Goal: Task Accomplishment & Management: Complete application form

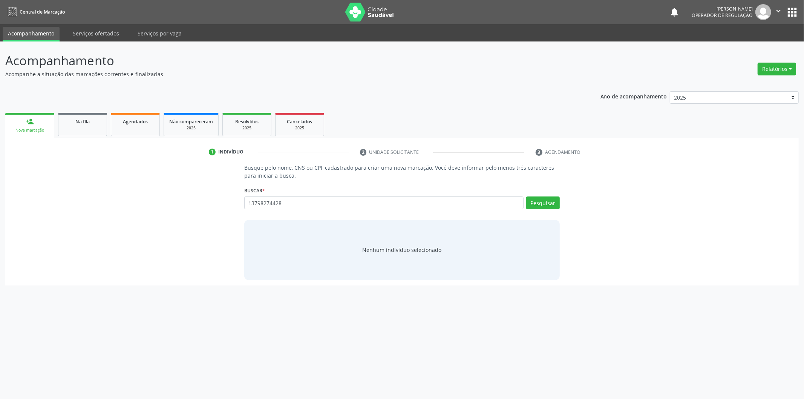
type input "13798274428"
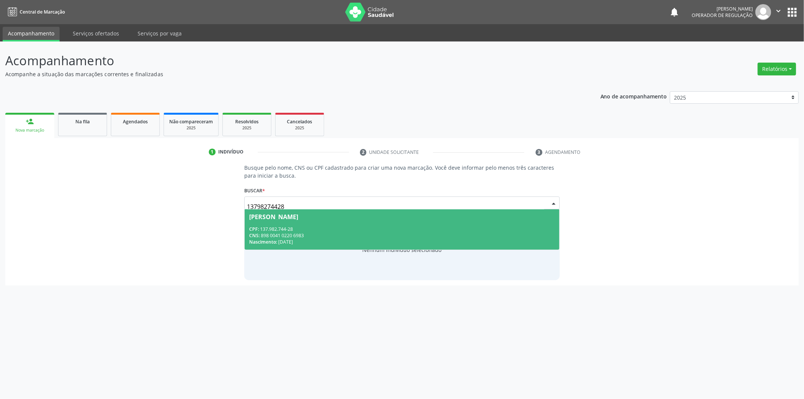
click at [331, 231] on div "CPF: 137.982.744-28" at bounding box center [402, 229] width 306 height 6
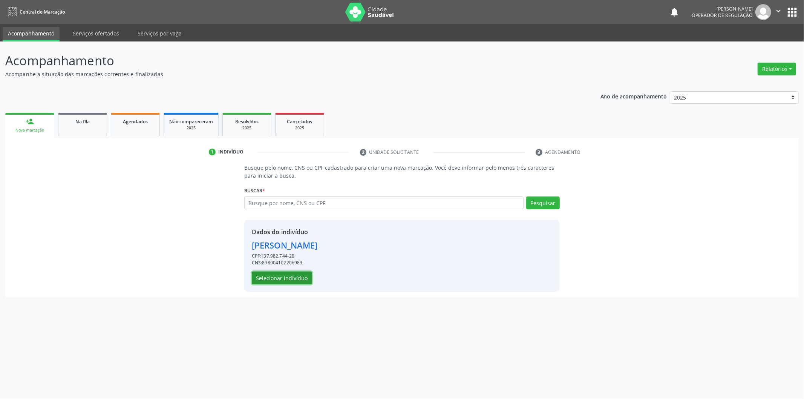
click at [290, 277] on button "Selecionar indivíduo" at bounding box center [282, 278] width 60 height 13
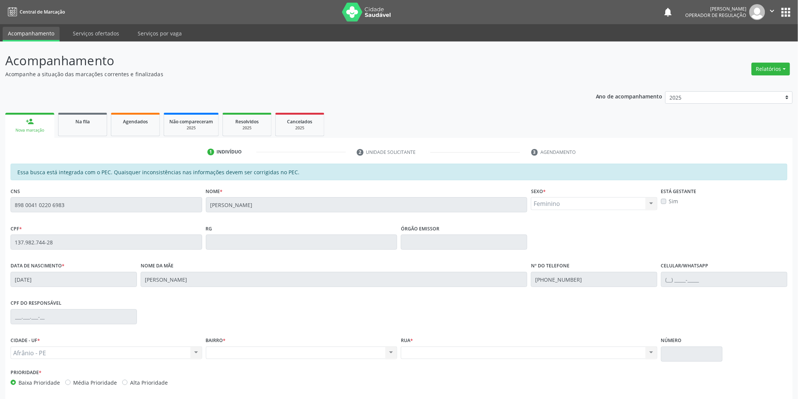
scroll to position [31, 0]
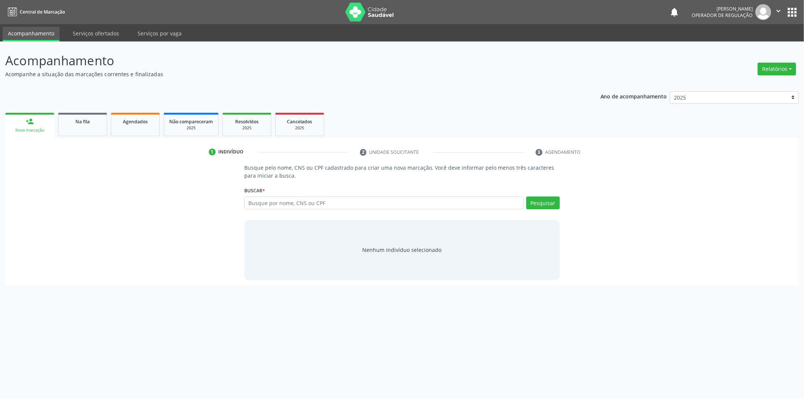
click at [336, 201] on input "text" at bounding box center [383, 202] width 279 height 13
type input "13798274428"
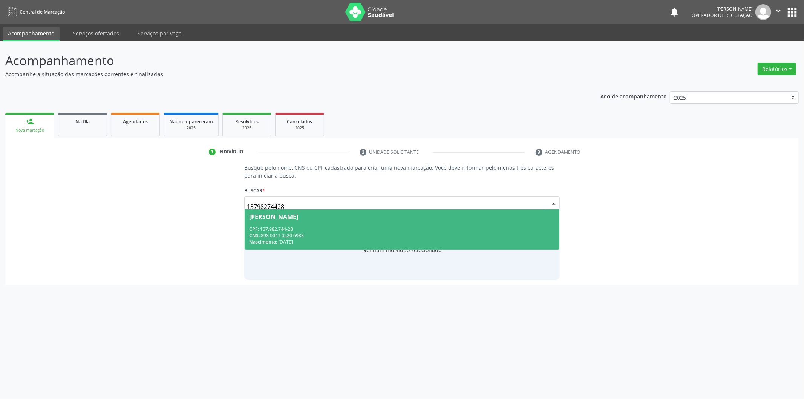
click at [298, 216] on div "Clarice Rodrigues da Silva" at bounding box center [273, 217] width 49 height 6
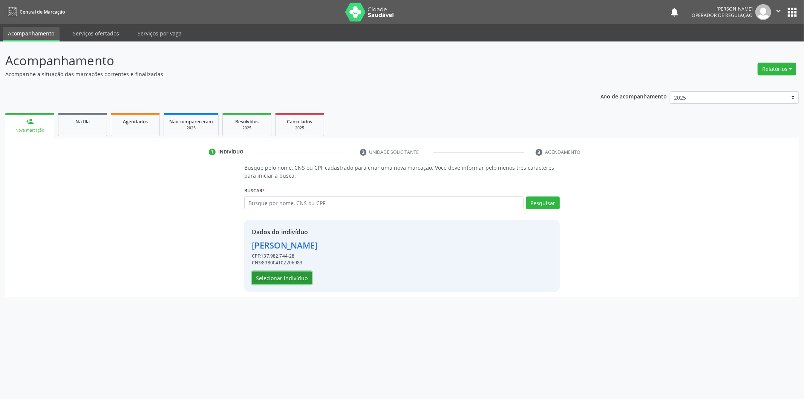
click at [286, 277] on button "Selecionar indivíduo" at bounding box center [282, 278] width 60 height 13
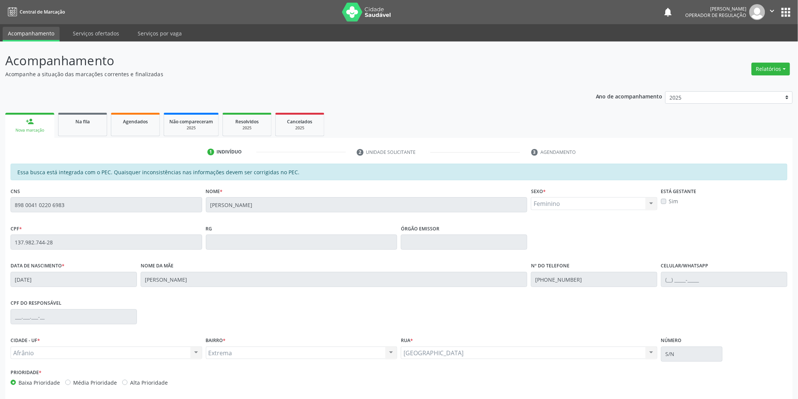
scroll to position [31, 0]
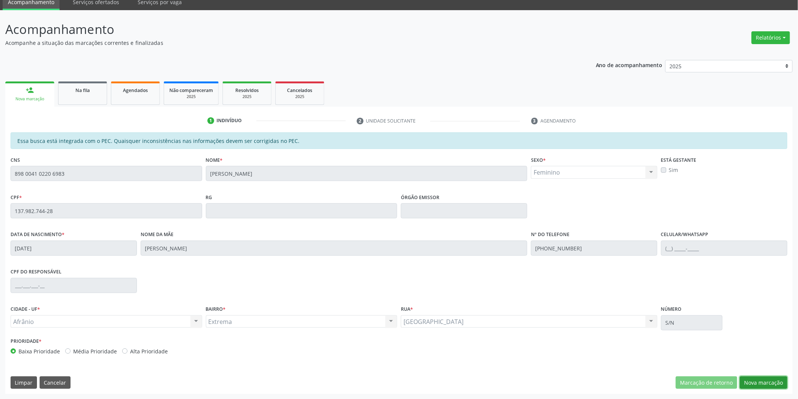
click at [756, 378] on button "Nova marcação" at bounding box center [764, 382] width 48 height 13
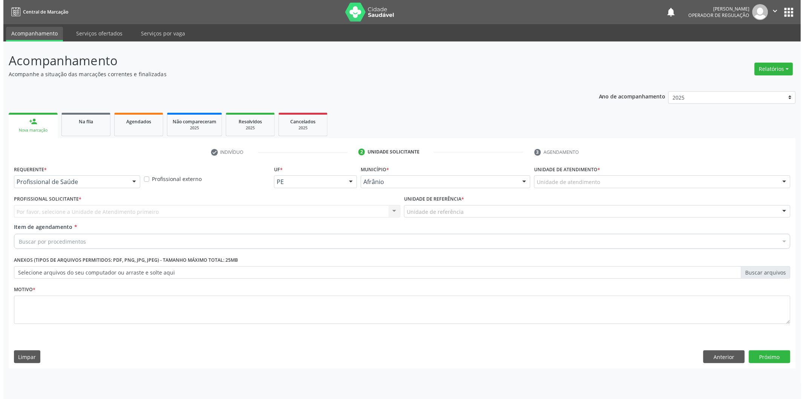
scroll to position [0, 0]
click at [647, 177] on div "Unidade de atendimento" at bounding box center [664, 181] width 259 height 13
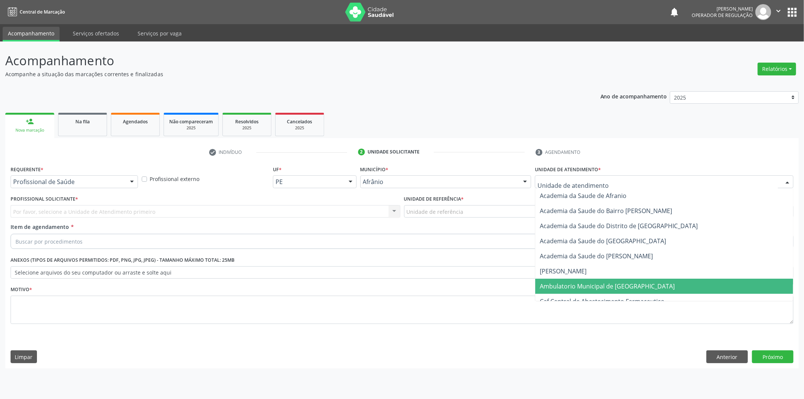
click at [610, 291] on span "Ambulatorio Municipal de [GEOGRAPHIC_DATA]" at bounding box center [665, 286] width 258 height 15
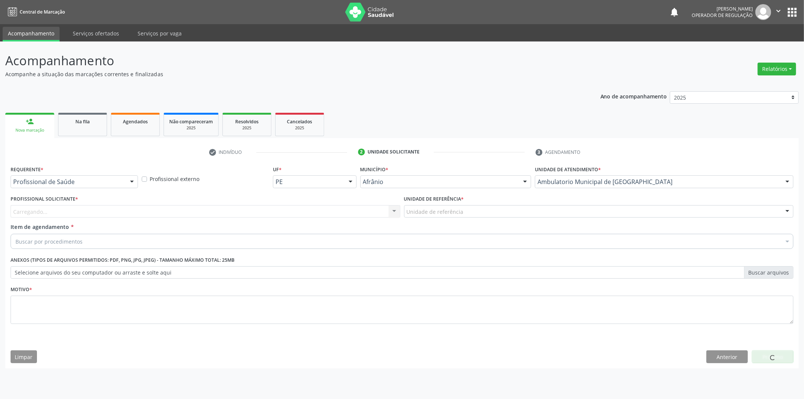
click at [244, 216] on div "Carregando... Nenhum resultado encontrado para: " " Não há nenhuma opção para s…" at bounding box center [206, 211] width 390 height 13
click at [244, 216] on div "Profissional solicitante" at bounding box center [206, 211] width 390 height 13
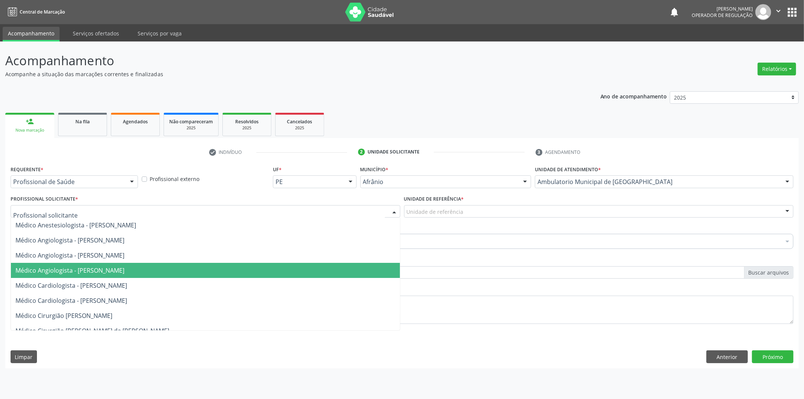
click at [244, 273] on span "Médico Angiologista - [PERSON_NAME]" at bounding box center [205, 270] width 389 height 15
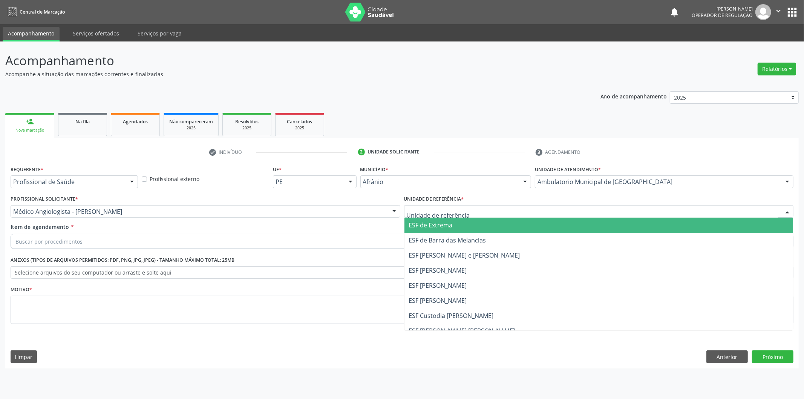
click at [433, 233] on span "ESF de Barra das Melancias" at bounding box center [599, 240] width 389 height 15
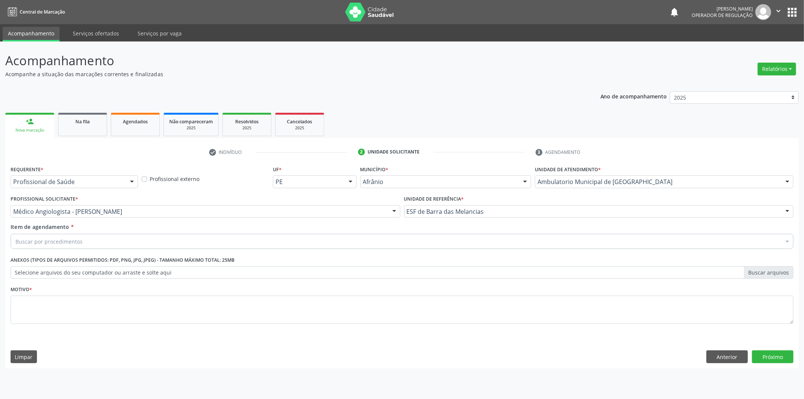
click at [408, 244] on div "Buscar por procedimentos" at bounding box center [402, 241] width 783 height 15
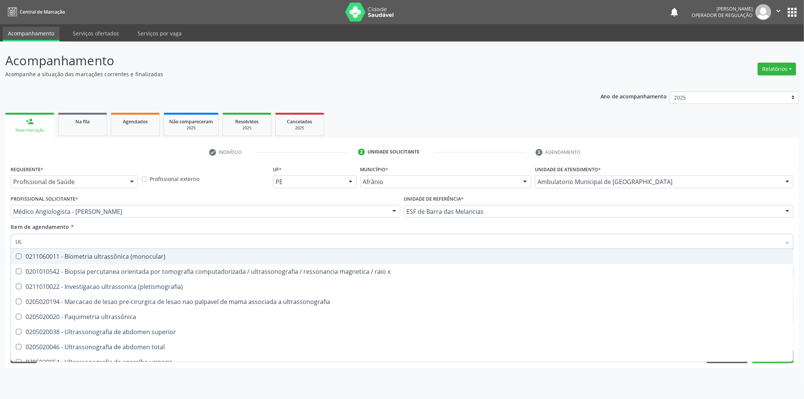
type input "U"
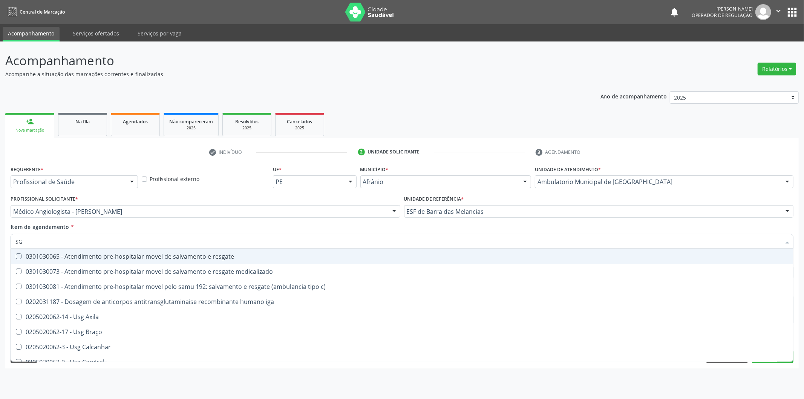
type input "S"
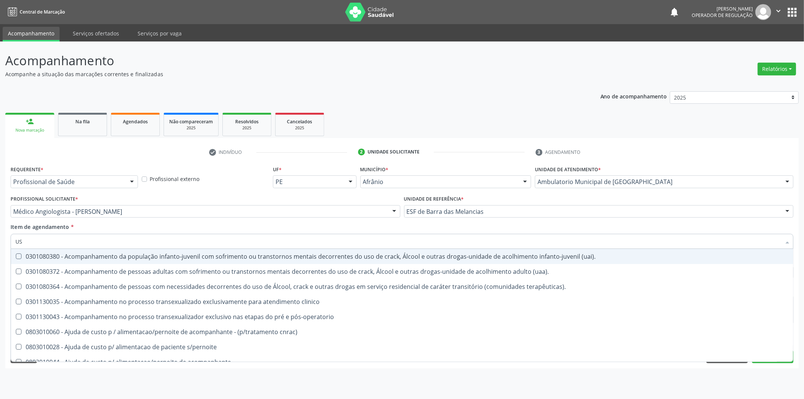
type input "U"
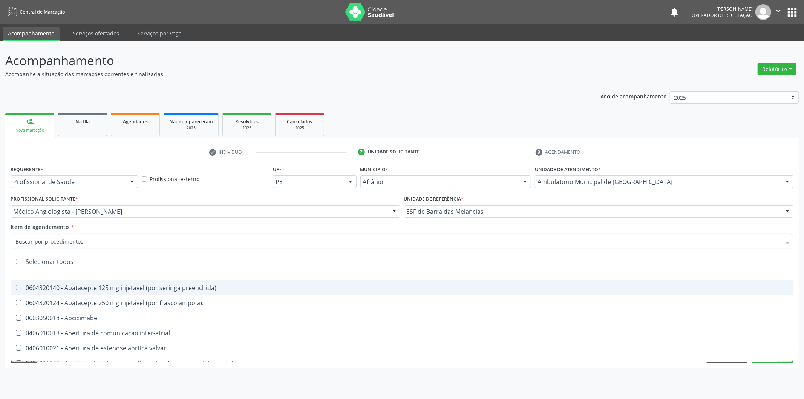
click at [45, 29] on link "Acompanhamento" at bounding box center [31, 34] width 57 height 15
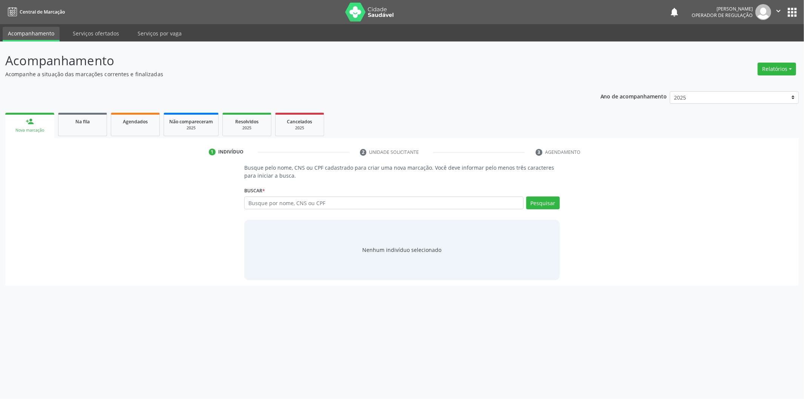
click at [473, 198] on input "text" at bounding box center [383, 202] width 279 height 13
type input "700002312949800"
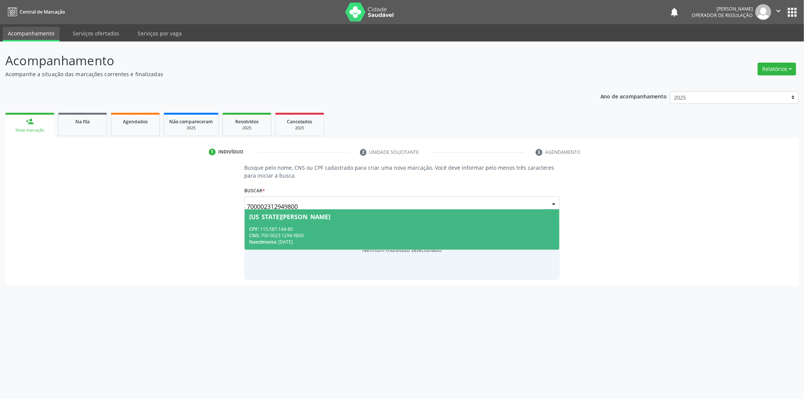
click at [492, 238] on div "CNS: 700 0023 1294 9800" at bounding box center [402, 235] width 306 height 6
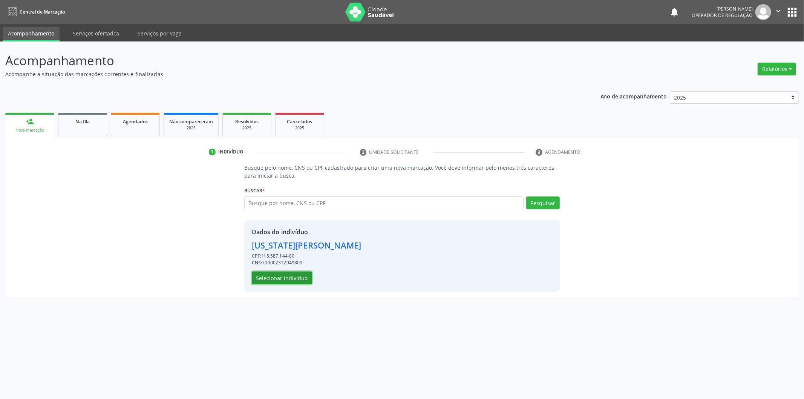
click at [298, 274] on button "Selecionar indivíduo" at bounding box center [282, 278] width 60 height 13
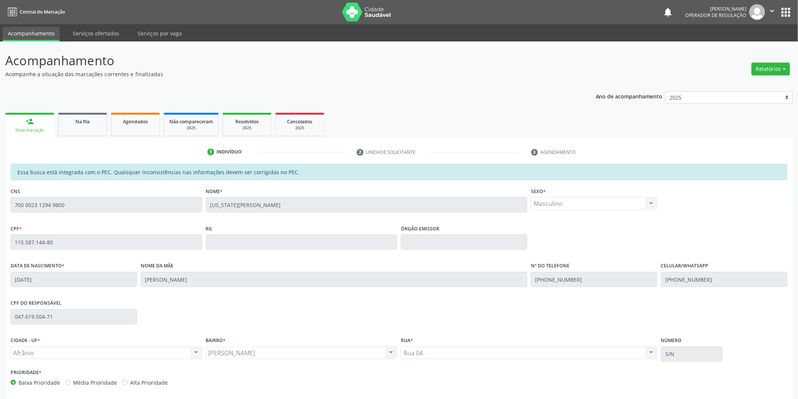
scroll to position [31, 0]
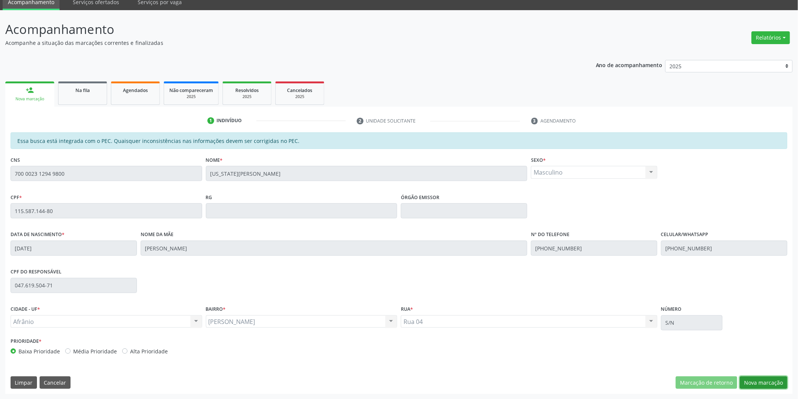
click at [754, 379] on button "Nova marcação" at bounding box center [764, 382] width 48 height 13
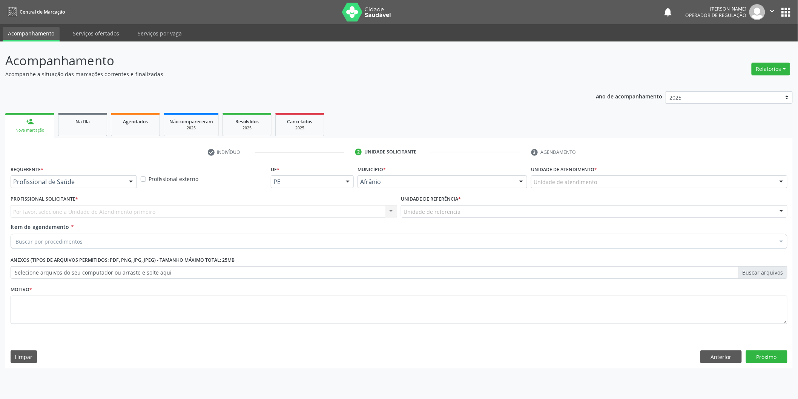
scroll to position [0, 0]
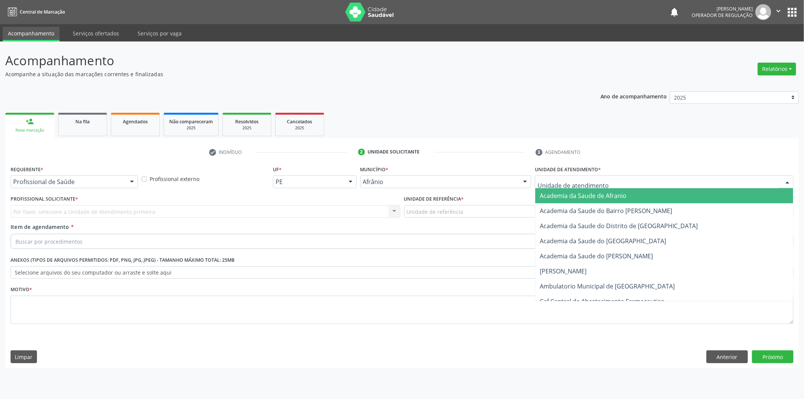
click at [600, 176] on div at bounding box center [664, 181] width 259 height 13
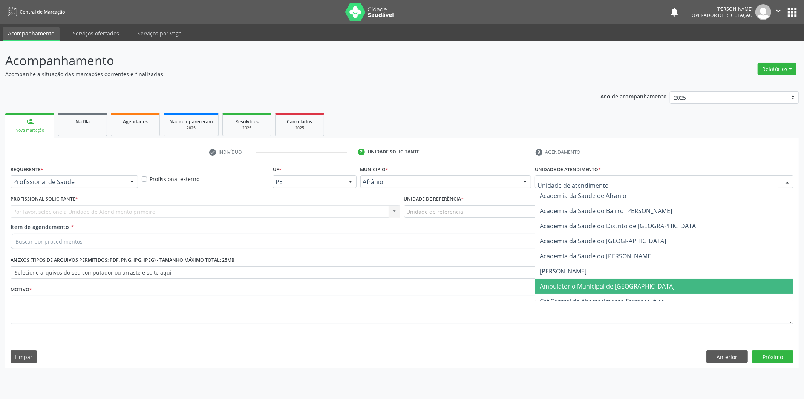
click at [571, 285] on span "Ambulatorio Municipal de [GEOGRAPHIC_DATA]" at bounding box center [607, 286] width 135 height 8
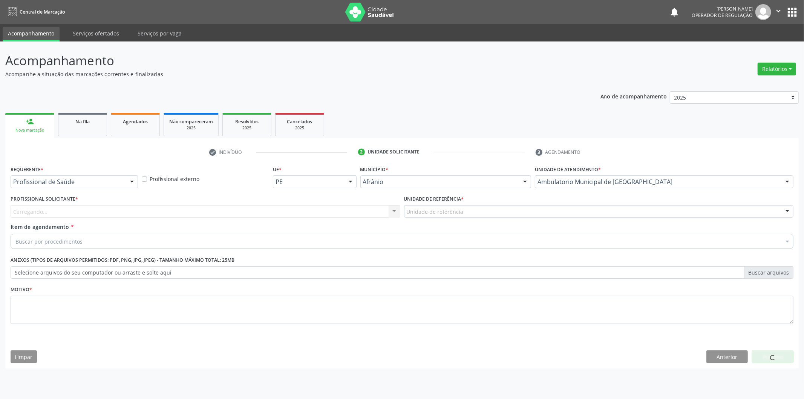
click at [348, 216] on div "Carregando... Nenhum resultado encontrado para: " " Não há nenhuma opção para s…" at bounding box center [206, 211] width 390 height 13
click at [348, 216] on div "Profissional solicitante" at bounding box center [206, 211] width 390 height 13
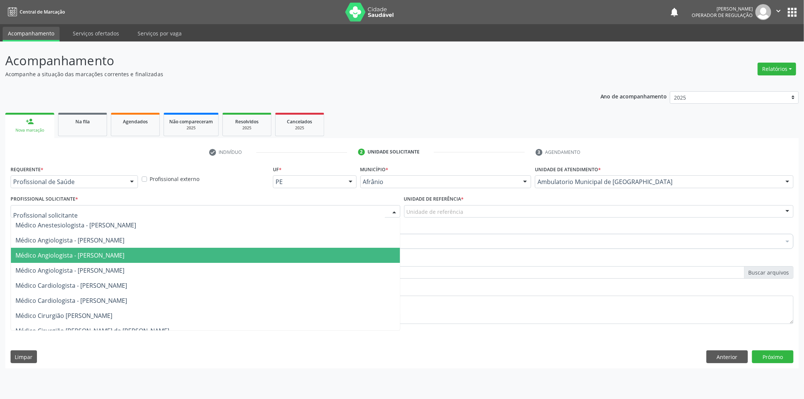
click at [350, 259] on span "Médico Angiologista - [PERSON_NAME]" at bounding box center [205, 255] width 389 height 15
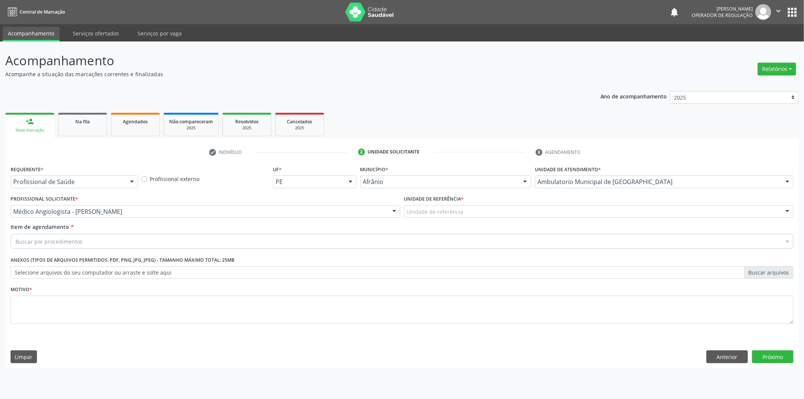
click at [460, 219] on div "Unidade de referência * Unidade de referência ESF de Extrema ESF de Barra das M…" at bounding box center [599, 207] width 394 height 29
click at [468, 218] on div "Unidade de referência * Unidade de referência ESF de Extrema ESF de Barra das M…" at bounding box center [599, 207] width 394 height 29
click at [473, 196] on div "Unidade de referência * Unidade de referência ESF de Extrema ESF de Barra das M…" at bounding box center [599, 205] width 390 height 24
click at [470, 219] on div "Unidade de referência * Unidade de referência ESF de Extrema ESF de Barra das M…" at bounding box center [599, 207] width 394 height 29
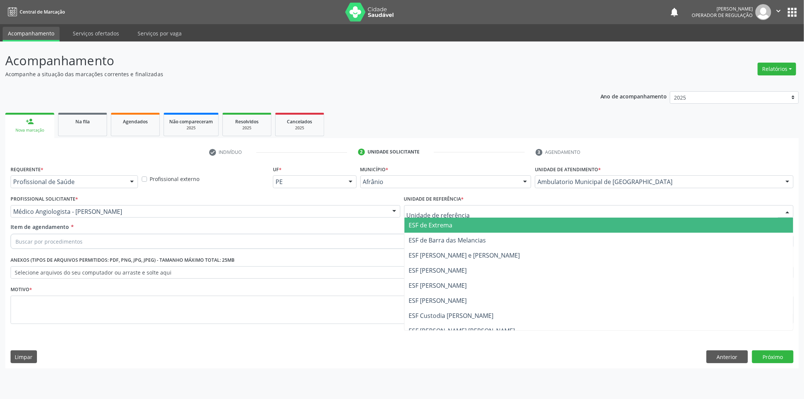
click at [472, 215] on div at bounding box center [599, 211] width 390 height 13
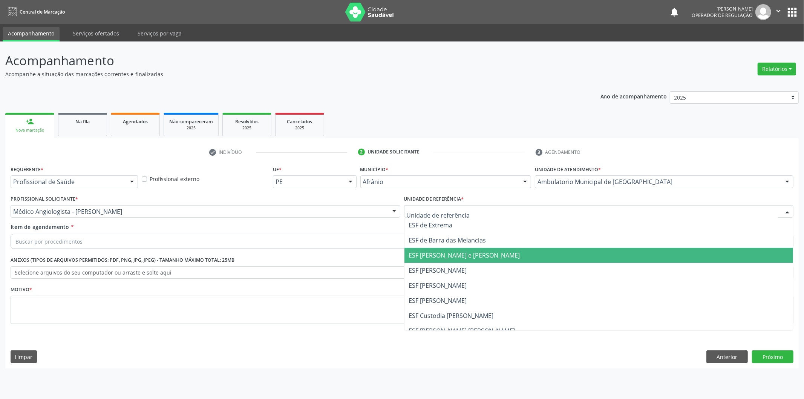
click at [479, 261] on span "ESF [PERSON_NAME] e [PERSON_NAME]" at bounding box center [599, 255] width 389 height 15
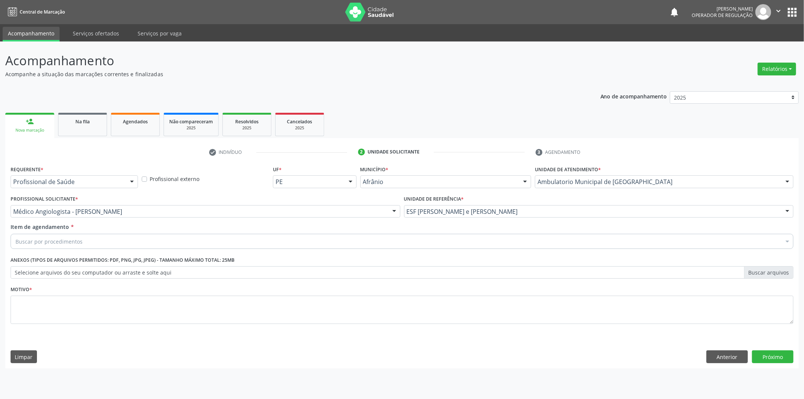
click at [485, 241] on div "Buscar por procedimentos" at bounding box center [402, 241] width 783 height 15
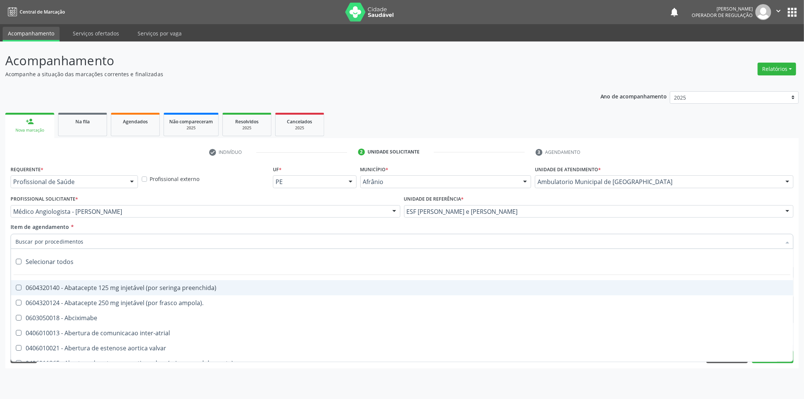
click at [230, 238] on input "Item de agendamento *" at bounding box center [398, 241] width 766 height 15
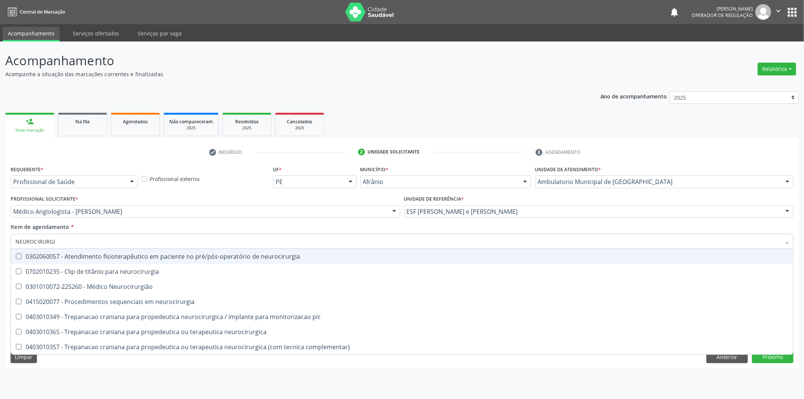
type input "NEUROCIRURGIÃ"
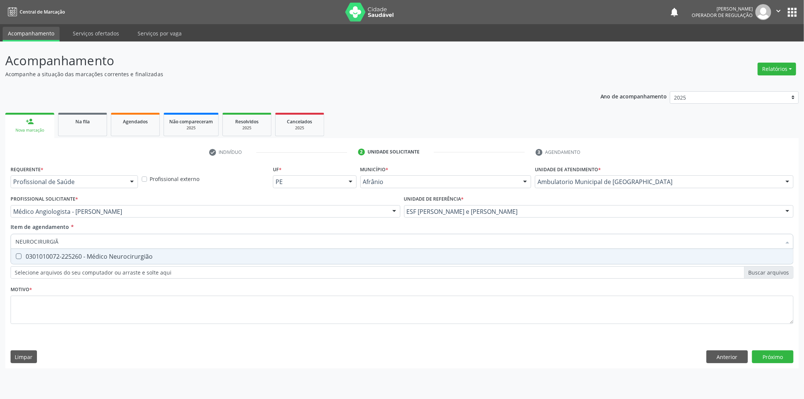
drag, startPoint x: 235, startPoint y: 246, endPoint x: 0, endPoint y: 247, distance: 235.0
click at [0, 247] on div "Acompanhamento Acompanhe a situação das marcações correntes e finalizadas Relat…" at bounding box center [402, 220] width 804 height 358
click at [120, 258] on div "0301010072-225260 - Médico Neurocirurgião" at bounding box center [402, 256] width 774 height 6
checkbox Neurocirurgião "true"
click at [131, 319] on div "Requerente * Profissional de Saúde Profissional de Saúde Paciente Nenhum result…" at bounding box center [402, 249] width 783 height 171
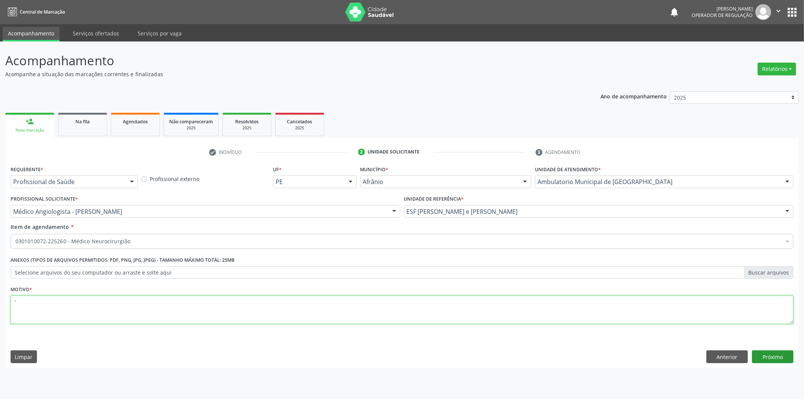
type textarea "'"
click at [775, 356] on button "Próximo" at bounding box center [772, 356] width 41 height 13
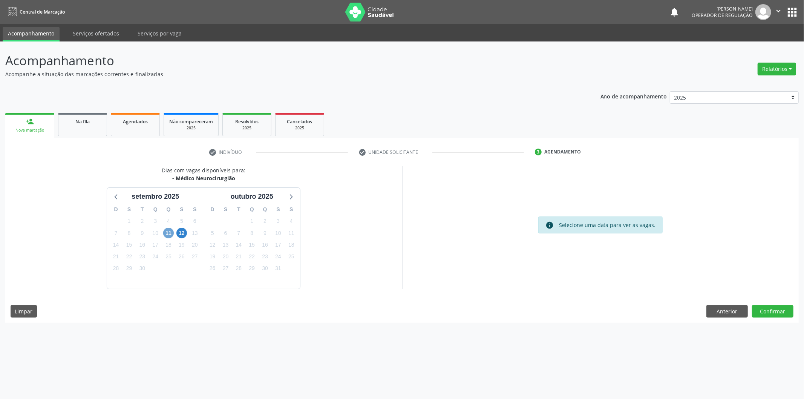
click at [170, 237] on span "11" at bounding box center [168, 233] width 11 height 11
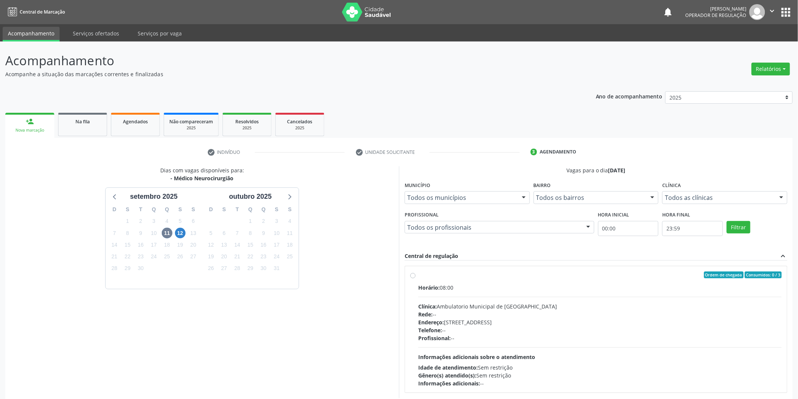
click at [473, 285] on div "Horário: 08:00" at bounding box center [600, 288] width 364 height 8
click at [416, 278] on input "Ordem de chegada Consumidos: 0 / 3 Horário: 08:00 Clínica: Ambulatorio Municipa…" at bounding box center [412, 275] width 5 height 7
radio input "true"
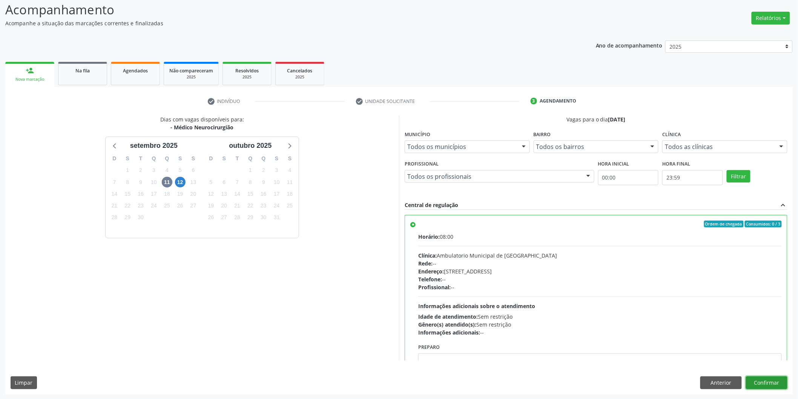
click at [763, 377] on button "Confirmar" at bounding box center [766, 382] width 41 height 13
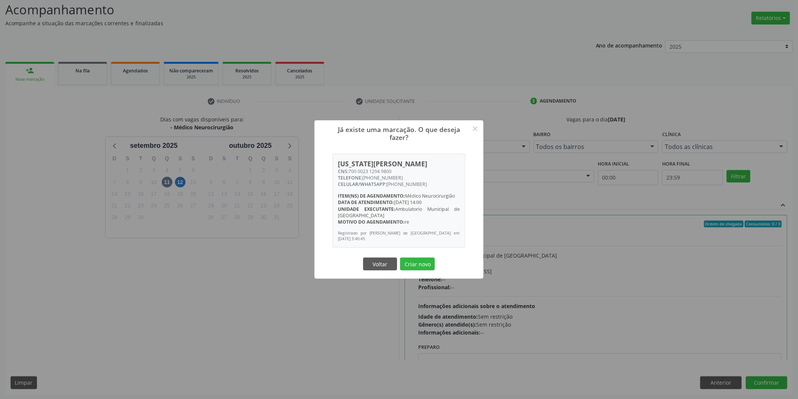
click at [400, 258] on button "Criar novo" at bounding box center [417, 264] width 35 height 13
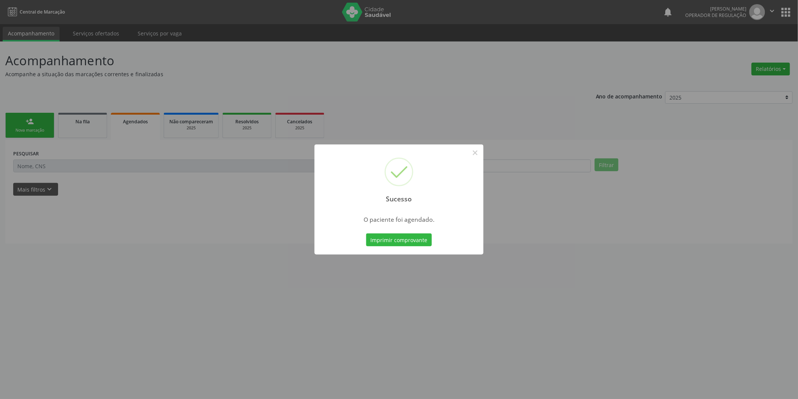
scroll to position [0, 0]
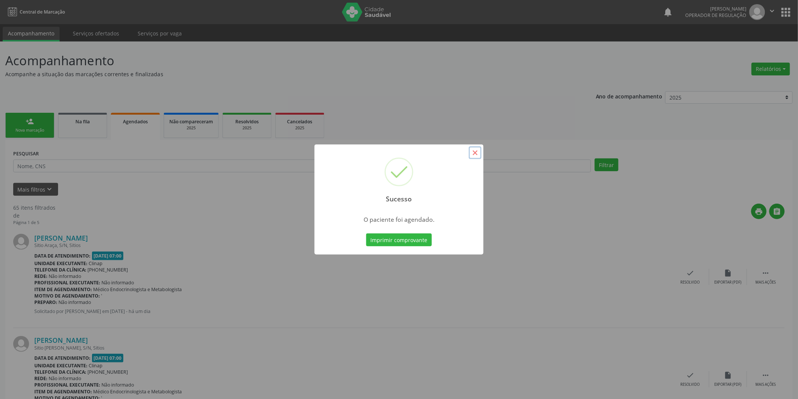
click at [473, 153] on button "×" at bounding box center [475, 152] width 13 height 13
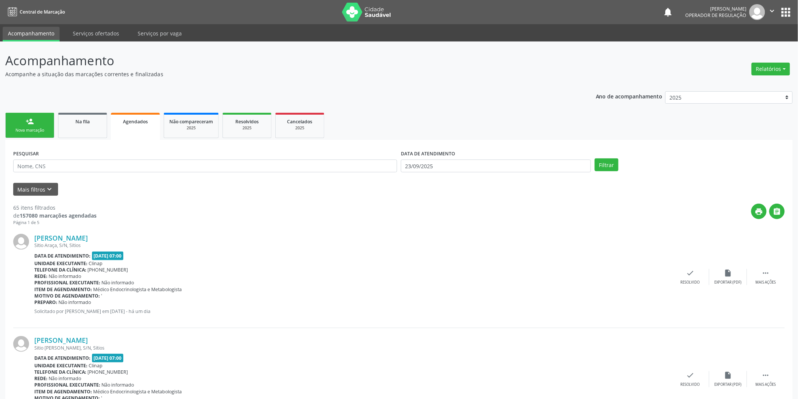
click at [34, 127] on div "Nova marcação" at bounding box center [30, 130] width 38 height 6
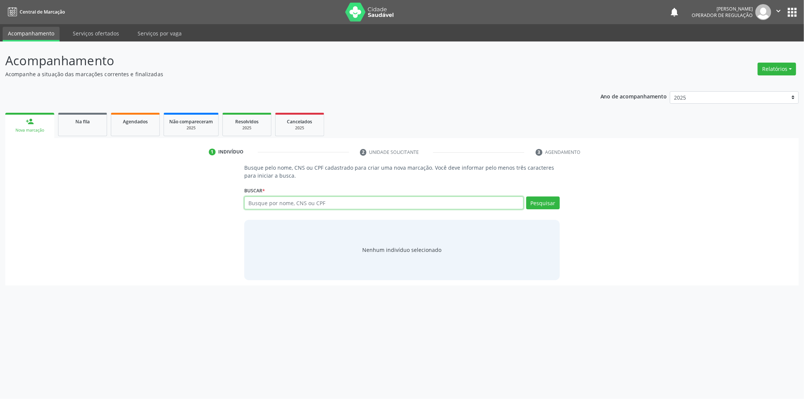
click at [312, 202] on input "text" at bounding box center [383, 202] width 279 height 13
type input "700207480670829"
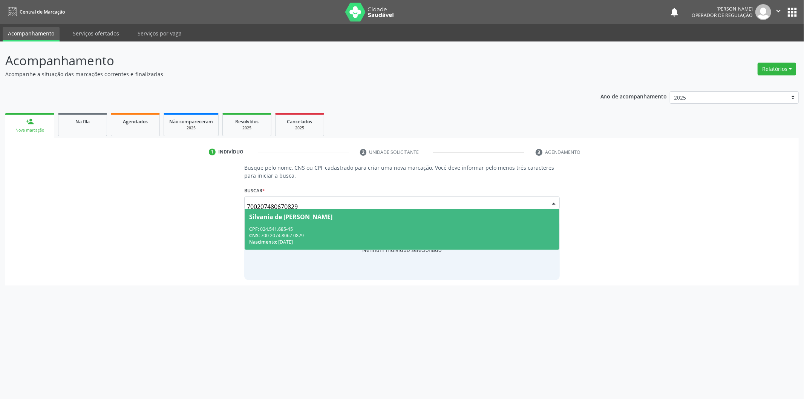
click at [454, 236] on div "CNS: 700 2074 8067 0829" at bounding box center [402, 235] width 306 height 6
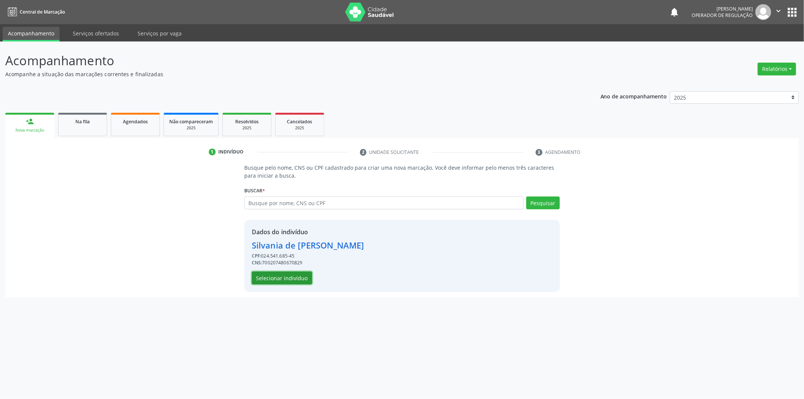
click at [260, 279] on button "Selecionar indivíduo" at bounding box center [282, 278] width 60 height 13
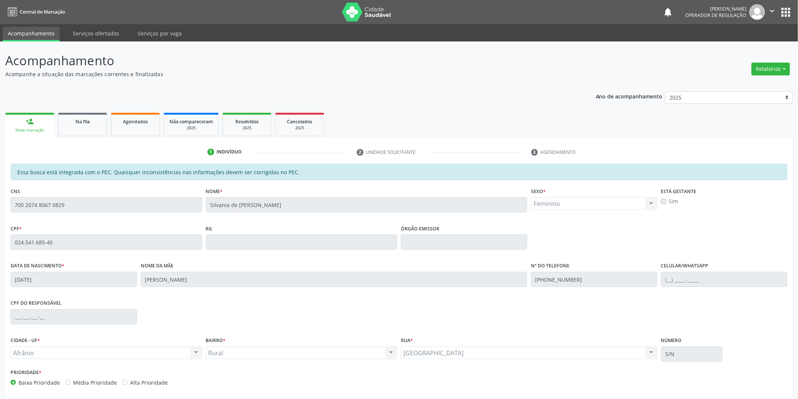
scroll to position [31, 0]
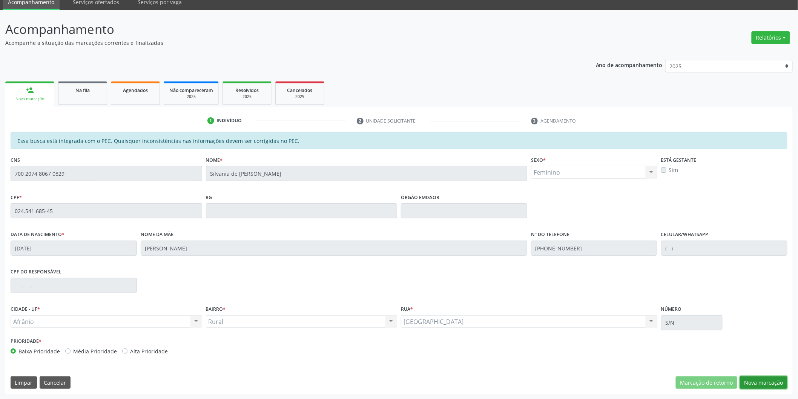
click at [779, 382] on button "Nova marcação" at bounding box center [764, 382] width 48 height 13
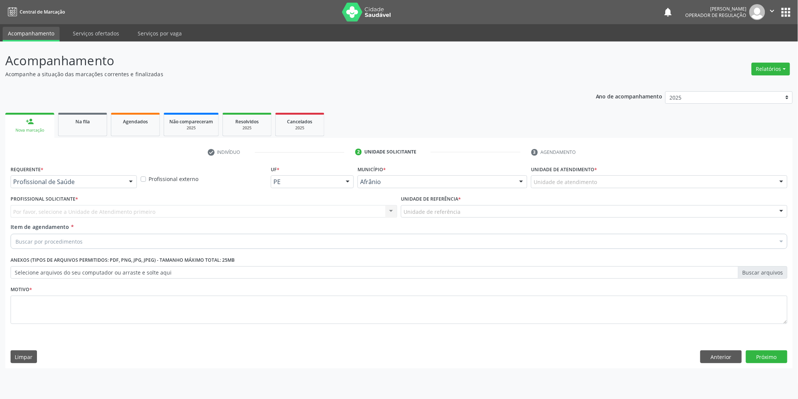
scroll to position [0, 0]
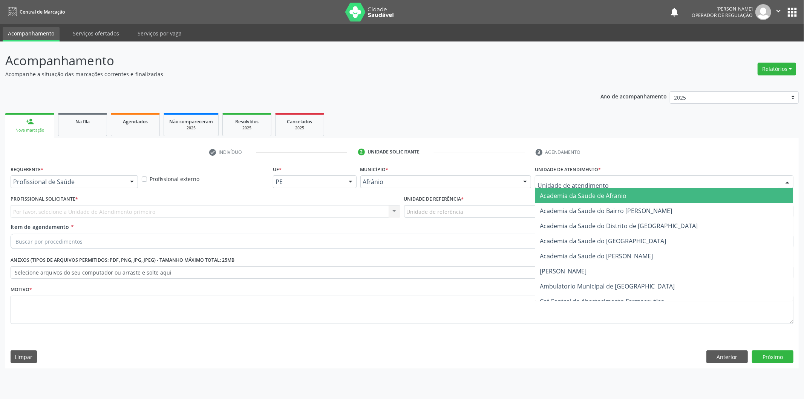
click at [654, 186] on div at bounding box center [664, 181] width 259 height 13
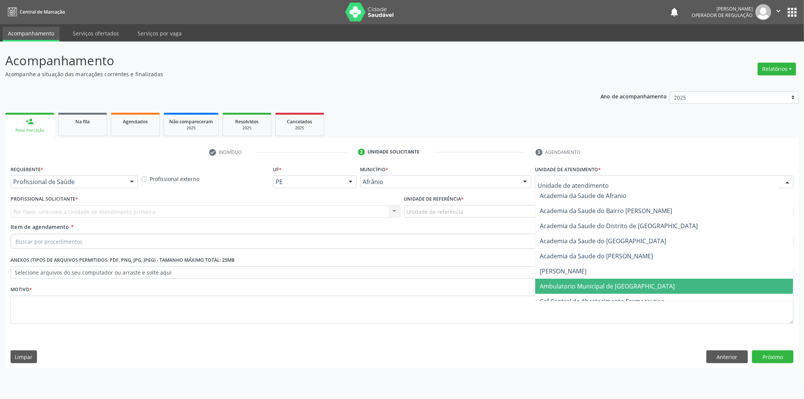
click at [632, 286] on span "Ambulatorio Municipal de [GEOGRAPHIC_DATA]" at bounding box center [665, 286] width 258 height 15
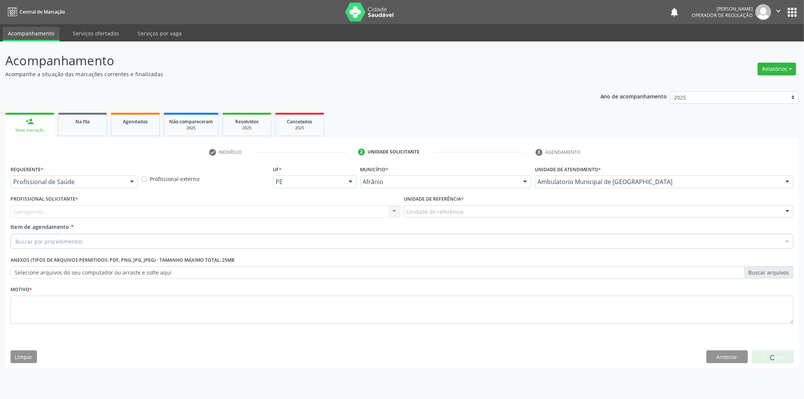
click at [375, 212] on div "Carregando... Nenhum resultado encontrado para: " " Não há nenhuma opção para s…" at bounding box center [206, 211] width 390 height 13
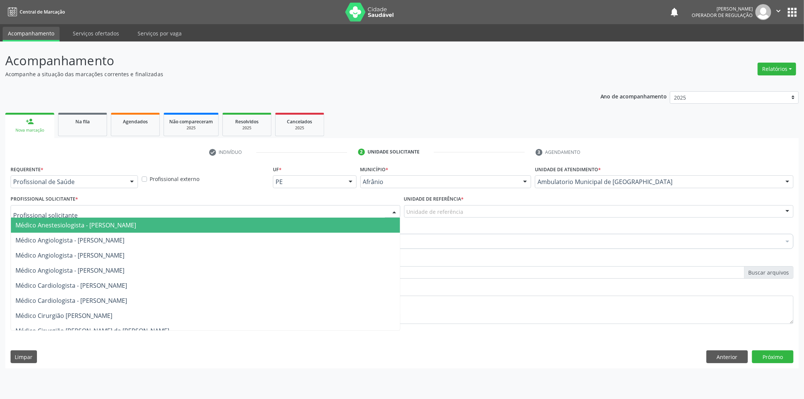
click at [374, 212] on div at bounding box center [206, 211] width 390 height 13
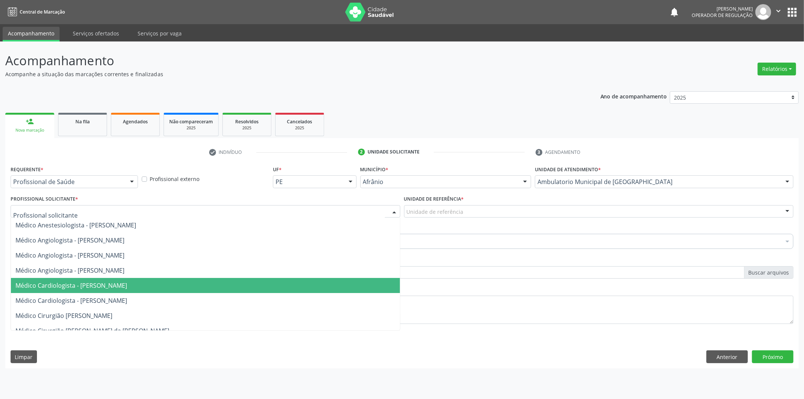
click at [363, 283] on span "Médico Cardiologista - [PERSON_NAME]" at bounding box center [205, 285] width 389 height 15
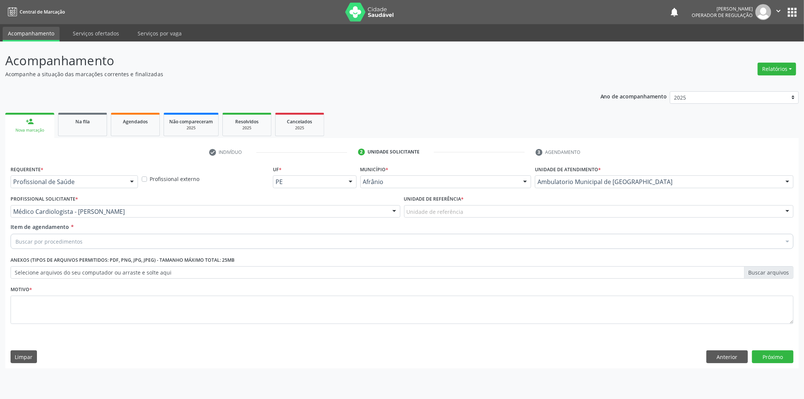
click at [491, 204] on div "Unidade de referência * Unidade de referência ESF de Extrema ESF de Barra das M…" at bounding box center [599, 205] width 390 height 24
click at [491, 220] on div "Unidade de referência * Unidade de referência ESF de Extrema ESF de Barra das M…" at bounding box center [599, 207] width 394 height 29
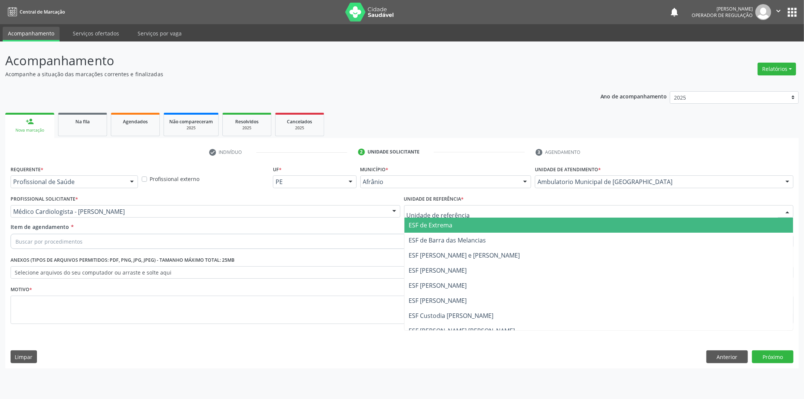
click at [507, 209] on div at bounding box center [599, 211] width 390 height 13
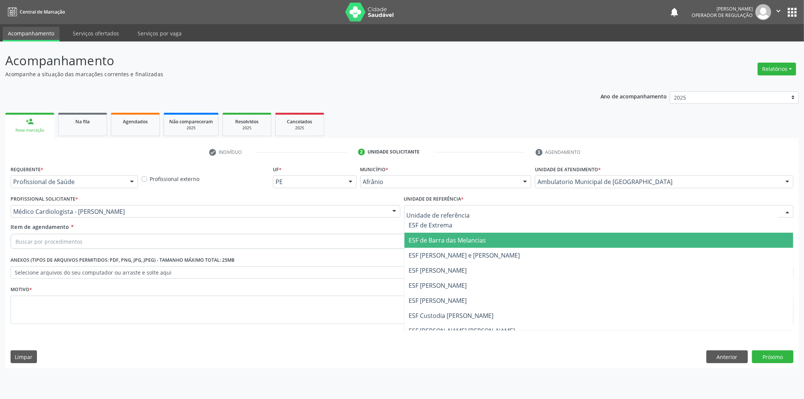
click at [499, 252] on span "ESF [PERSON_NAME] e [PERSON_NAME]" at bounding box center [464, 255] width 111 height 8
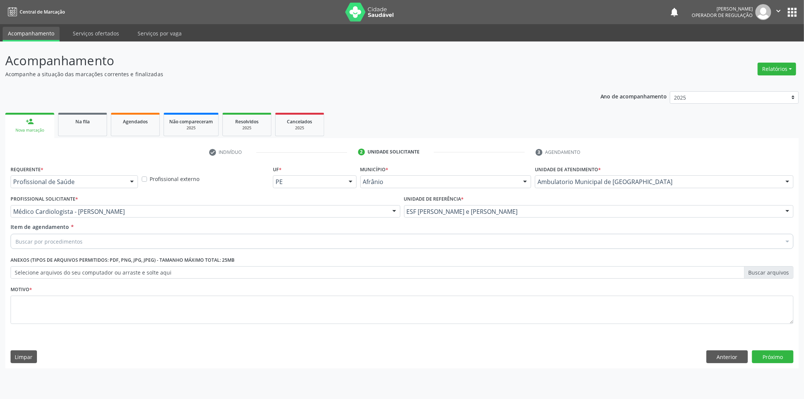
click at [505, 238] on div "Buscar por procedimentos" at bounding box center [402, 241] width 783 height 15
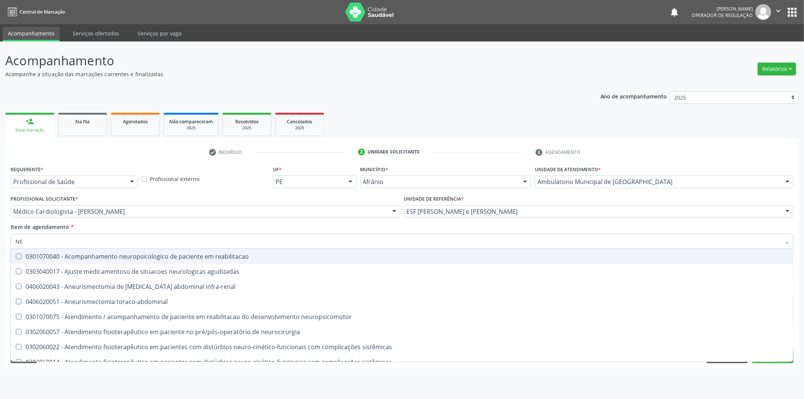
type input "N"
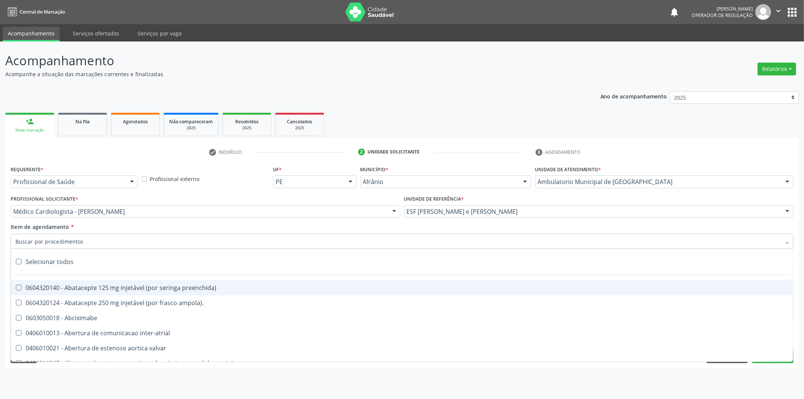
paste input "NEUROCIRURGIÃ"
type input "NEUROCIRURGIÃ"
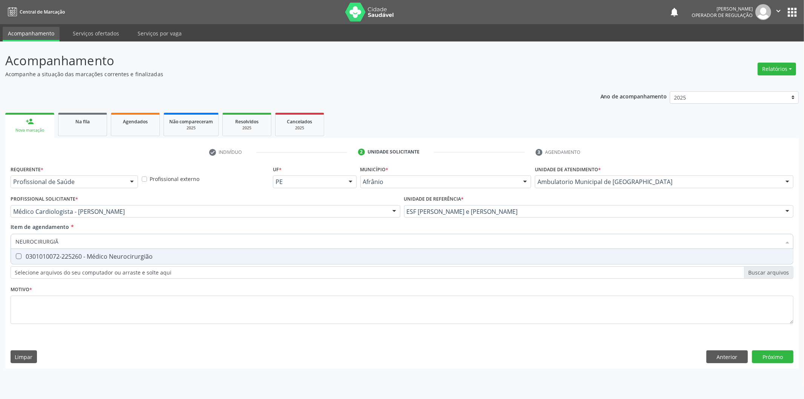
click at [179, 256] on div "0301010072-225260 - Médico Neurocirurgião" at bounding box center [402, 256] width 774 height 6
checkbox Neurocirurgião "true"
click at [192, 304] on div "Requerente * Profissional de Saúde Profissional de Saúde Paciente Nenhum result…" at bounding box center [402, 249] width 783 height 171
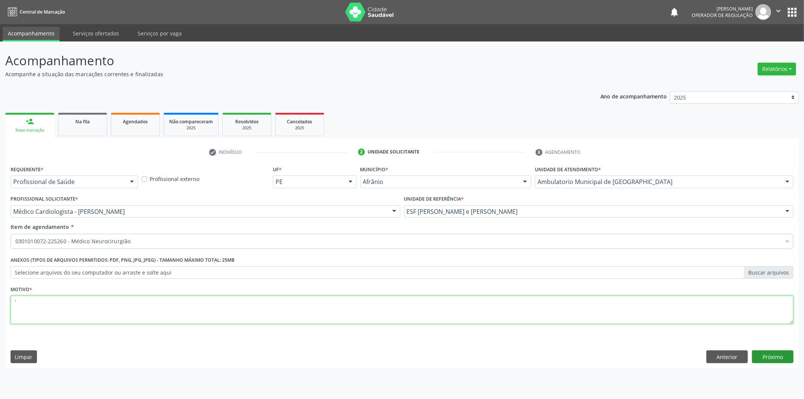
type textarea "'"
click at [760, 355] on button "Próximo" at bounding box center [772, 356] width 41 height 13
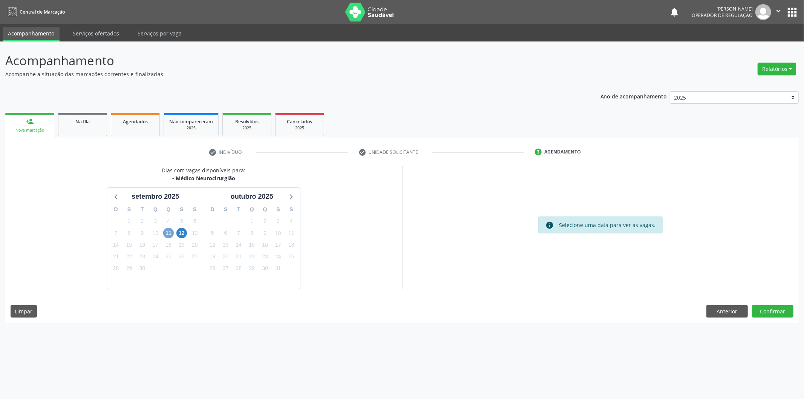
click at [168, 238] on span "11" at bounding box center [168, 233] width 11 height 11
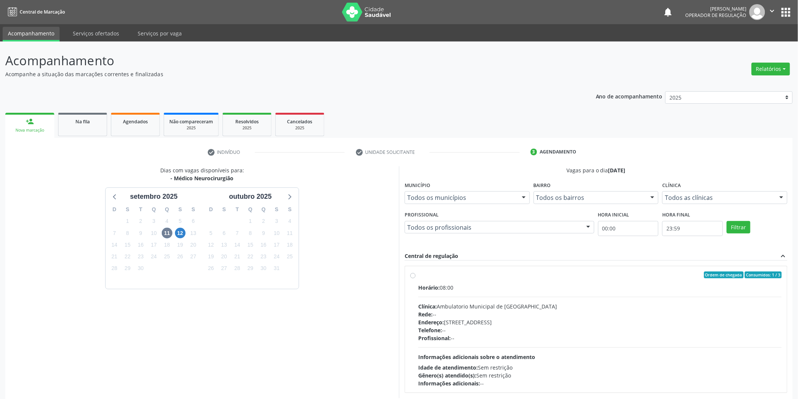
click at [450, 273] on div "Ordem de chegada Consumidos: 1 / 3" at bounding box center [600, 275] width 364 height 7
click at [416, 273] on input "Ordem de chegada Consumidos: 1 / 3 Horário: 08:00 Clínica: Ambulatorio Municipa…" at bounding box center [412, 275] width 5 height 7
radio input "true"
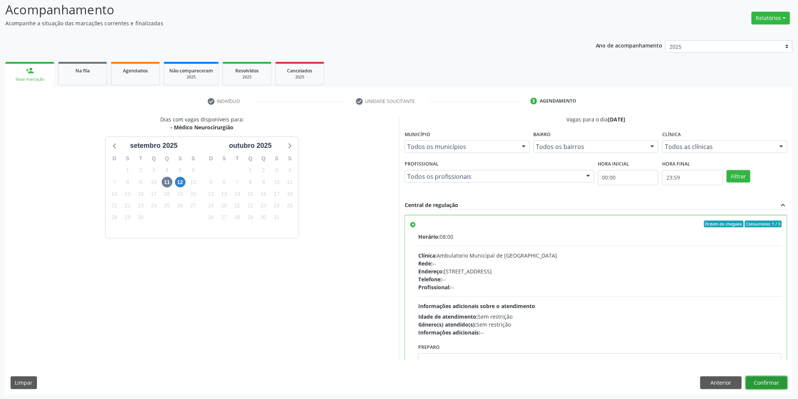
click at [772, 379] on button "Confirmar" at bounding box center [766, 382] width 41 height 13
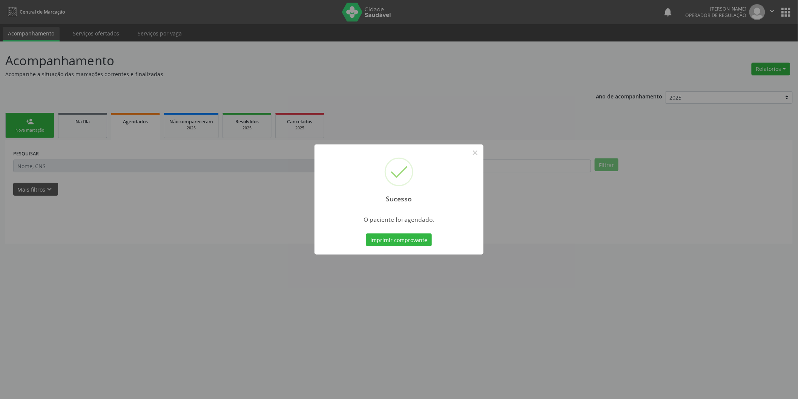
scroll to position [0, 0]
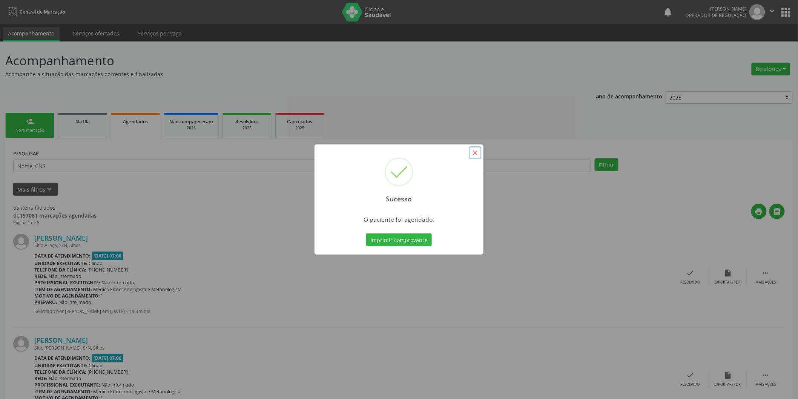
click at [474, 150] on button "×" at bounding box center [475, 152] width 13 height 13
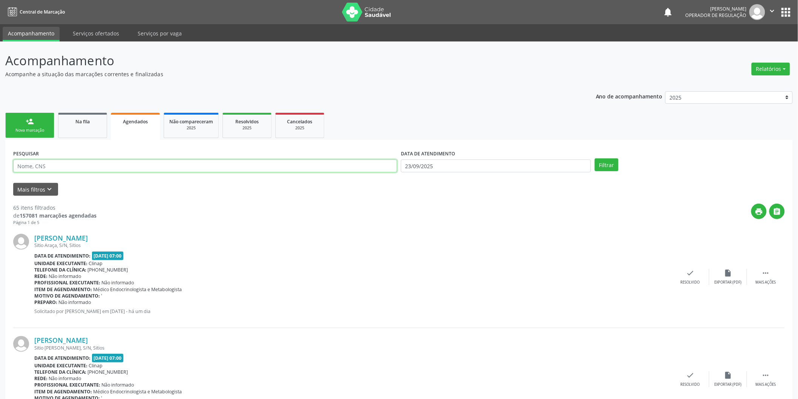
click at [57, 164] on input "text" at bounding box center [205, 166] width 384 height 13
type input "700207480670829"
click at [595, 158] on button "Filtrar" at bounding box center [607, 164] width 24 height 13
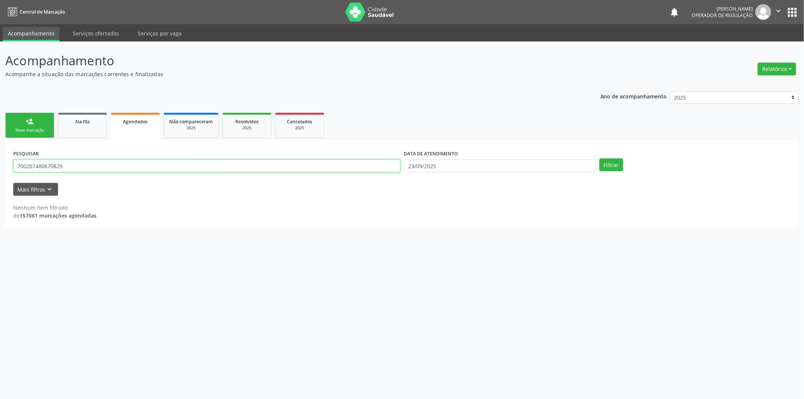
drag, startPoint x: 75, startPoint y: 167, endPoint x: 0, endPoint y: 160, distance: 75.7
click at [0, 160] on div "Acompanhamento Acompanhe a situação das marcações correntes e finalizadas Relat…" at bounding box center [402, 220] width 804 height 358
click at [49, 126] on link "person_add Nova marcação" at bounding box center [29, 125] width 49 height 25
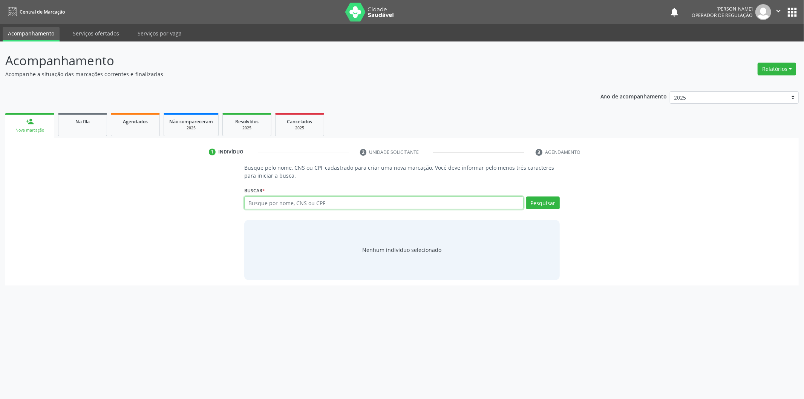
click at [265, 205] on input "text" at bounding box center [383, 202] width 279 height 13
paste input "700207480670829"
type input "700207480670829"
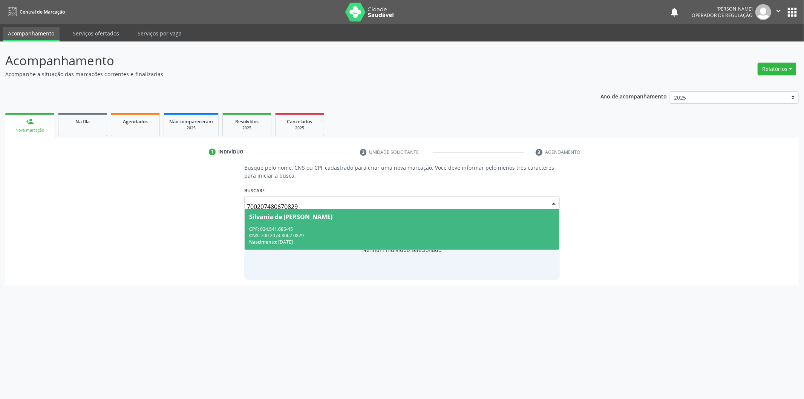
click at [314, 213] on span "Silvania de Andrade Santana CPF: 024.541.685-45 CNS: 700 2074 8067 0829 Nascime…" at bounding box center [402, 229] width 315 height 40
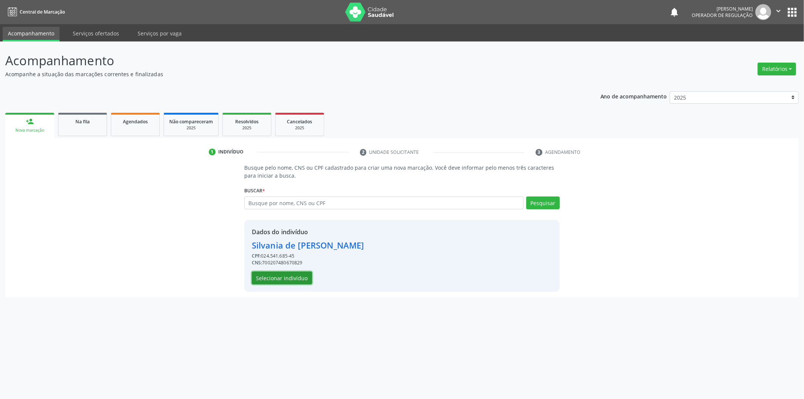
click at [310, 276] on button "Selecionar indivíduo" at bounding box center [282, 278] width 60 height 13
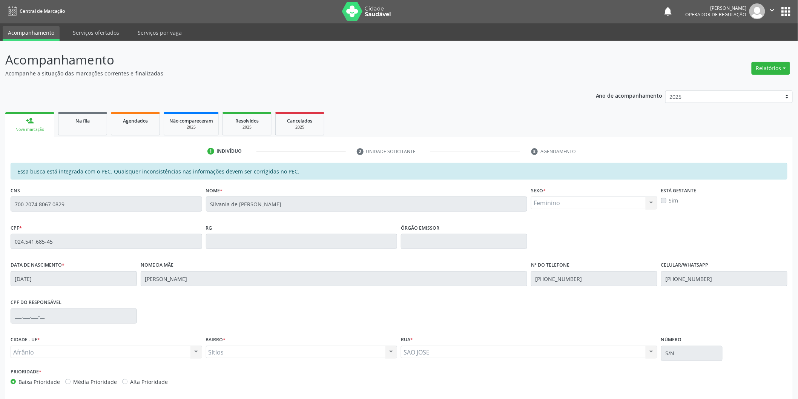
scroll to position [31, 0]
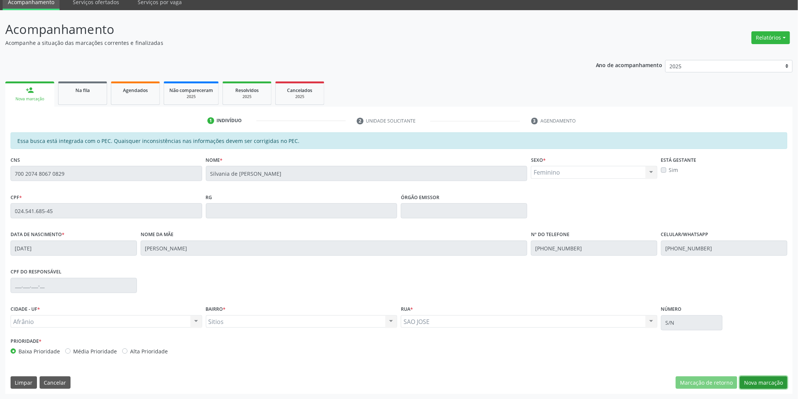
click at [745, 380] on button "Nova marcação" at bounding box center [764, 382] width 48 height 13
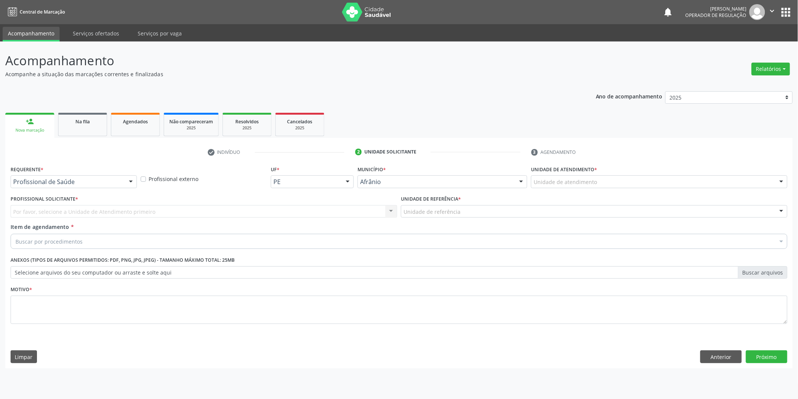
scroll to position [0, 0]
click at [680, 172] on div "Unidade de atendimento * Unidade de atendimento Academia da Saude de Afranio Ac…" at bounding box center [664, 176] width 259 height 24
click at [681, 187] on div "Unidade de atendimento" at bounding box center [664, 181] width 259 height 13
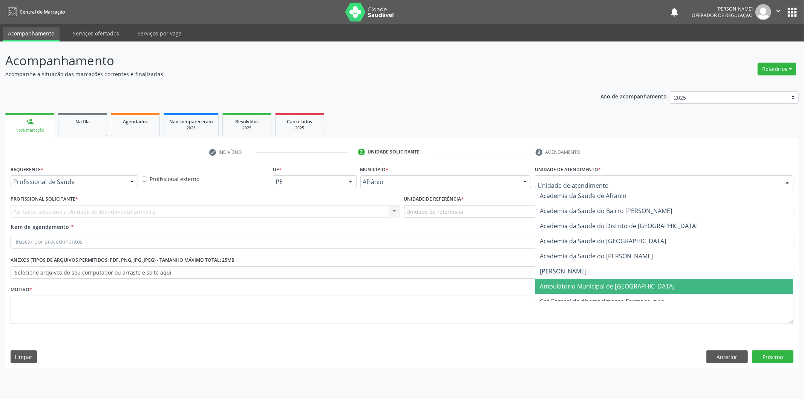
click at [663, 289] on span "Ambulatorio Municipal de [GEOGRAPHIC_DATA]" at bounding box center [665, 286] width 258 height 15
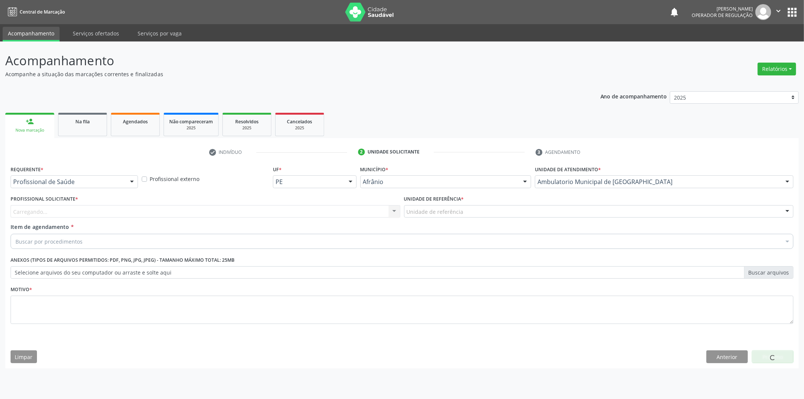
click at [371, 216] on div "Carregando... Nenhum resultado encontrado para: " " Não há nenhuma opção para s…" at bounding box center [206, 211] width 390 height 13
click at [371, 206] on div "Profissional solicitante" at bounding box center [206, 211] width 390 height 13
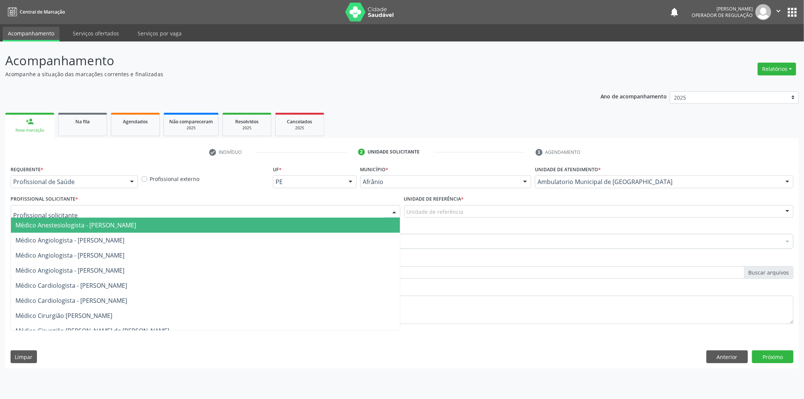
click at [375, 258] on span "Médico Angiologista - [PERSON_NAME]" at bounding box center [205, 255] width 389 height 15
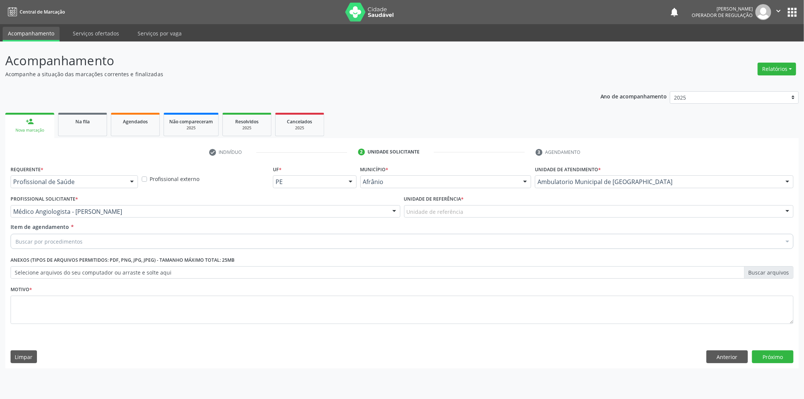
drag, startPoint x: 468, startPoint y: 203, endPoint x: 471, endPoint y: 223, distance: 20.7
click at [468, 203] on div "Unidade de referência * Unidade de referência ESF de Extrema ESF de Barra das M…" at bounding box center [599, 205] width 390 height 24
click at [468, 215] on div "Unidade de referência" at bounding box center [599, 211] width 390 height 13
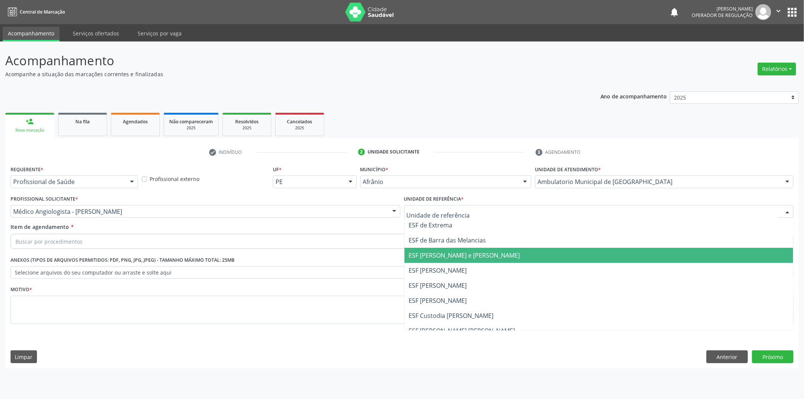
click at [465, 258] on span "ESF [PERSON_NAME] e [PERSON_NAME]" at bounding box center [464, 255] width 111 height 8
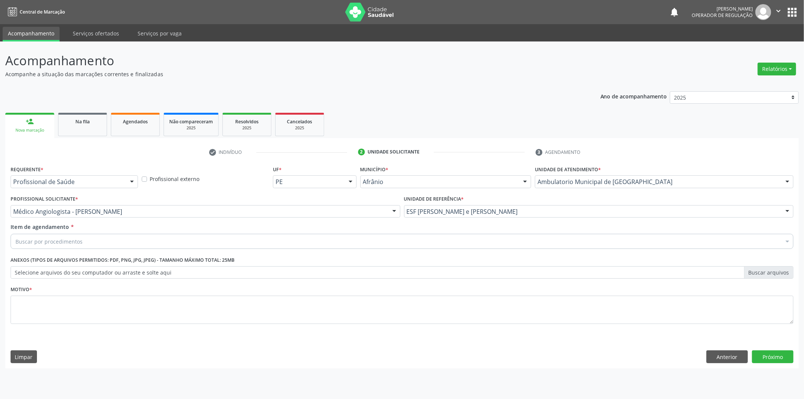
click at [470, 242] on div "Buscar por procedimentos" at bounding box center [402, 241] width 783 height 15
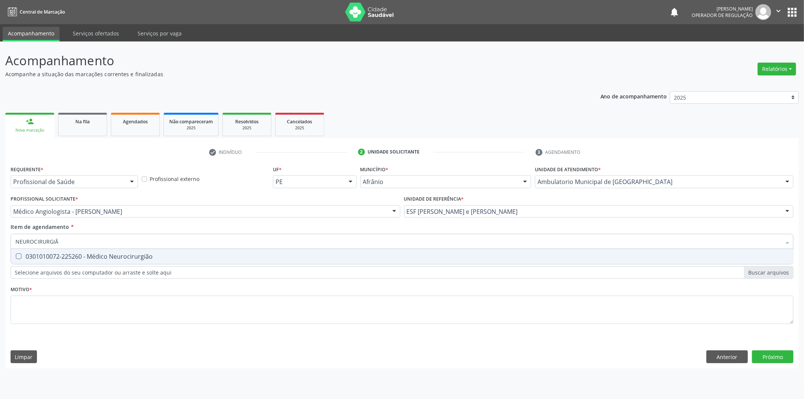
type input "NEUROCIRURGIÃO"
drag, startPoint x: 256, startPoint y: 249, endPoint x: 12, endPoint y: 260, distance: 245.0
click at [12, 247] on div "NEUROCIRURGIÃO Selecionar todos 0301010072-225260 - Médico Neurocirurgião Nenhu…" at bounding box center [402, 240] width 783 height 13
click at [63, 251] on span "0301010072-225260 - Médico Neurocirurgião" at bounding box center [402, 256] width 783 height 15
checkbox Neurocirurgião "true"
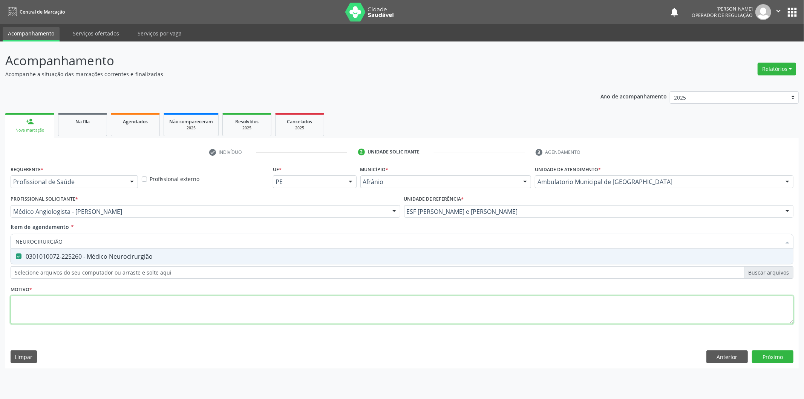
click at [74, 302] on div "Requerente * Profissional de Saúde Profissional de Saúde Paciente Nenhum result…" at bounding box center [402, 249] width 783 height 171
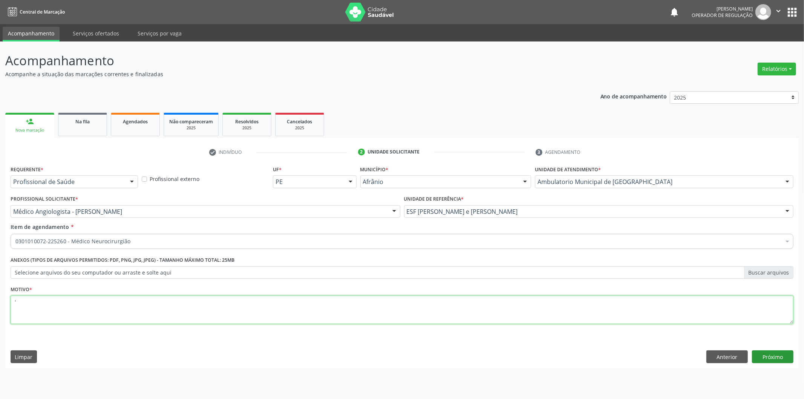
type textarea "'"
click at [775, 352] on button "Próximo" at bounding box center [772, 356] width 41 height 13
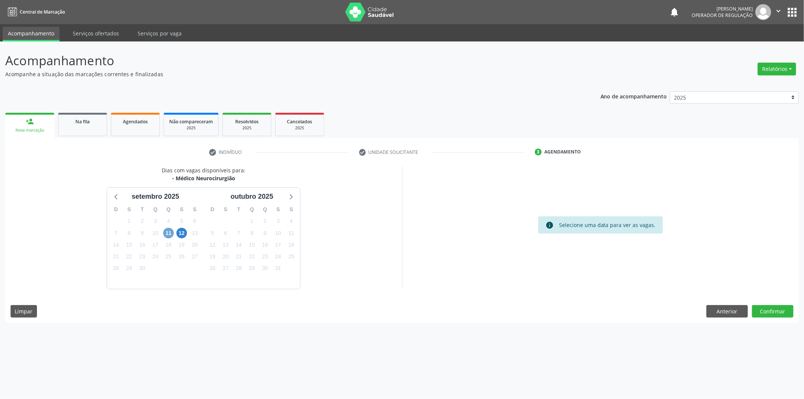
click at [164, 231] on span "11" at bounding box center [168, 233] width 11 height 11
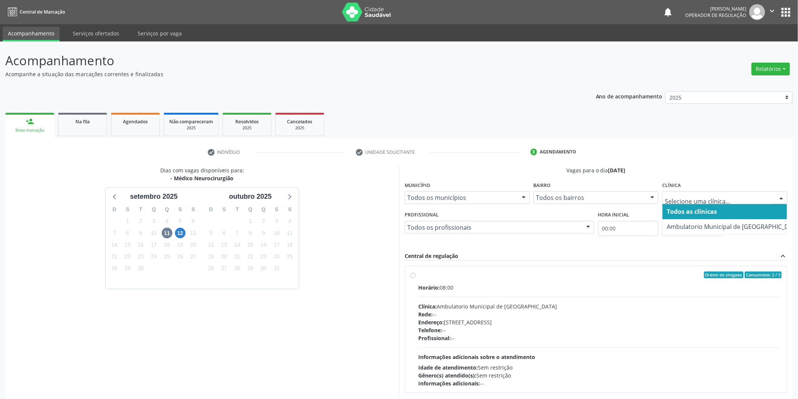
click at [697, 197] on input "text" at bounding box center [718, 201] width 107 height 15
drag, startPoint x: 453, startPoint y: 279, endPoint x: 551, endPoint y: 276, distance: 98.5
click at [453, 278] on label "Ordem de chegada Consumidos: 2 / 3 Horário: 08:00 Clínica: Ambulatorio Municipa…" at bounding box center [600, 330] width 364 height 116
click at [416, 278] on input "Ordem de chegada Consumidos: 2 / 3 Horário: 08:00 Clínica: Ambulatorio Municipa…" at bounding box center [412, 275] width 5 height 7
radio input "true"
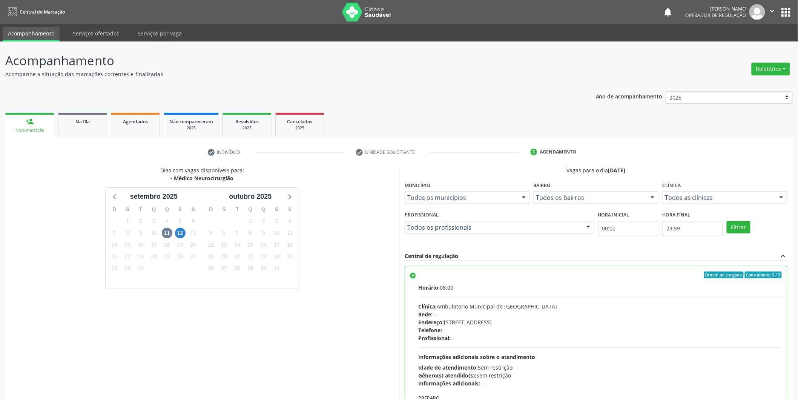
scroll to position [51, 0]
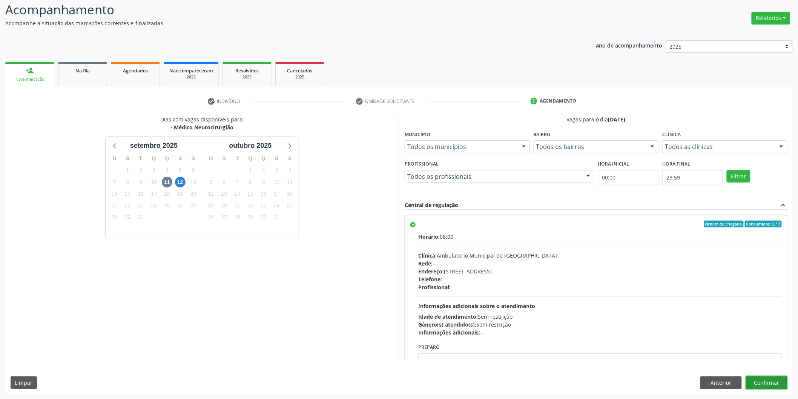
click at [763, 380] on button "Confirmar" at bounding box center [766, 382] width 41 height 13
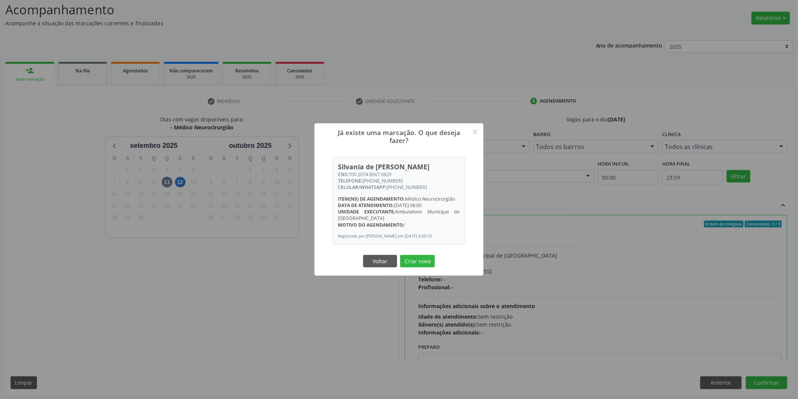
click at [400, 255] on button "Criar novo" at bounding box center [417, 261] width 35 height 13
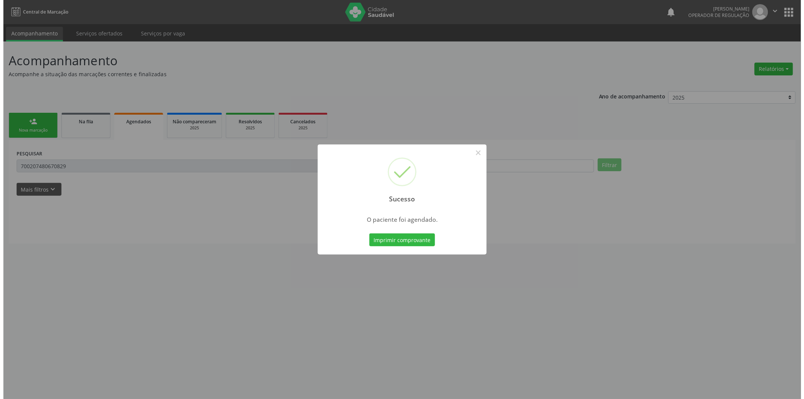
scroll to position [0, 0]
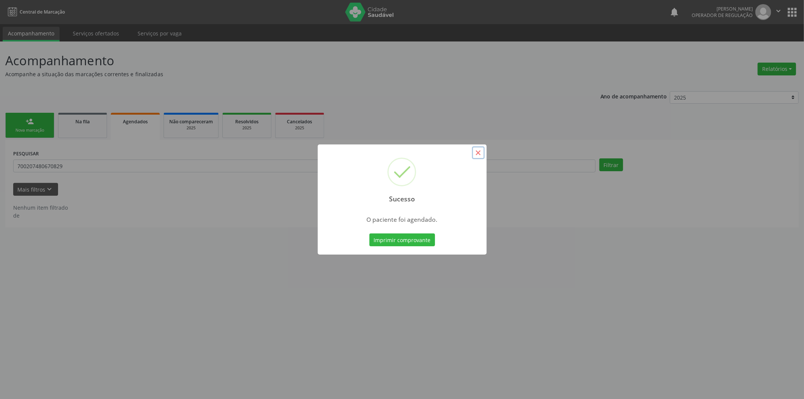
click at [478, 152] on button "×" at bounding box center [478, 152] width 13 height 13
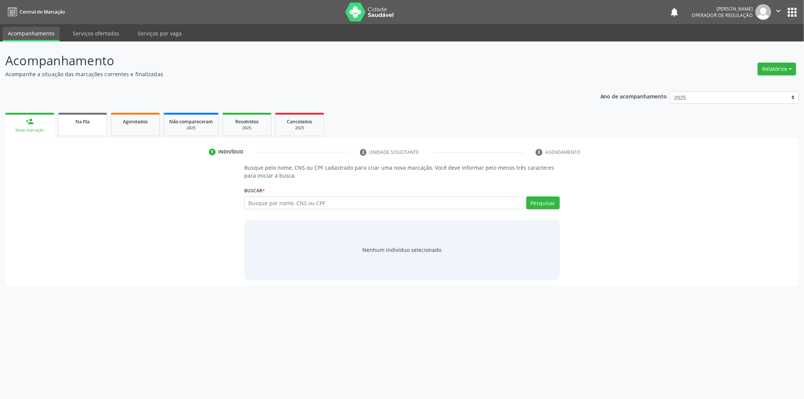
click at [81, 126] on link "Na fila" at bounding box center [82, 124] width 49 height 23
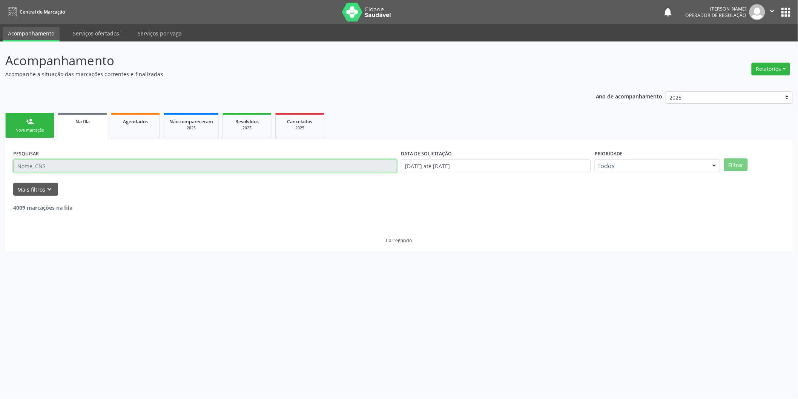
click at [108, 166] on input "text" at bounding box center [205, 166] width 384 height 13
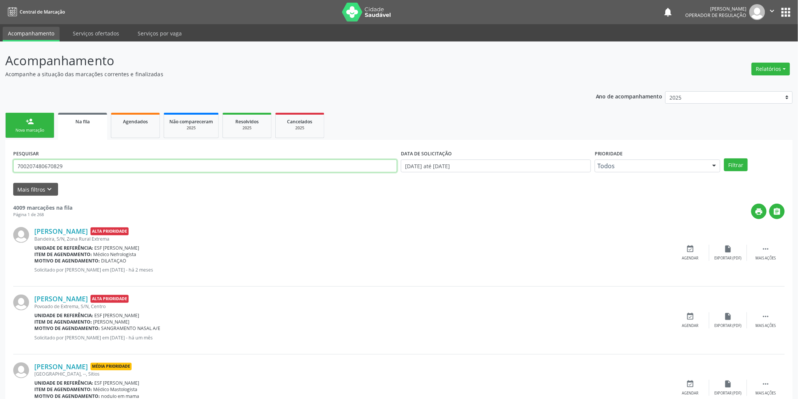
type input "700207480670829"
click at [724, 158] on button "Filtrar" at bounding box center [736, 164] width 24 height 13
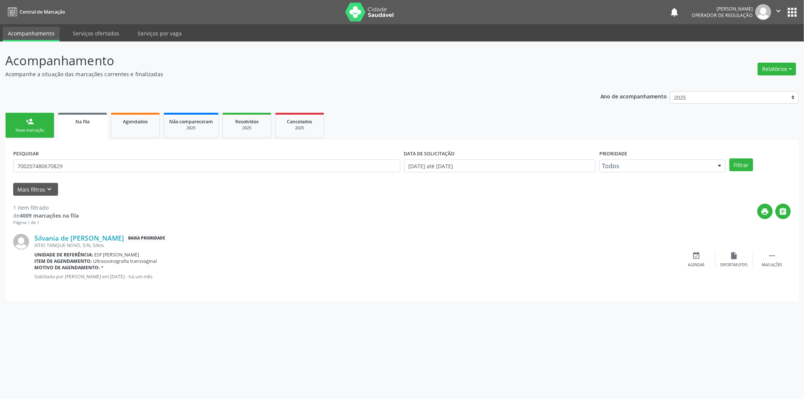
click at [159, 158] on div "PESQUISAR 700207480670829" at bounding box center [206, 162] width 391 height 29
click at [158, 160] on input "700207480670829" at bounding box center [206, 166] width 387 height 13
click at [123, 118] on span "Agendados" at bounding box center [135, 121] width 25 height 6
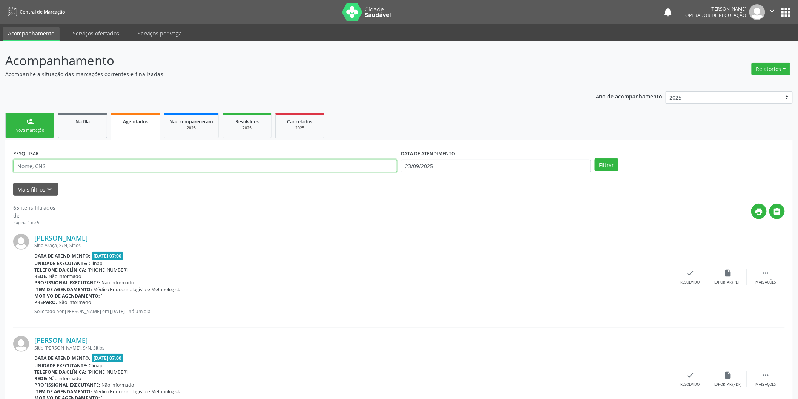
click at [142, 165] on input "text" at bounding box center [205, 166] width 384 height 13
type input "700207480670829"
click at [595, 158] on button "Filtrar" at bounding box center [607, 164] width 24 height 13
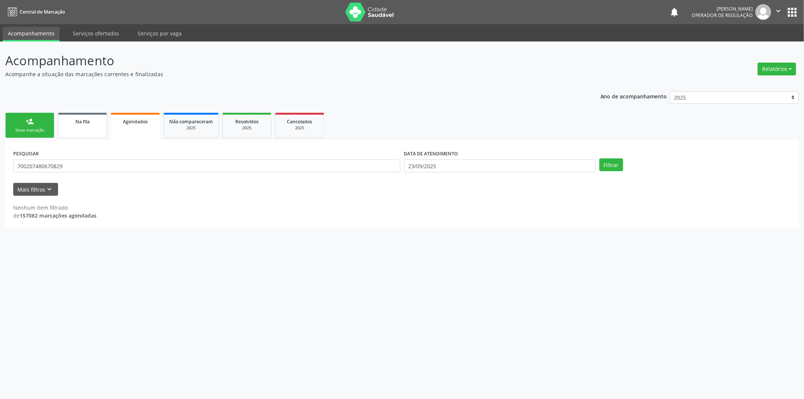
click at [87, 118] on span "Na fila" at bounding box center [82, 121] width 14 height 6
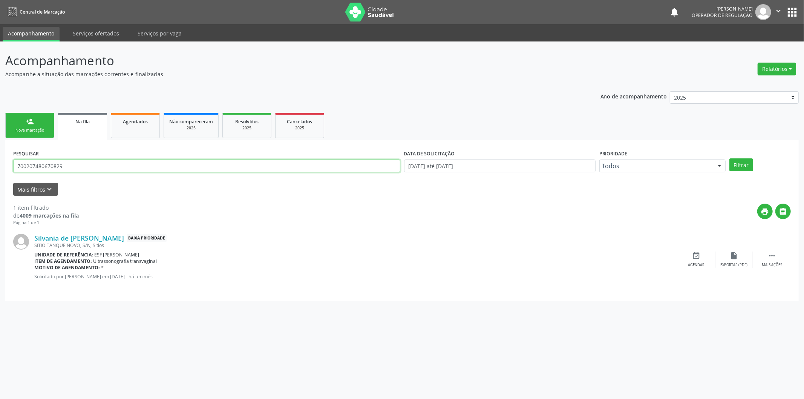
click at [149, 165] on input "700207480670829" at bounding box center [206, 166] width 387 height 13
click at [730, 158] on button "Filtrar" at bounding box center [742, 164] width 24 height 13
click at [149, 165] on input "700207480670829" at bounding box center [206, 166] width 387 height 13
click at [730, 158] on button "Filtrar" at bounding box center [742, 164] width 24 height 13
click at [240, 121] on span "Resolvidos" at bounding box center [246, 121] width 23 height 6
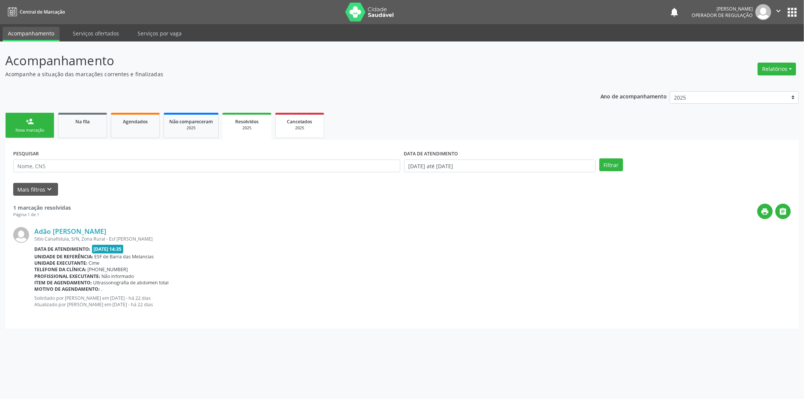
click at [301, 117] on div "Cancelados" at bounding box center [300, 121] width 38 height 8
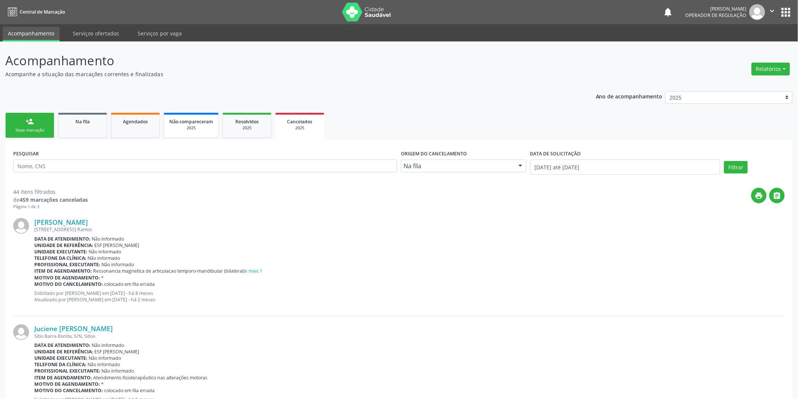
click at [172, 121] on span "Não compareceram" at bounding box center [191, 121] width 44 height 6
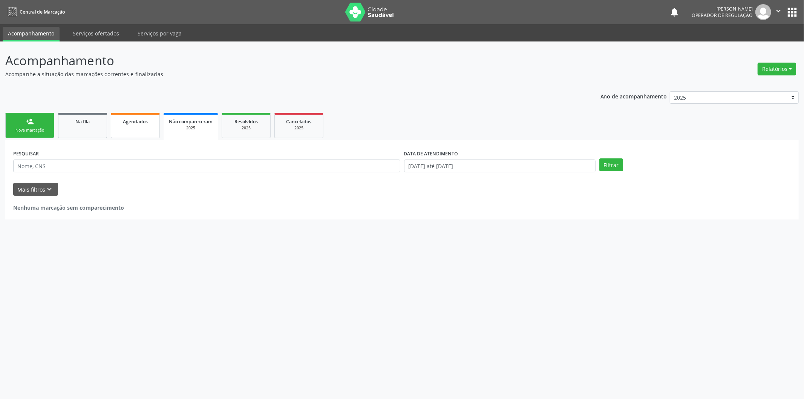
click at [146, 124] on div "Agendados" at bounding box center [136, 121] width 38 height 8
click at [78, 132] on link "Na fila" at bounding box center [82, 125] width 49 height 25
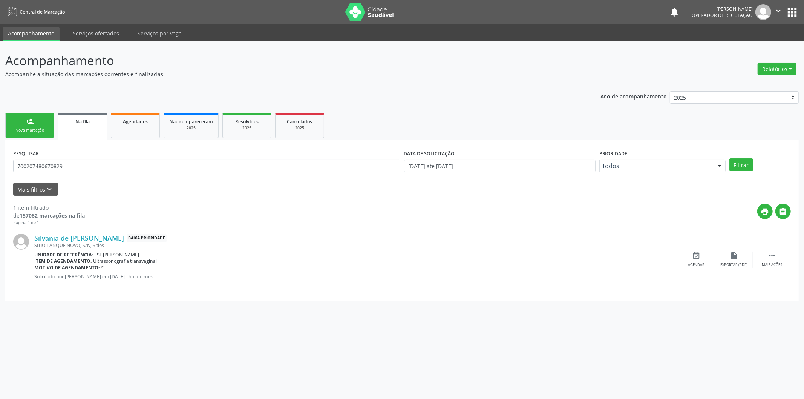
click at [8, 125] on link "person_add Nova marcação" at bounding box center [29, 125] width 49 height 25
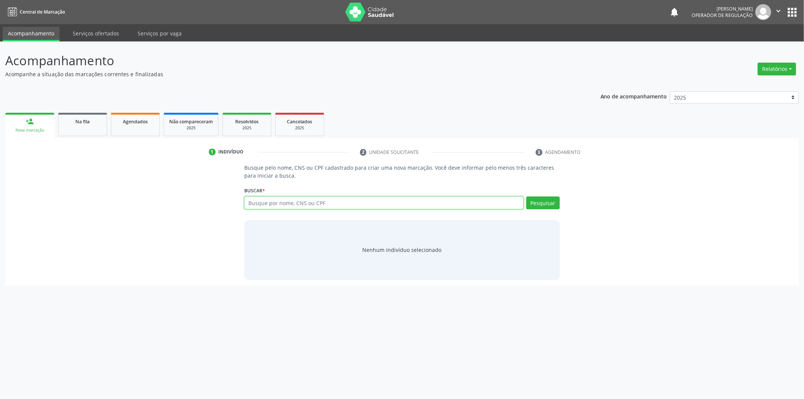
click at [310, 205] on input "text" at bounding box center [383, 202] width 279 height 13
type input "7050032596201355"
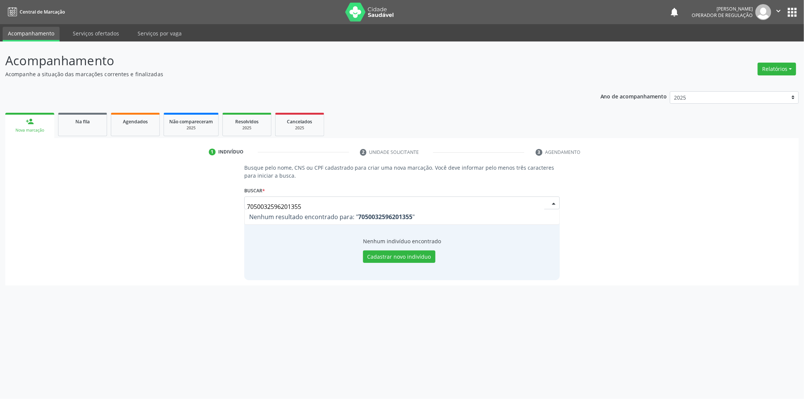
drag, startPoint x: 447, startPoint y: 206, endPoint x: 144, endPoint y: 176, distance: 304.3
click at [144, 176] on div "Busque pelo nome, CNS ou CPF cadastrado para criar uma nova marcação. Você deve…" at bounding box center [402, 222] width 783 height 116
type input "705003259601355"
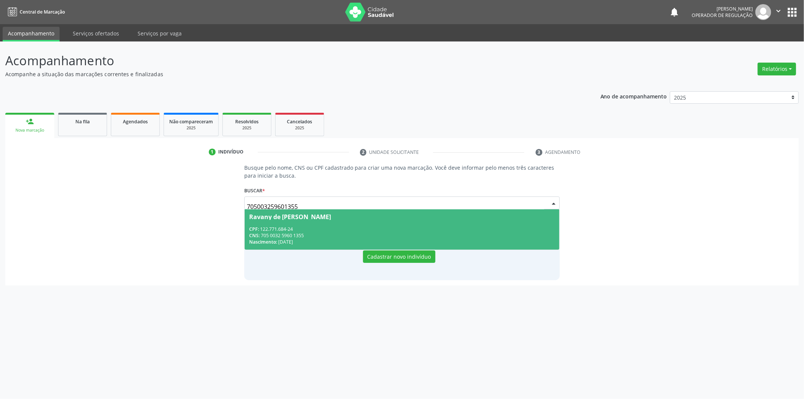
click at [333, 226] on div "CPF: 122.771.684-24" at bounding box center [402, 229] width 306 height 6
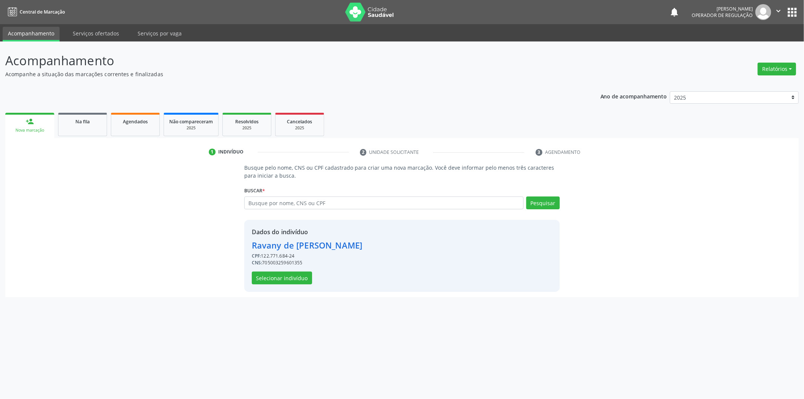
click at [274, 284] on div "Dados do indivíduo [PERSON_NAME] CPF: 122.771.684-24 CNS: 705003259601355 Selec…" at bounding box center [402, 256] width 316 height 72
click at [275, 283] on button "Selecionar indivíduo" at bounding box center [282, 278] width 60 height 13
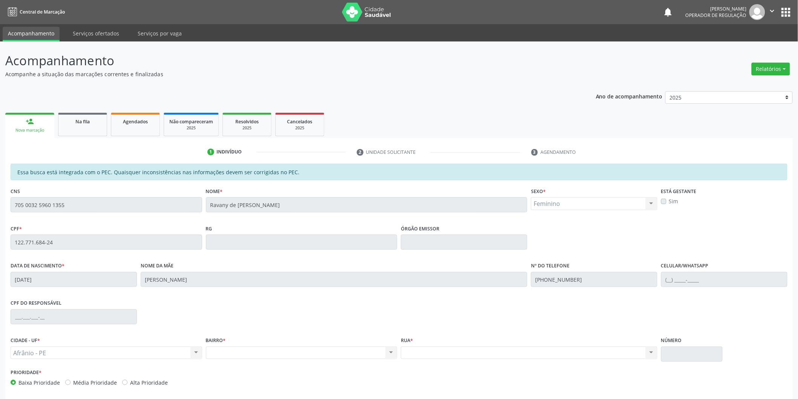
scroll to position [31, 0]
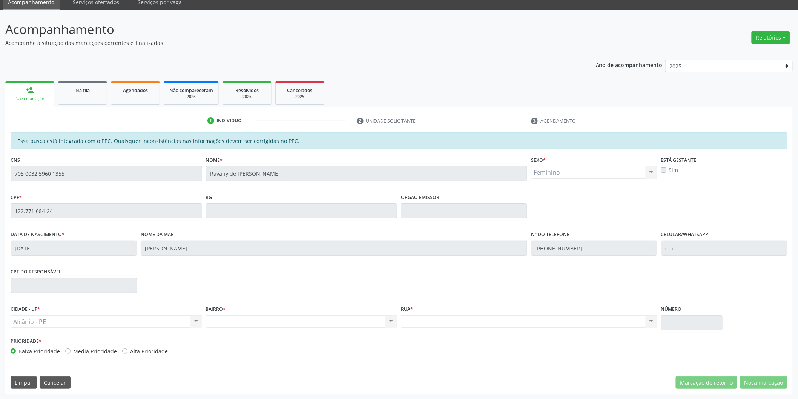
click at [0, 177] on div "Acompanhamento Acompanhe a situação das marcações correntes e finalizadas Relat…" at bounding box center [399, 204] width 798 height 389
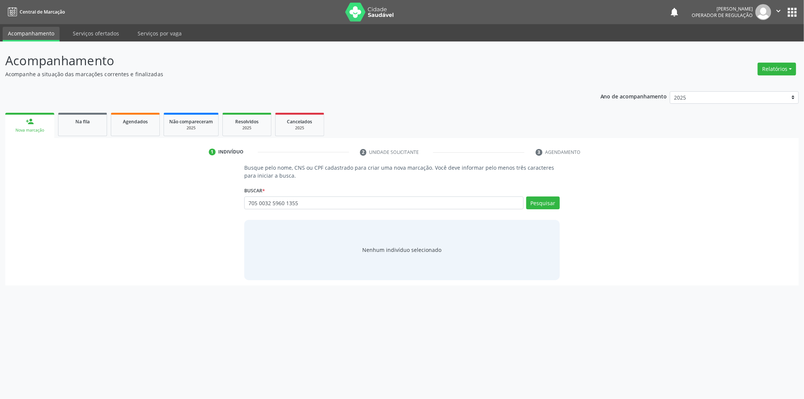
type input "705 0032 5960 1355"
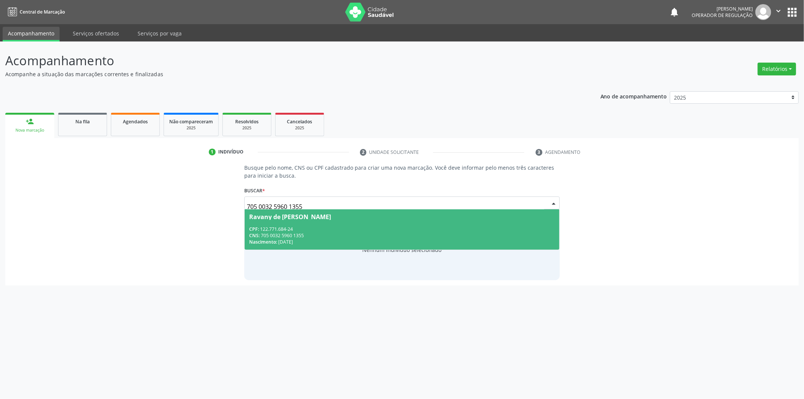
click at [383, 242] on div "Nascimento: [DATE]" at bounding box center [402, 242] width 306 height 6
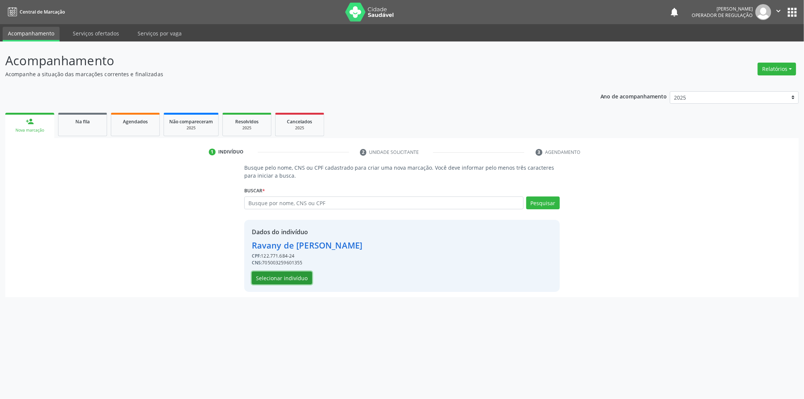
click at [304, 274] on button "Selecionar indivíduo" at bounding box center [282, 278] width 60 height 13
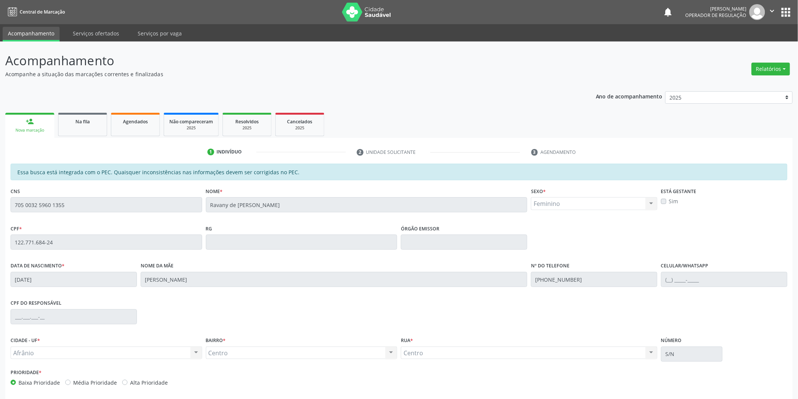
scroll to position [31, 0]
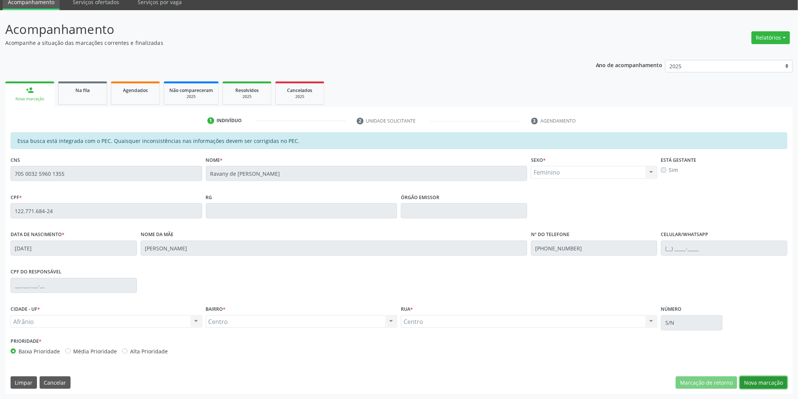
click at [747, 384] on button "Nova marcação" at bounding box center [764, 382] width 48 height 13
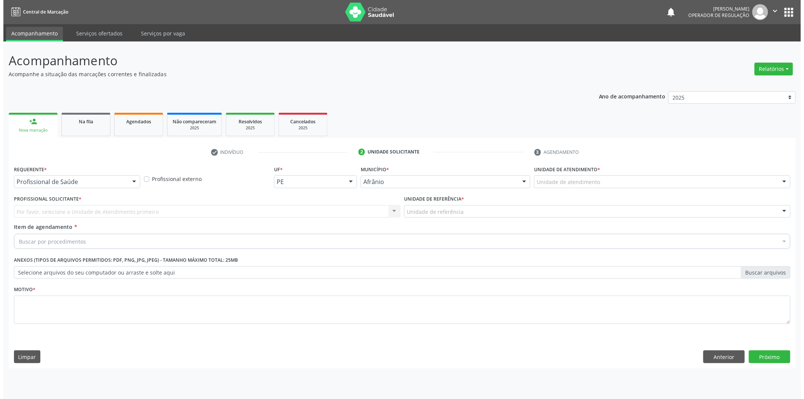
scroll to position [0, 0]
click at [696, 186] on div "Unidade de atendimento * Unidade de atendimento Academia da Saude de Afranio Ac…" at bounding box center [664, 178] width 262 height 29
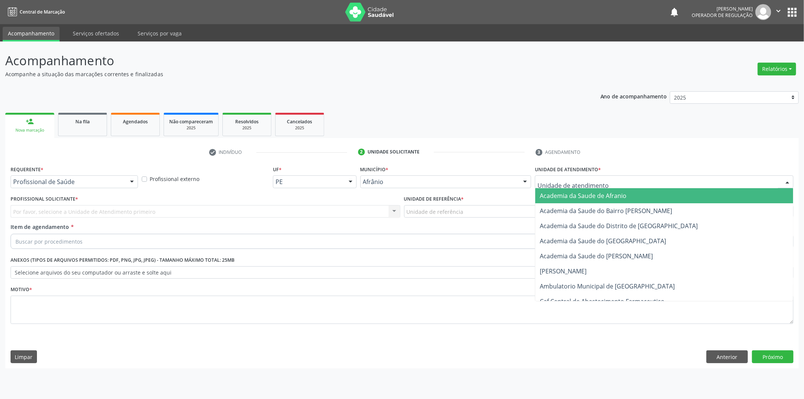
click at [696, 186] on div at bounding box center [664, 181] width 259 height 13
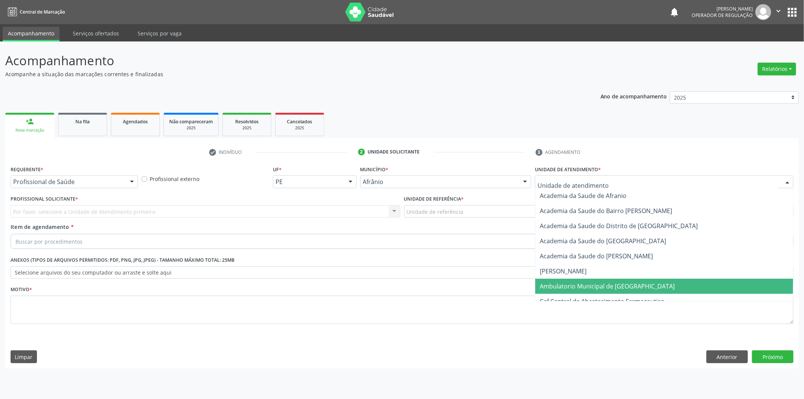
click at [666, 289] on span "Ambulatorio Municipal de [GEOGRAPHIC_DATA]" at bounding box center [665, 286] width 258 height 15
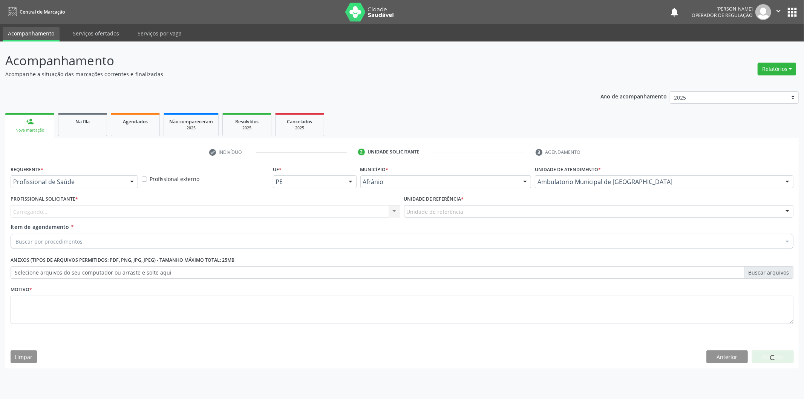
click at [306, 211] on div "Carregando... Nenhum resultado encontrado para: " " Não há nenhuma opção para s…" at bounding box center [206, 211] width 390 height 13
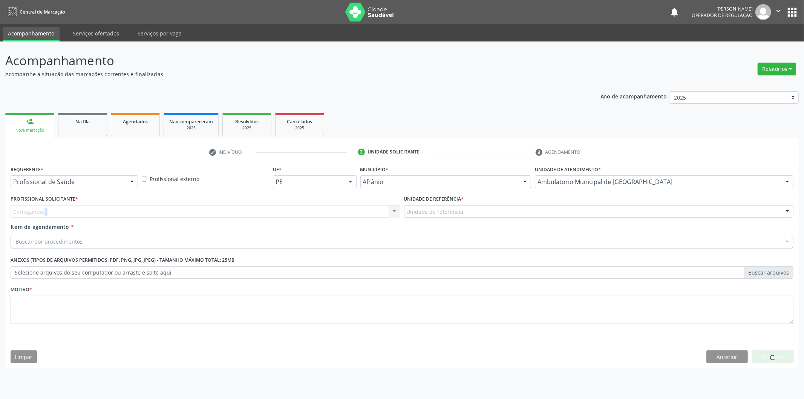
click at [306, 211] on div "Carregando... Nenhum resultado encontrado para: " " Não há nenhuma opção para s…" at bounding box center [206, 211] width 390 height 13
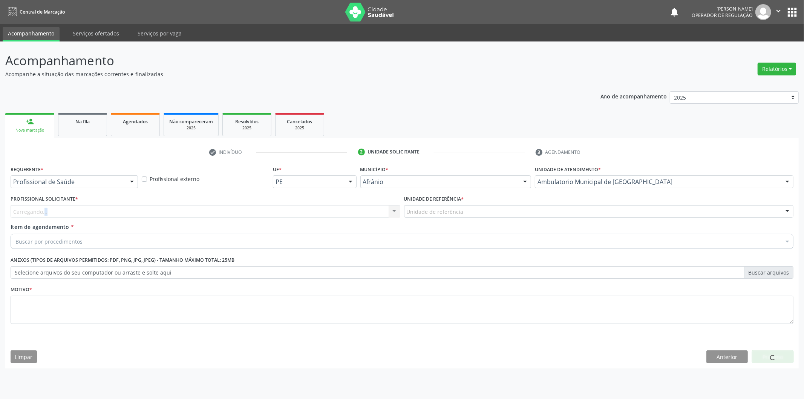
click at [306, 211] on div "Carregando... Nenhum resultado encontrado para: " " Não há nenhuma opção para s…" at bounding box center [206, 211] width 390 height 13
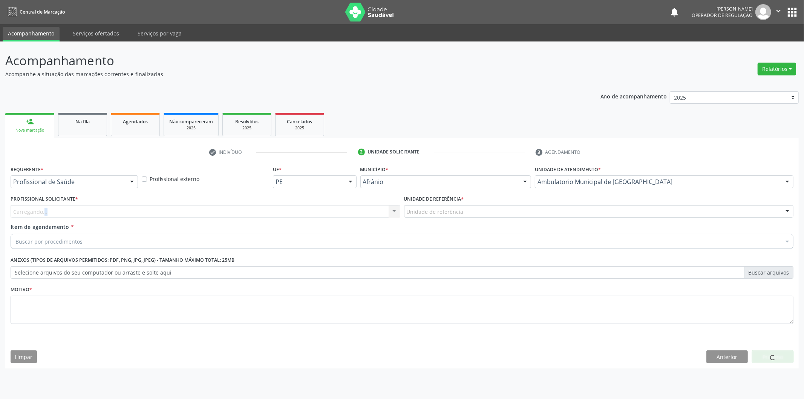
click at [306, 211] on div "Carregando... Nenhum resultado encontrado para: " " Não há nenhuma opção para s…" at bounding box center [206, 211] width 390 height 13
click at [345, 94] on div "Ano de acompanhamento 2025 2024 2023 2022 2021 2020 2019 2018 person_add Nova m…" at bounding box center [402, 227] width 794 height 282
click at [236, 206] on div "Carregando... Nenhum resultado encontrado para: " " Não há nenhuma opção para s…" at bounding box center [206, 211] width 390 height 13
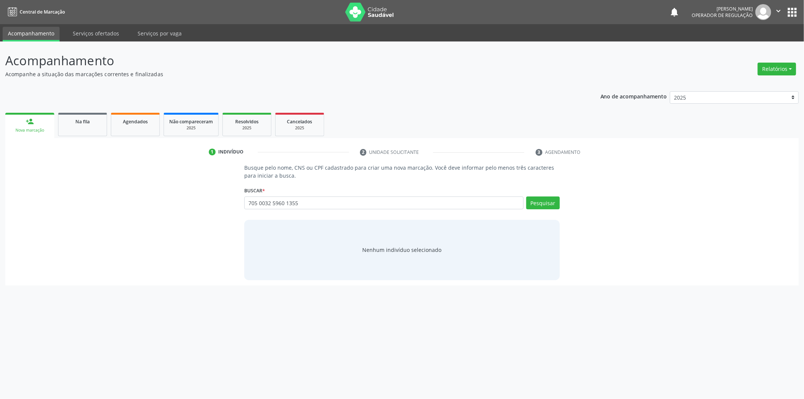
type input "705 0032 5960 1355"
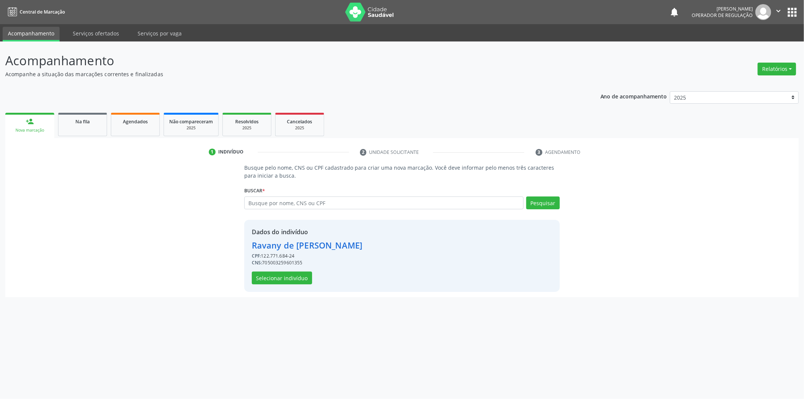
click at [296, 284] on div "Dados do indivíduo [PERSON_NAME] CPF: 122.771.684-24 CNS: 705003259601355 Selec…" at bounding box center [402, 256] width 316 height 72
click at [299, 276] on button "Selecionar indivíduo" at bounding box center [282, 278] width 60 height 13
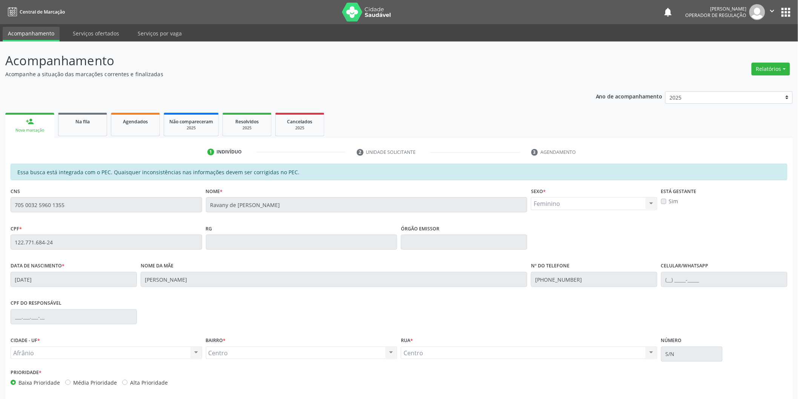
scroll to position [31, 0]
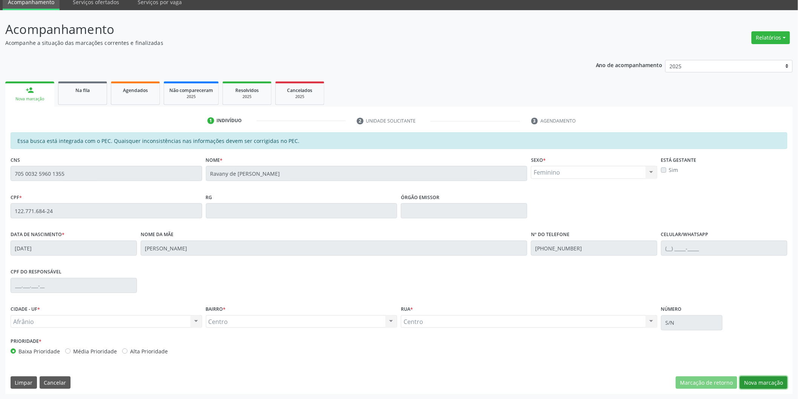
click at [772, 378] on button "Nova marcação" at bounding box center [764, 382] width 48 height 13
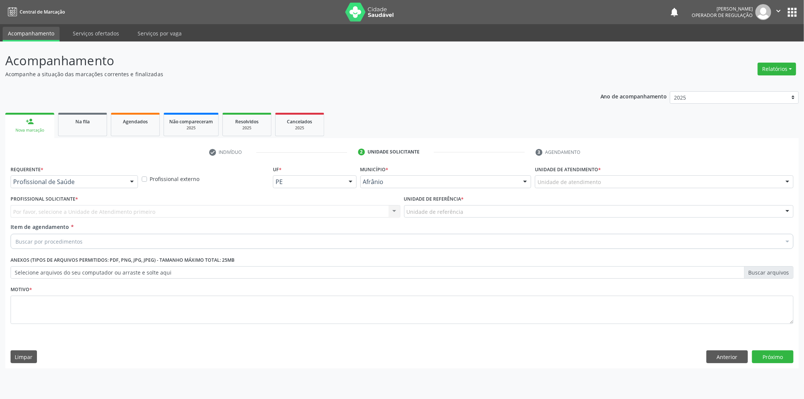
click at [574, 186] on div "Unidade de atendimento" at bounding box center [664, 181] width 259 height 13
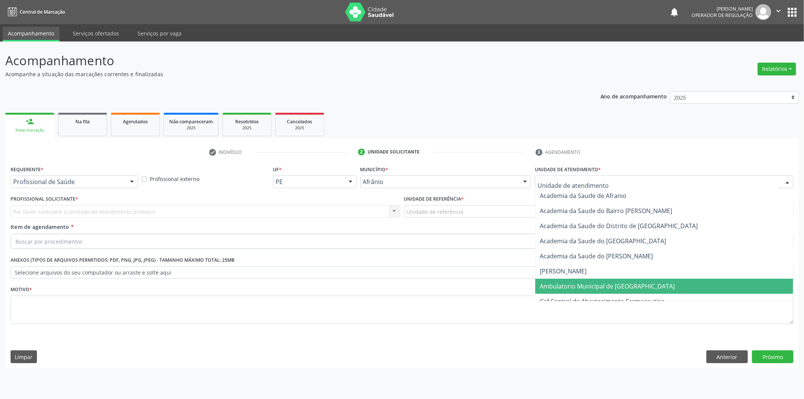
click at [548, 280] on span "Ambulatorio Municipal de [GEOGRAPHIC_DATA]" at bounding box center [665, 286] width 258 height 15
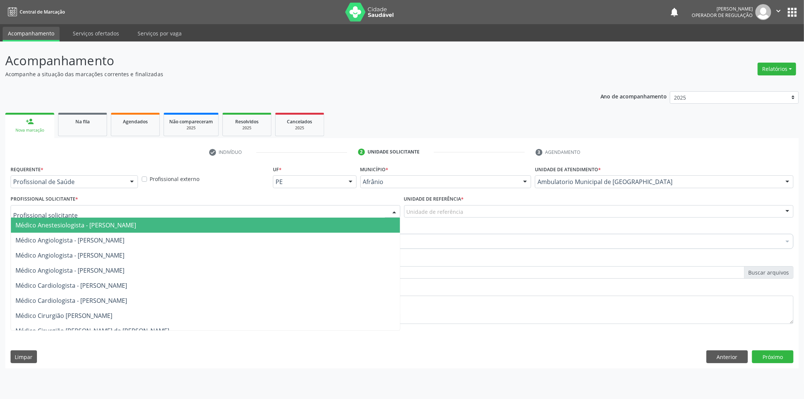
click at [171, 208] on div at bounding box center [206, 211] width 390 height 13
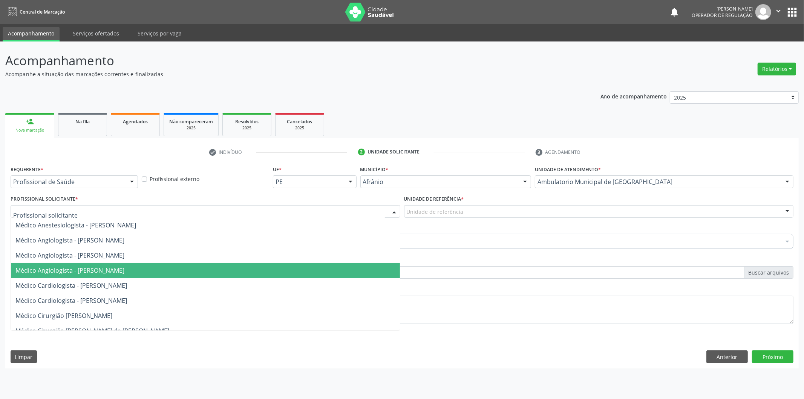
click at [190, 273] on span "Médico Angiologista - [PERSON_NAME]" at bounding box center [205, 270] width 389 height 15
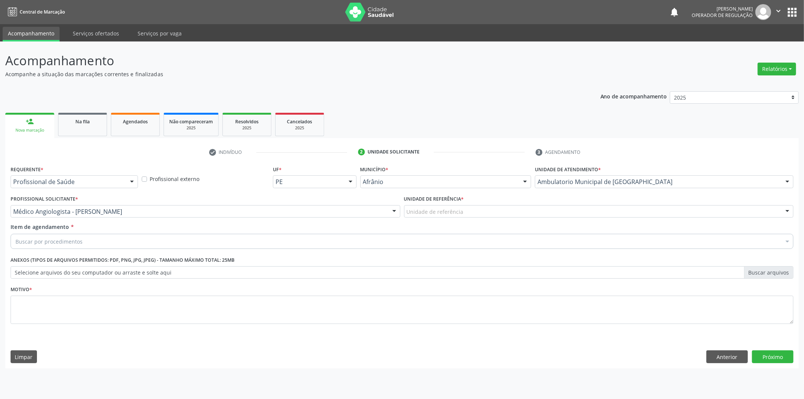
click at [446, 219] on div "Unidade de referência * Unidade de referência ESF de Extrema ESF de Barra das M…" at bounding box center [599, 207] width 394 height 29
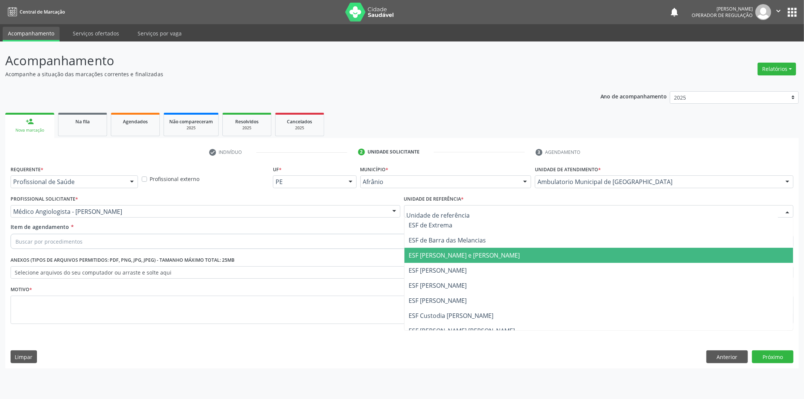
drag, startPoint x: 454, startPoint y: 261, endPoint x: 383, endPoint y: 229, distance: 78.7
click at [455, 261] on span "ESF [PERSON_NAME] e [PERSON_NAME]" at bounding box center [599, 255] width 389 height 15
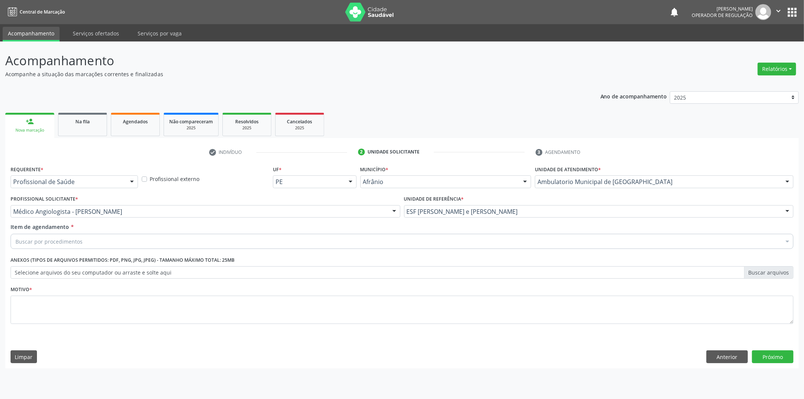
click at [376, 247] on div "Buscar por procedimentos Selecionar todos 0604320140 - Abatacepte 125 mg injetá…" at bounding box center [402, 240] width 783 height 13
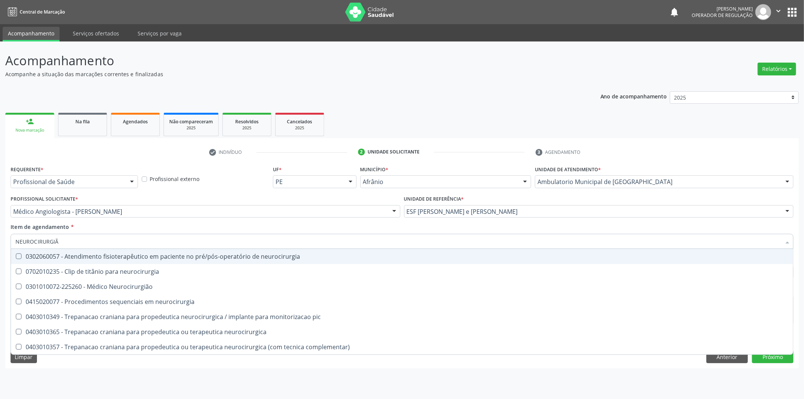
type input "NEUROCIRURGIÃO"
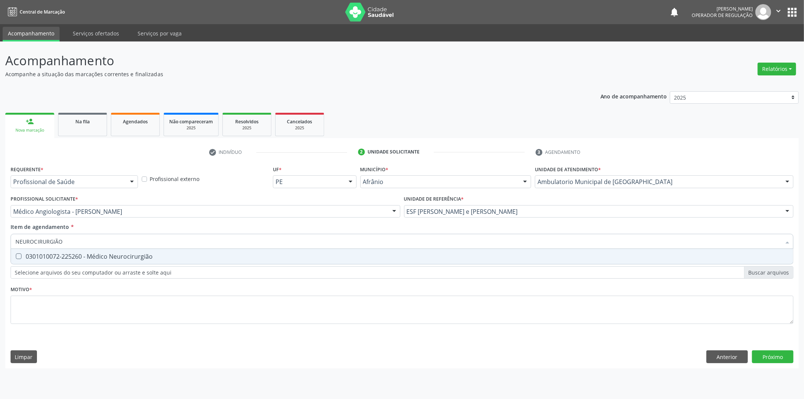
click at [454, 253] on span "0301010072-225260 - Médico Neurocirurgião" at bounding box center [402, 256] width 783 height 15
checkbox Neurocirurgião "true"
click at [453, 303] on div "Requerente * Profissional de Saúde Profissional de Saúde Paciente Nenhum result…" at bounding box center [402, 249] width 783 height 171
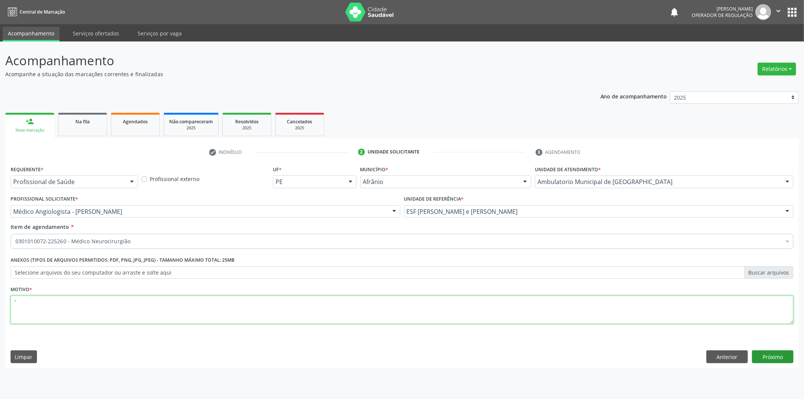
type textarea "'"
click at [764, 359] on button "Próximo" at bounding box center [772, 356] width 41 height 13
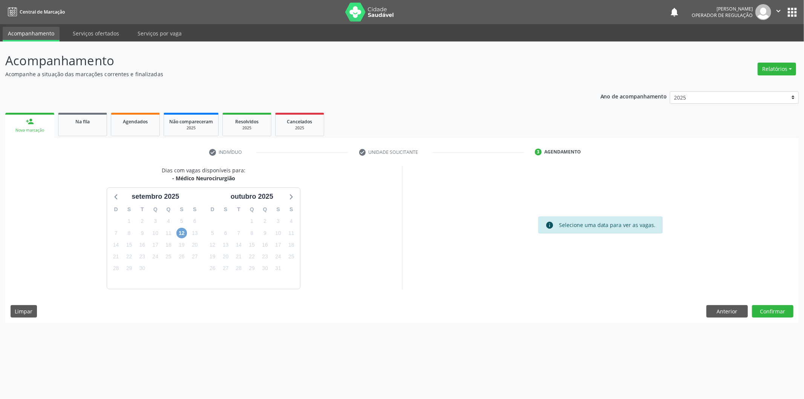
click at [181, 231] on span "12" at bounding box center [182, 233] width 11 height 11
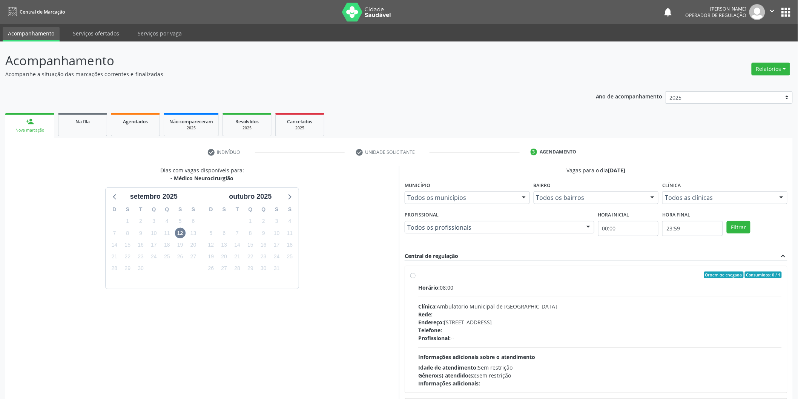
click at [471, 281] on label "Ordem de chegada Consumidos: 0 / 4 Horário: 08:00 Clínica: Ambulatorio Municipa…" at bounding box center [600, 330] width 364 height 116
click at [416, 278] on input "Ordem de chegada Consumidos: 0 / 4 Horário: 08:00 Clínica: Ambulatorio Municipa…" at bounding box center [412, 275] width 5 height 7
radio input "true"
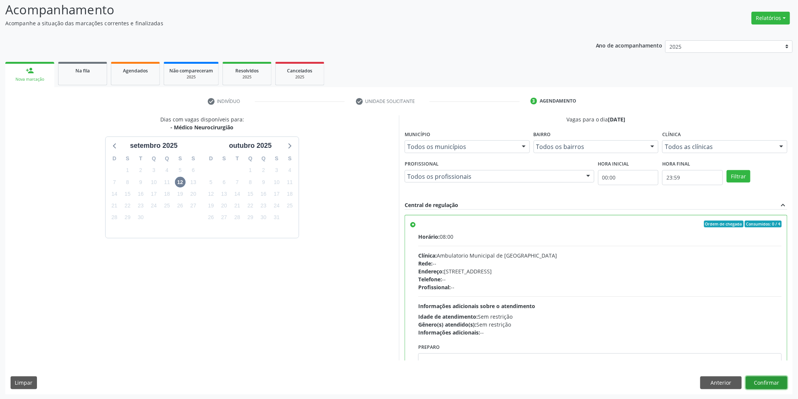
click at [763, 378] on button "Confirmar" at bounding box center [766, 382] width 41 height 13
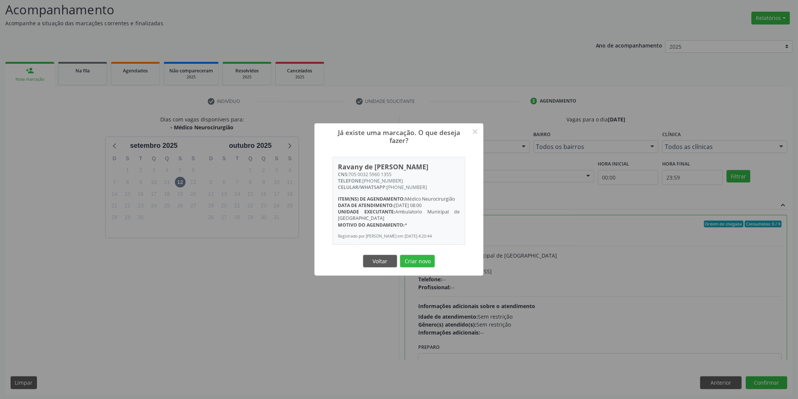
click at [400, 255] on button "Criar novo" at bounding box center [417, 261] width 35 height 13
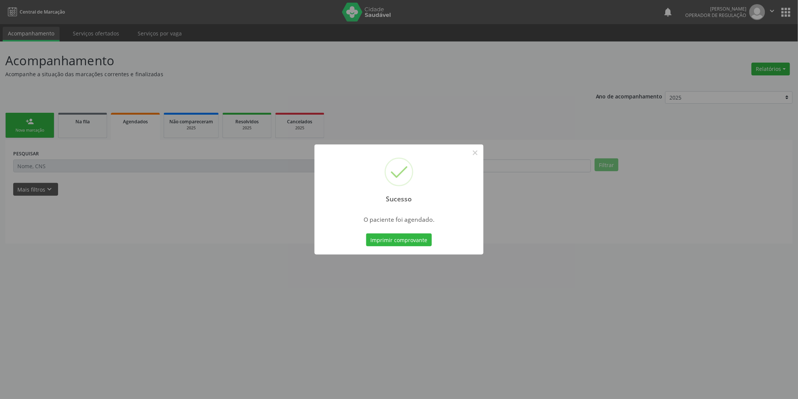
scroll to position [0, 0]
click at [474, 156] on button "×" at bounding box center [478, 152] width 13 height 13
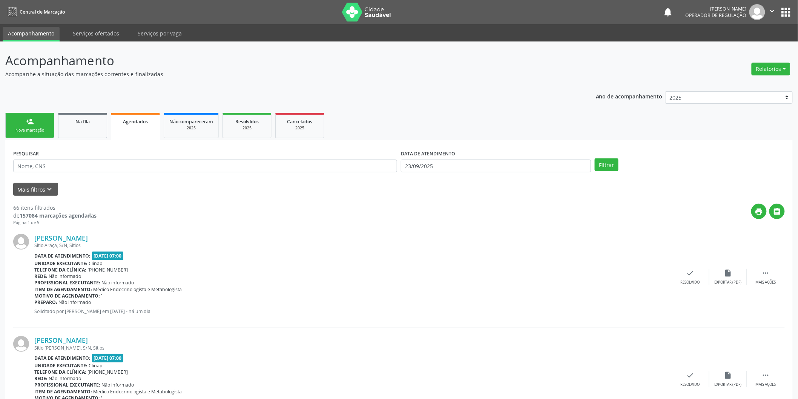
click at [25, 126] on link "person_add Nova marcação" at bounding box center [29, 125] width 49 height 25
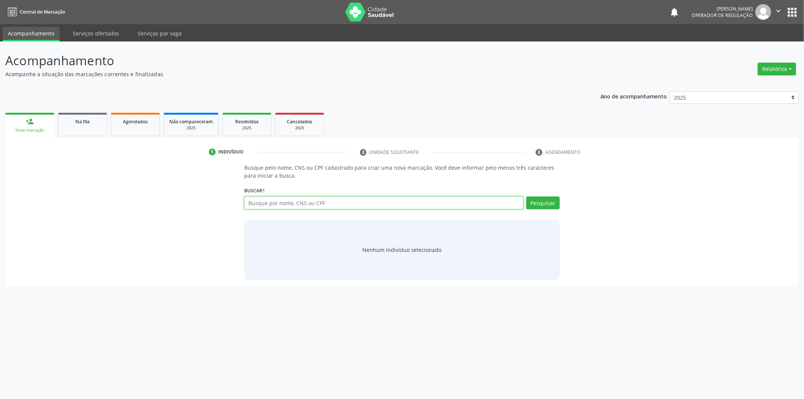
click at [296, 196] on input "text" at bounding box center [383, 202] width 279 height 13
type input "700008204152501"
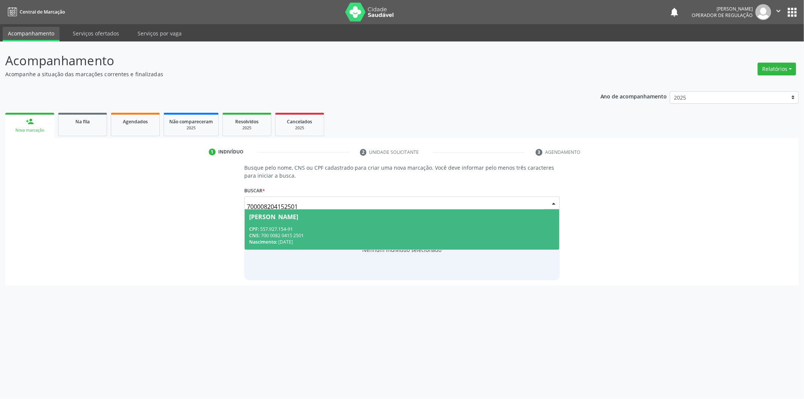
click at [298, 214] on div "[PERSON_NAME]" at bounding box center [273, 217] width 49 height 6
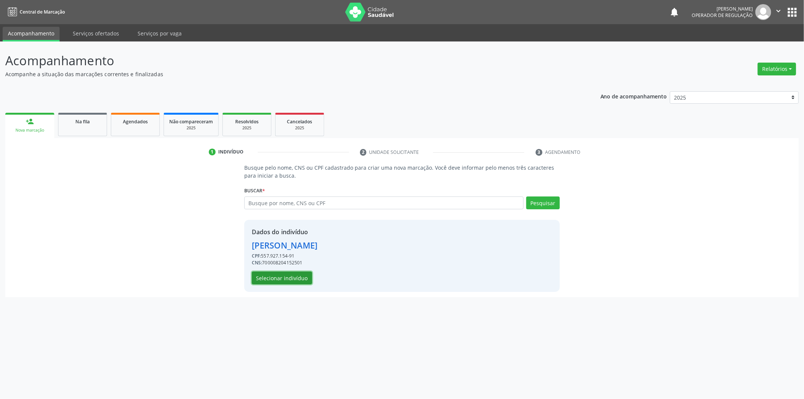
click at [302, 276] on button "Selecionar indivíduo" at bounding box center [282, 278] width 60 height 13
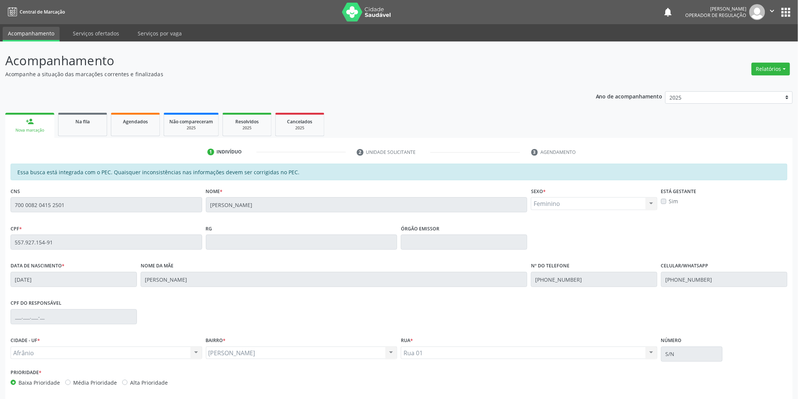
scroll to position [31, 0]
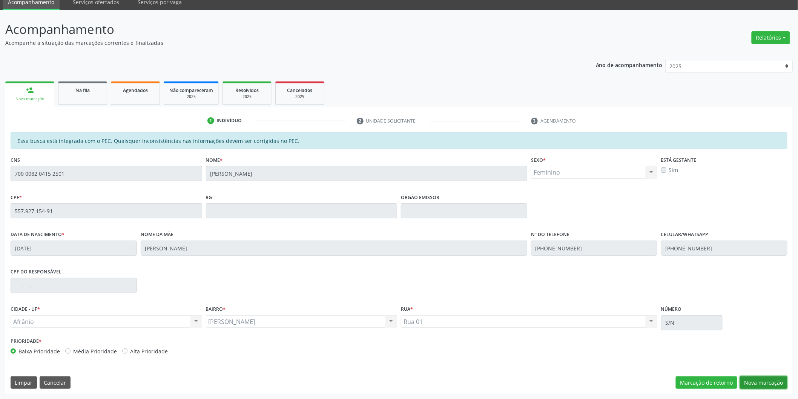
click at [772, 376] on button "Nova marcação" at bounding box center [764, 382] width 48 height 13
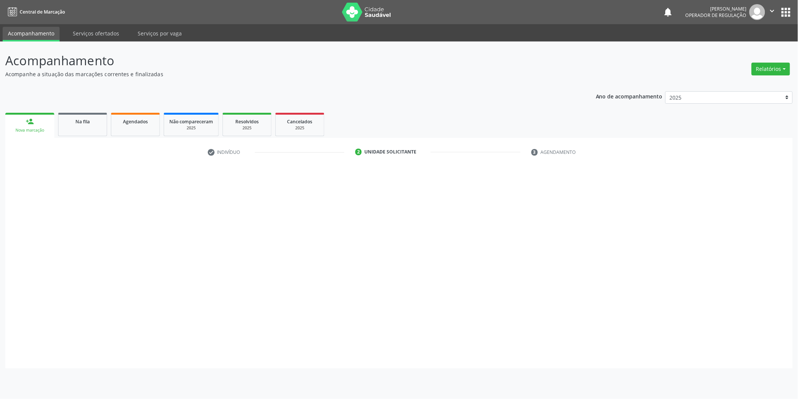
scroll to position [0, 0]
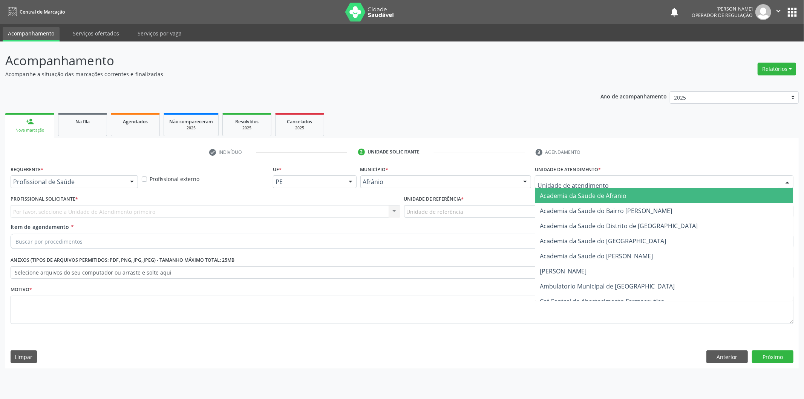
click at [637, 181] on div at bounding box center [664, 181] width 259 height 13
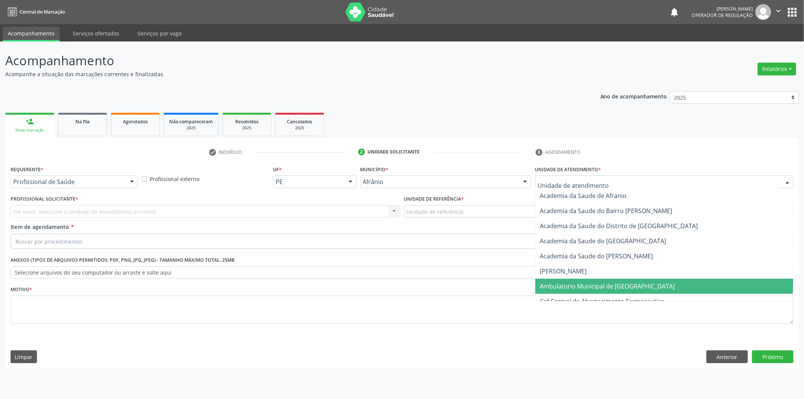
click at [626, 284] on span "Ambulatorio Municipal de [GEOGRAPHIC_DATA]" at bounding box center [607, 286] width 135 height 8
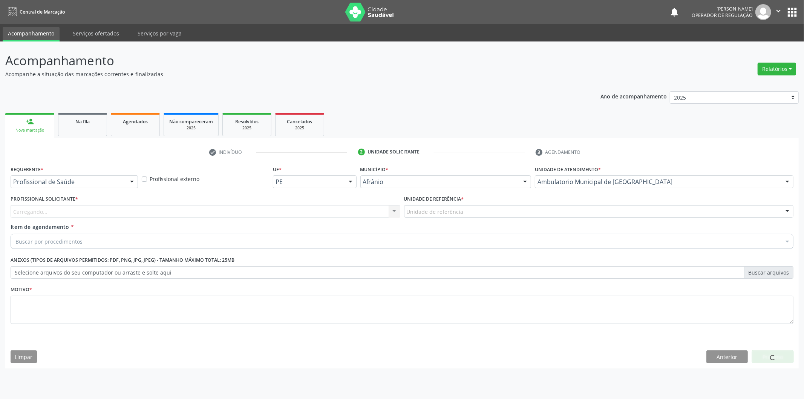
click at [362, 210] on div "Carregando... Nenhum resultado encontrado para: " " Não há nenhuma opção para s…" at bounding box center [206, 211] width 390 height 13
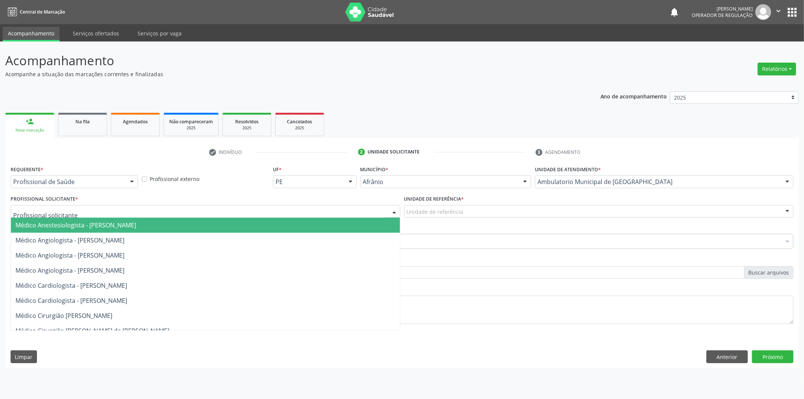
click at [362, 210] on div at bounding box center [206, 211] width 390 height 13
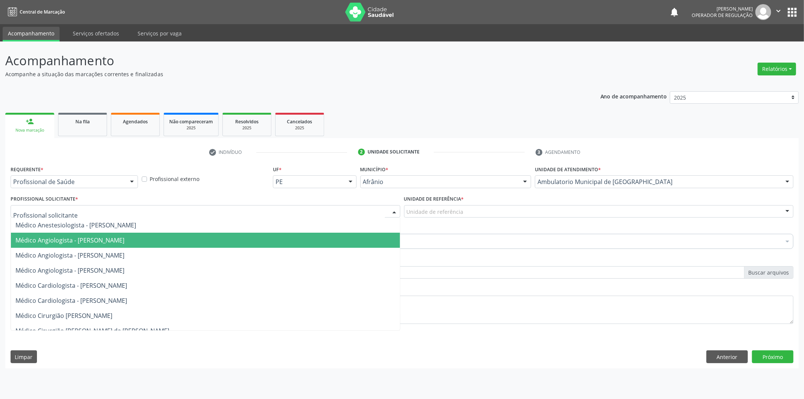
click at [351, 259] on span "Médico Angiologista - [PERSON_NAME]" at bounding box center [205, 255] width 389 height 15
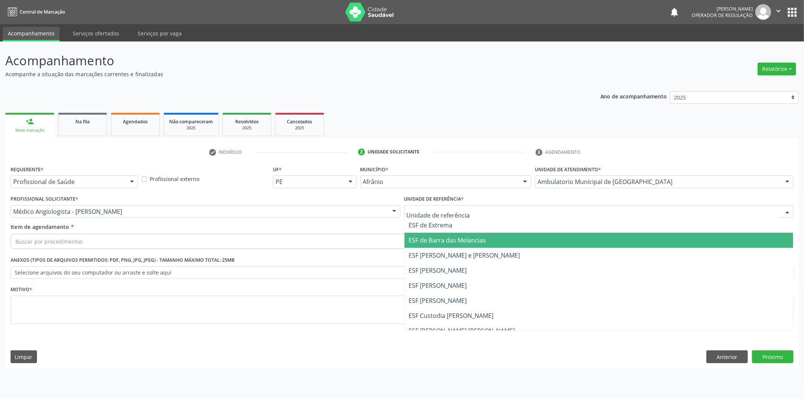
click at [453, 239] on span "ESF de Barra das Melancias" at bounding box center [447, 240] width 77 height 8
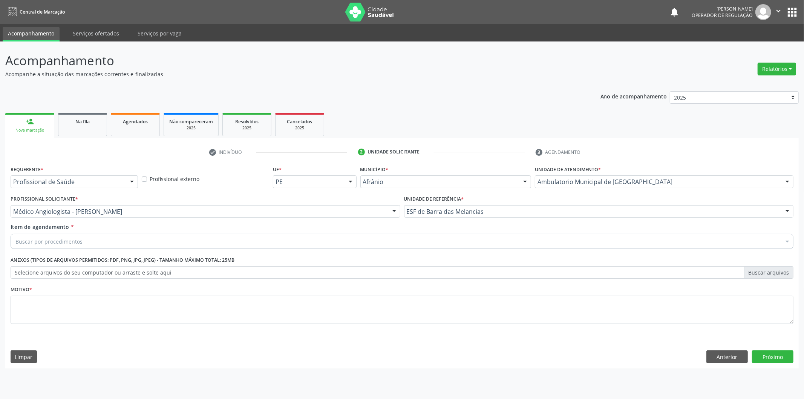
click at [453, 239] on div "Buscar por procedimentos" at bounding box center [402, 241] width 783 height 15
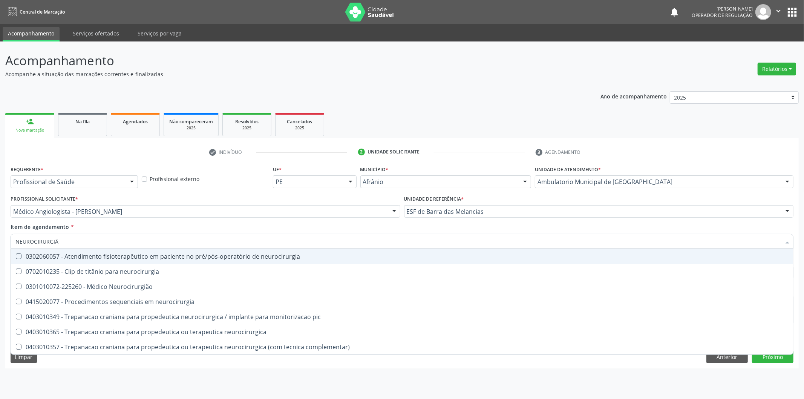
type input "NEUROCIRURGIÃO"
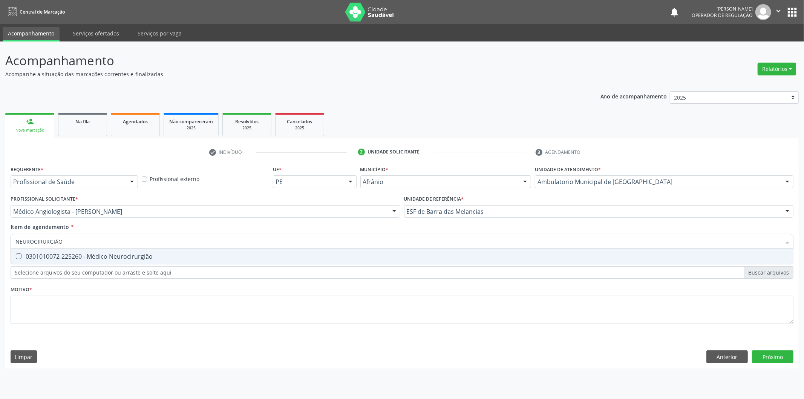
click at [285, 256] on div "0301010072-225260 - Médico Neurocirurgião" at bounding box center [402, 256] width 774 height 6
checkbox Neurocirurgião "true"
click at [278, 309] on div "Requerente * Profissional de Saúde Profissional de Saúde Paciente Nenhum result…" at bounding box center [402, 249] width 783 height 171
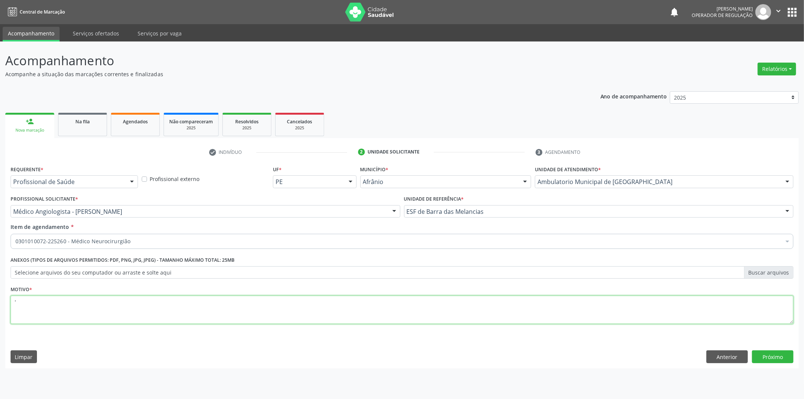
type textarea "'"
click at [760, 349] on div "Requerente * Profissional de Saúde Profissional de Saúde Paciente Nenhum result…" at bounding box center [402, 266] width 794 height 205
click at [760, 356] on button "Próximo" at bounding box center [772, 356] width 41 height 13
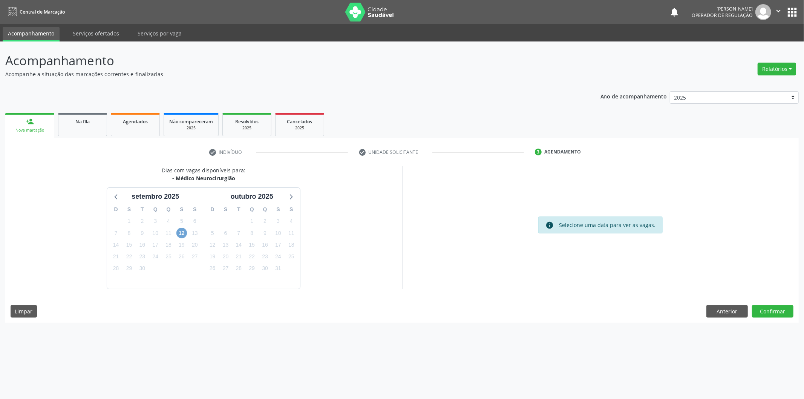
click at [181, 235] on span "12" at bounding box center [182, 233] width 11 height 11
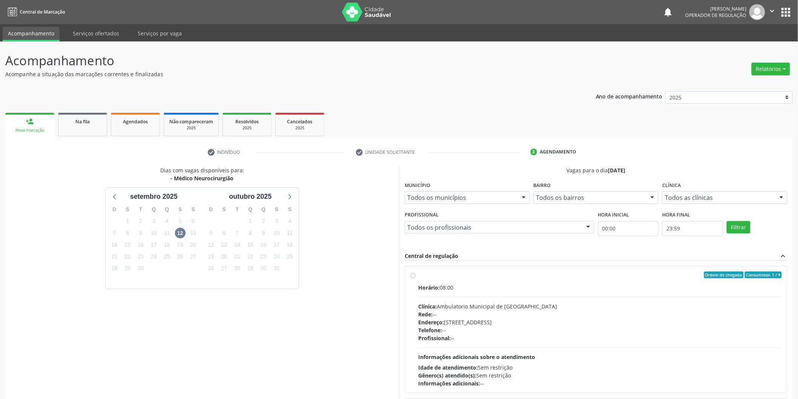
click at [470, 285] on div "Horário: 08:00" at bounding box center [600, 288] width 364 height 8
click at [416, 278] on input "Ordem de chegada Consumidos: 1 / 4 Horário: 08:00 Clínica: Ambulatorio Municipa…" at bounding box center [412, 275] width 5 height 7
radio input "true"
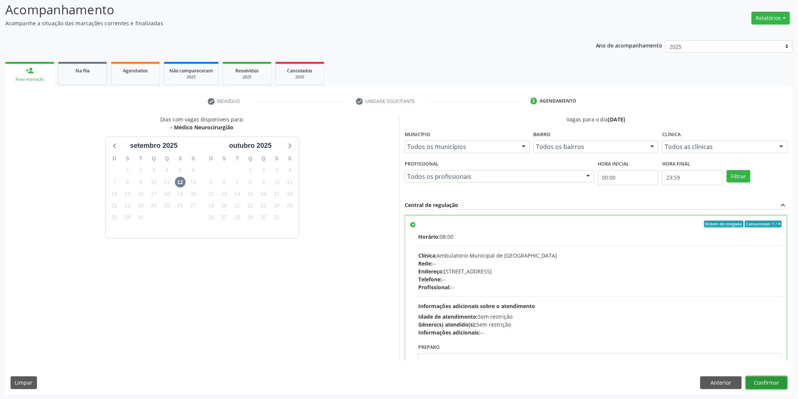
drag, startPoint x: 770, startPoint y: 385, endPoint x: 771, endPoint y: 355, distance: 30.2
click at [773, 378] on button "Confirmar" at bounding box center [766, 382] width 41 height 13
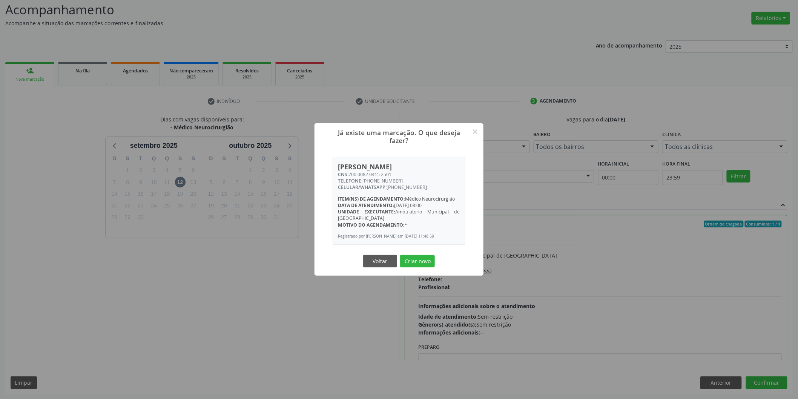
click at [400, 255] on button "Criar novo" at bounding box center [417, 261] width 35 height 13
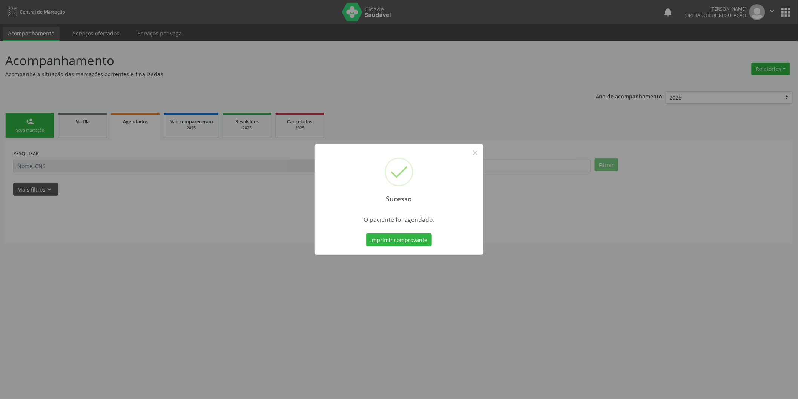
scroll to position [0, 0]
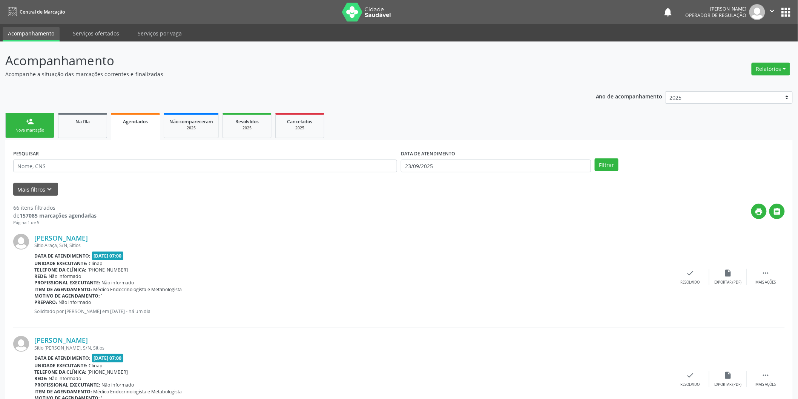
click at [29, 119] on div "person_add" at bounding box center [30, 121] width 8 height 8
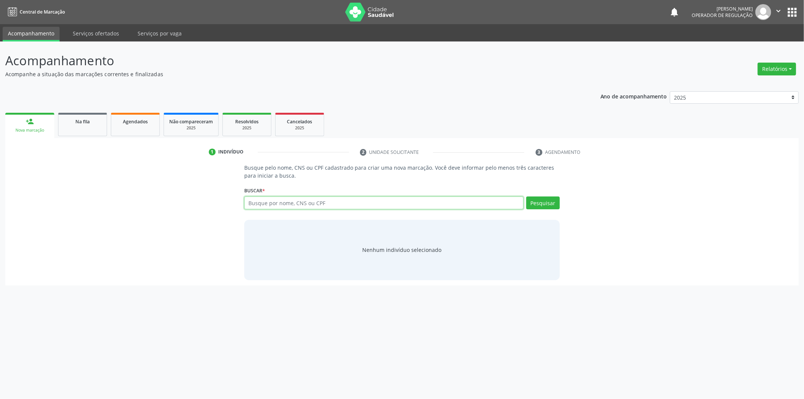
click at [299, 202] on input "text" at bounding box center [383, 202] width 279 height 13
type input "1"
type input "709201299338336"
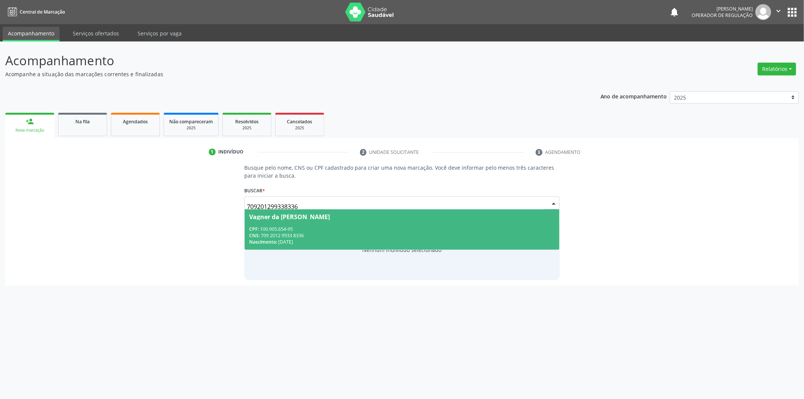
click at [476, 217] on div "Vagner da [PERSON_NAME]" at bounding box center [402, 217] width 306 height 6
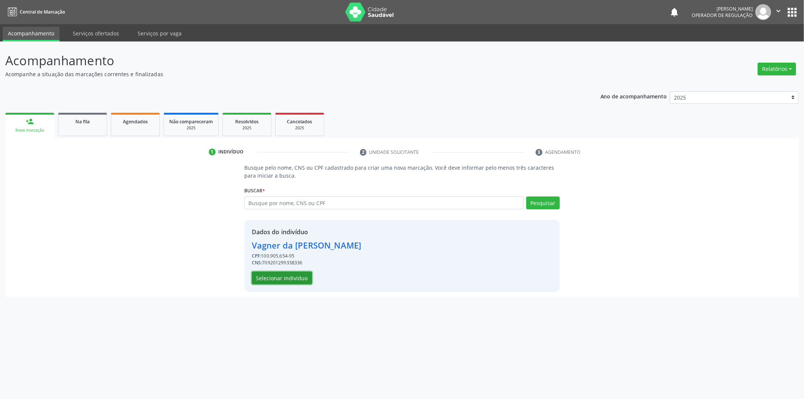
click at [301, 272] on button "Selecionar indivíduo" at bounding box center [282, 278] width 60 height 13
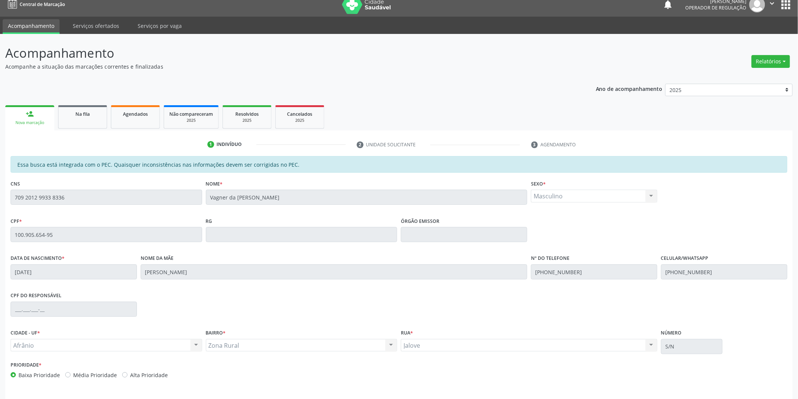
scroll to position [31, 0]
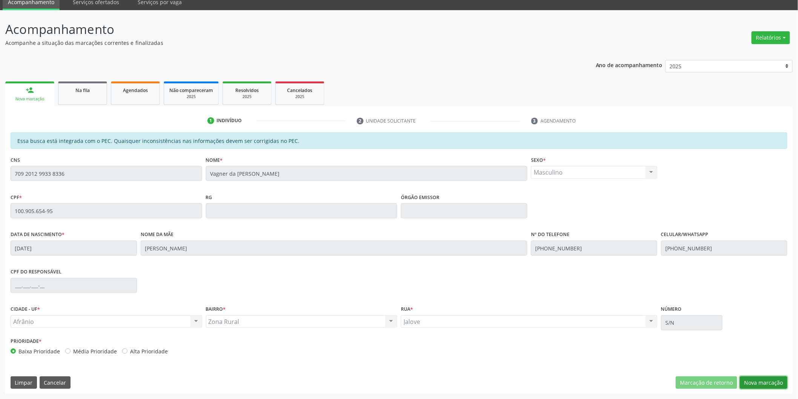
click at [747, 378] on button "Nova marcação" at bounding box center [764, 382] width 48 height 13
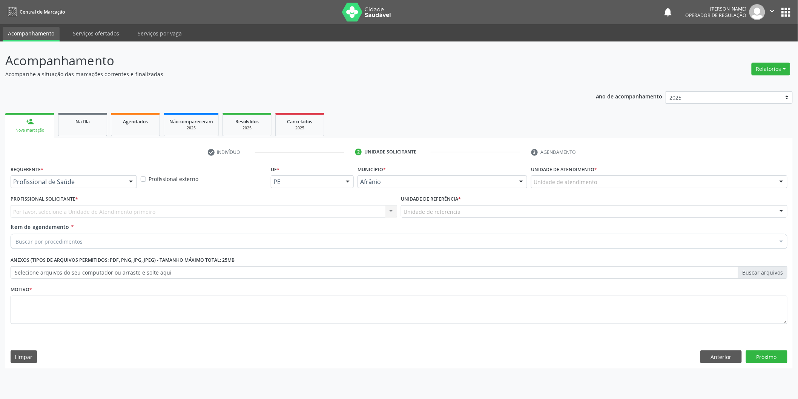
scroll to position [0, 0]
click at [677, 177] on div "Unidade de atendimento" at bounding box center [664, 181] width 259 height 13
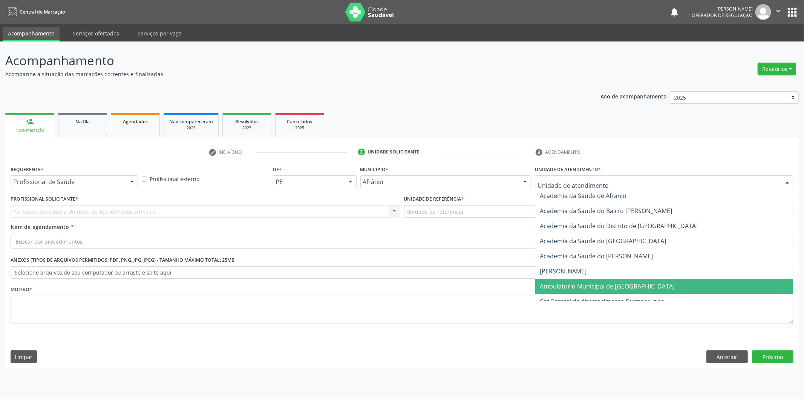
click at [634, 287] on span "Ambulatorio Municipal de [GEOGRAPHIC_DATA]" at bounding box center [665, 286] width 258 height 15
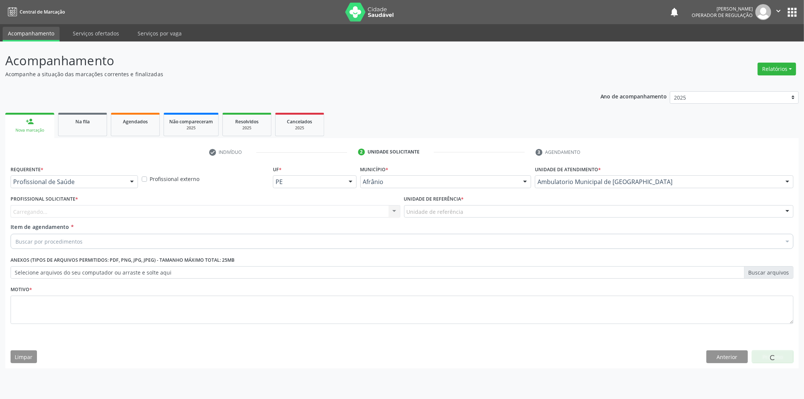
click at [342, 211] on div "Carregando... Nenhum resultado encontrado para: " " Não há nenhuma opção para s…" at bounding box center [206, 211] width 390 height 13
click at [342, 211] on div "Carregando..." at bounding box center [206, 211] width 390 height 13
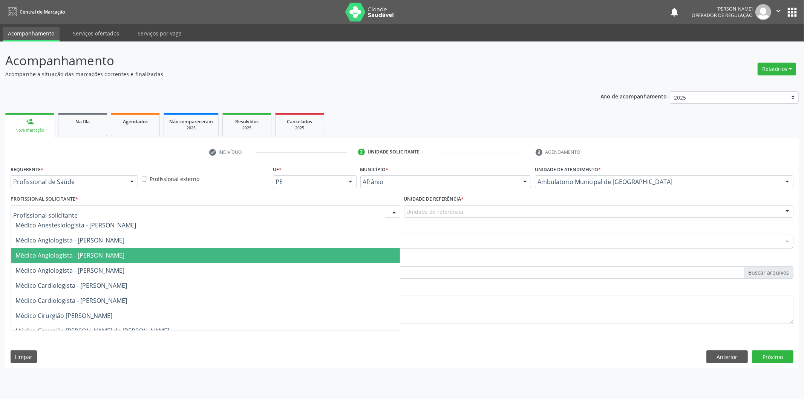
click at [299, 261] on span "Médico Angiologista - [PERSON_NAME]" at bounding box center [205, 255] width 389 height 15
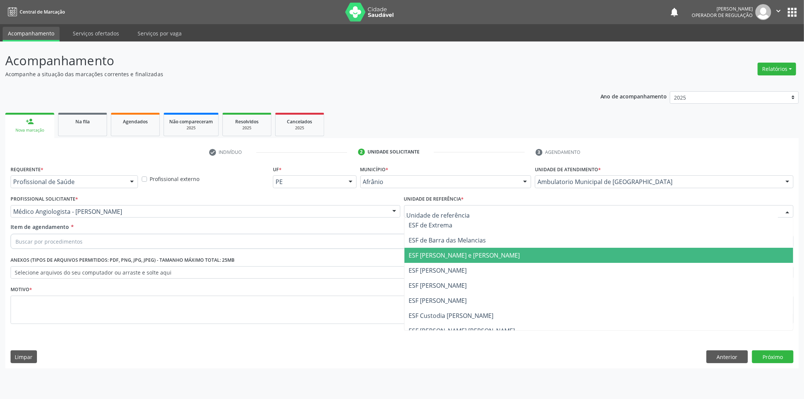
click at [435, 252] on span "ESF [PERSON_NAME] e [PERSON_NAME]" at bounding box center [464, 255] width 111 height 8
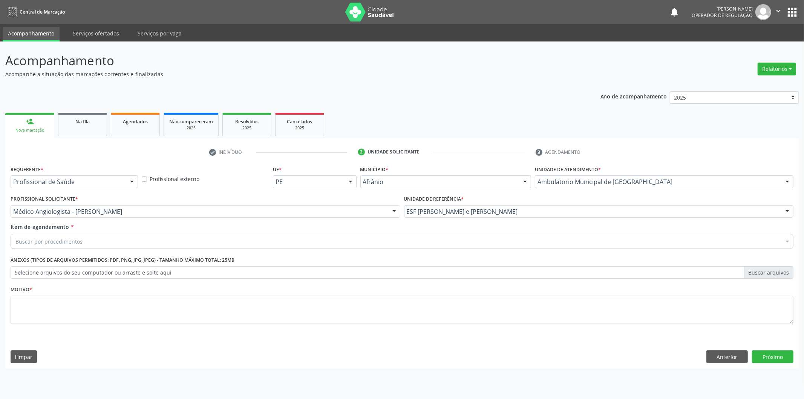
click at [441, 239] on div "Buscar por procedimentos" at bounding box center [402, 241] width 783 height 15
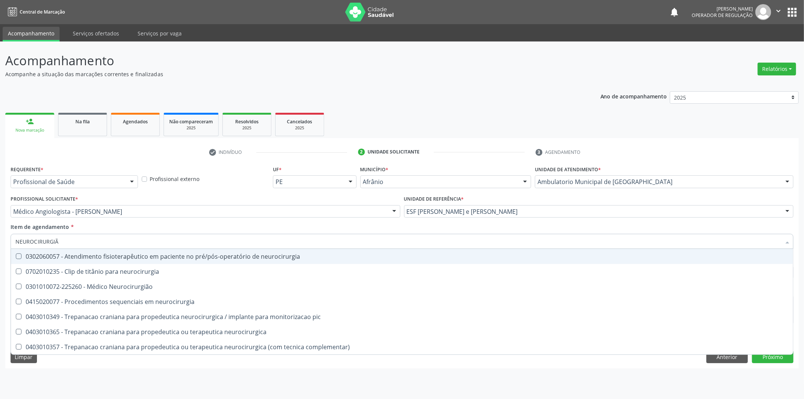
type input "NEUROCIRURGIÃO"
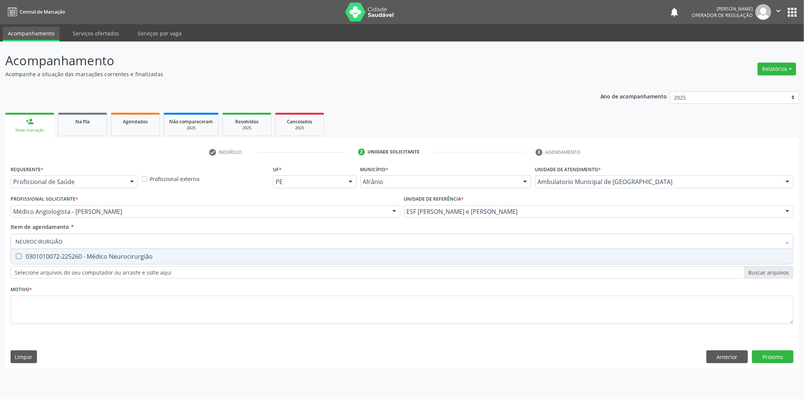
click at [355, 261] on span "0301010072-225260 - Médico Neurocirurgião" at bounding box center [402, 256] width 783 height 15
checkbox Neurocirurgião "true"
click at [342, 298] on div "Requerente * Profissional de Saúde Profissional de Saúde Paciente Nenhum result…" at bounding box center [402, 249] width 783 height 171
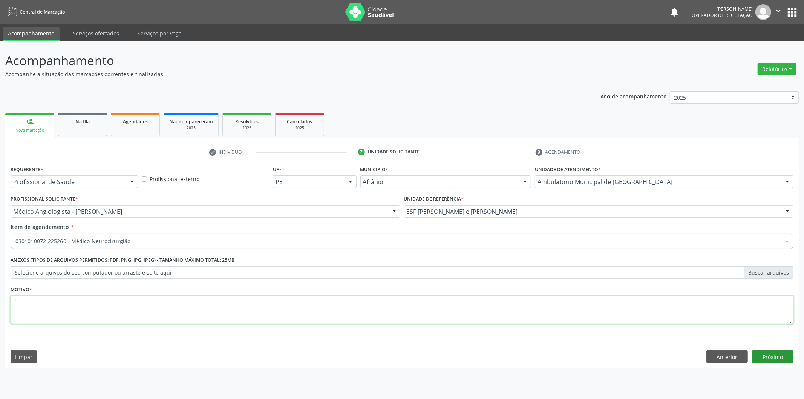
type textarea "'"
click at [782, 361] on button "Próximo" at bounding box center [772, 356] width 41 height 13
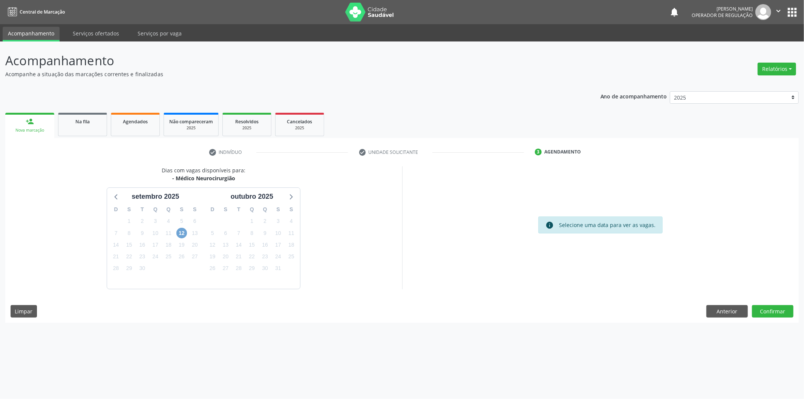
click at [180, 232] on span "12" at bounding box center [182, 233] width 11 height 11
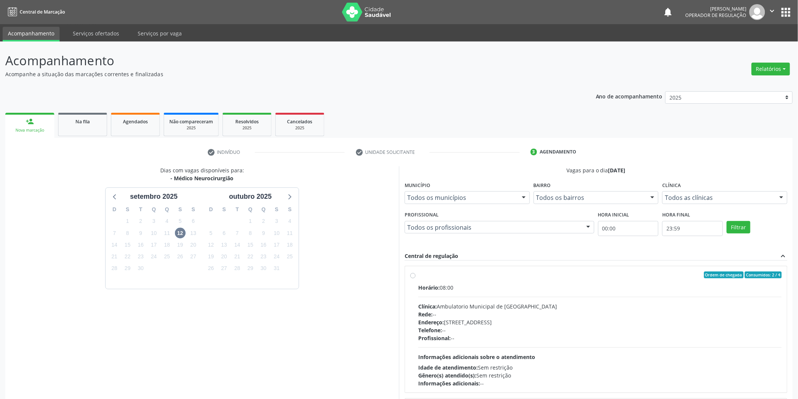
click at [473, 277] on div "Ordem de chegada Consumidos: 2 / 4" at bounding box center [600, 275] width 364 height 7
click at [416, 277] on input "Ordem de chegada Consumidos: 2 / 4 Horário: 08:00 Clínica: Ambulatorio Municipa…" at bounding box center [412, 275] width 5 height 7
radio input "true"
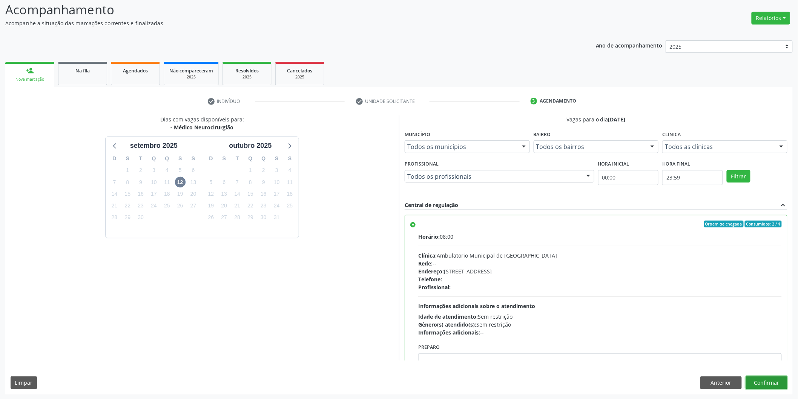
drag, startPoint x: 758, startPoint y: 382, endPoint x: 668, endPoint y: 281, distance: 135.7
click at [759, 382] on button "Confirmar" at bounding box center [766, 382] width 41 height 13
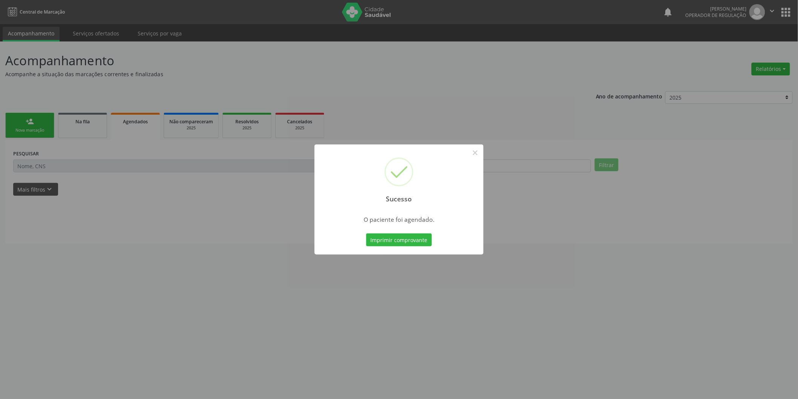
scroll to position [0, 0]
click at [370, 233] on button "Imprimir comprovante" at bounding box center [403, 239] width 66 height 13
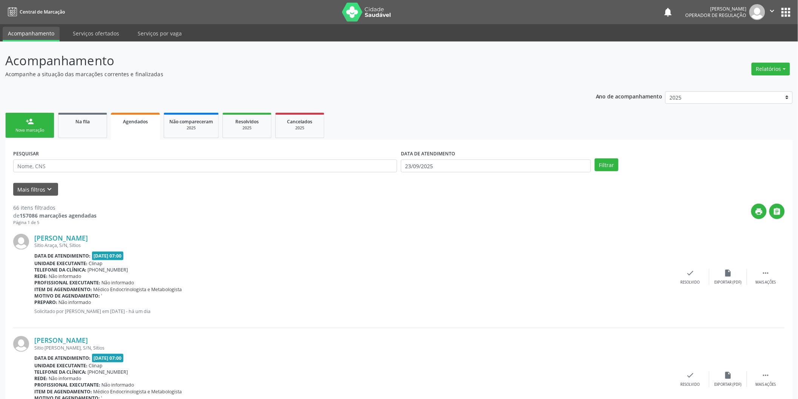
click at [41, 113] on link "person_add Nova marcação" at bounding box center [29, 125] width 49 height 25
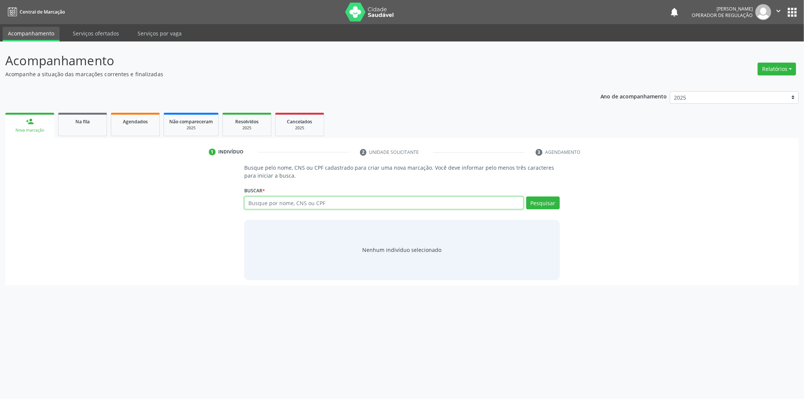
drag, startPoint x: 333, startPoint y: 200, endPoint x: 305, endPoint y: 193, distance: 28.7
click at [328, 199] on input "text" at bounding box center [383, 202] width 279 height 13
type input "706806298443726"
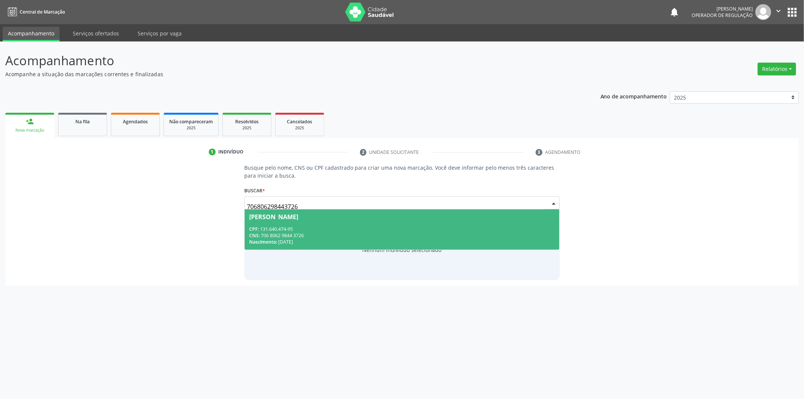
click at [404, 214] on div "[PERSON_NAME]" at bounding box center [402, 217] width 306 height 6
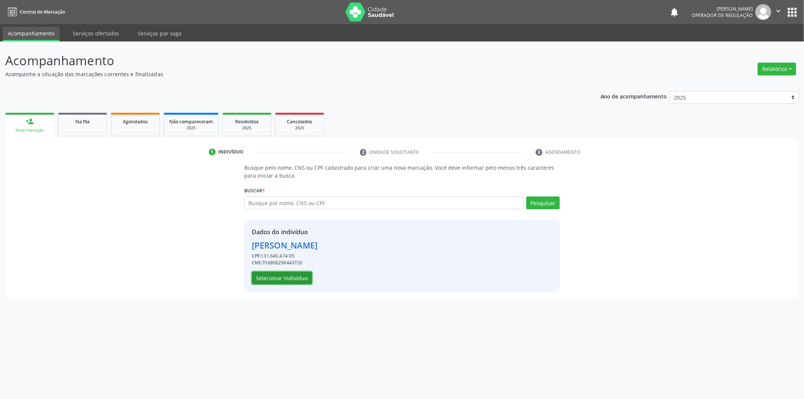
click at [306, 278] on button "Selecionar indivíduo" at bounding box center [282, 278] width 60 height 13
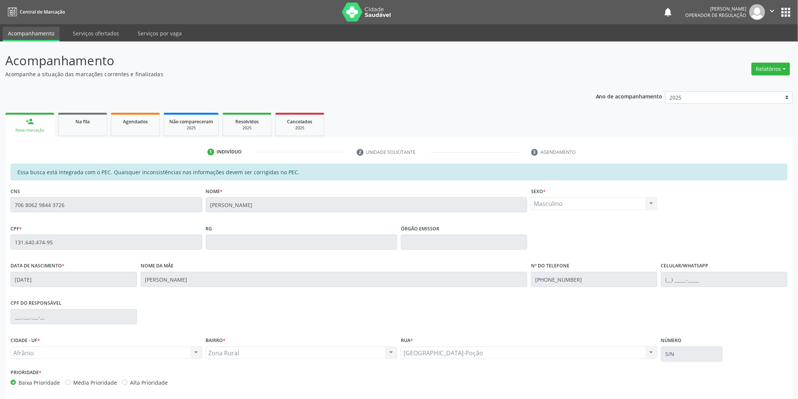
scroll to position [31, 0]
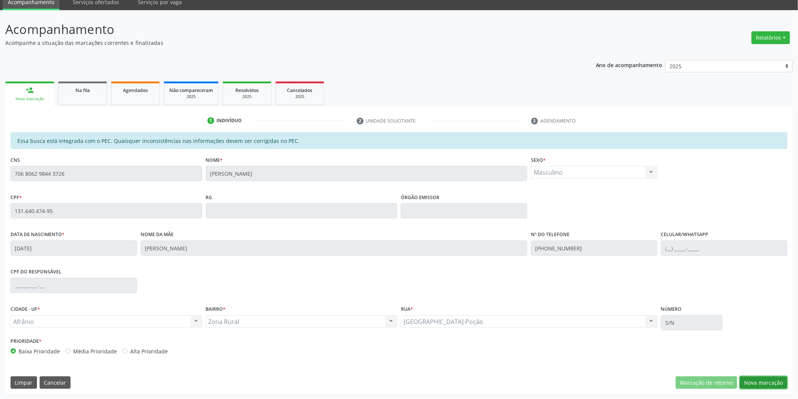
click at [764, 376] on button "Nova marcação" at bounding box center [764, 382] width 48 height 13
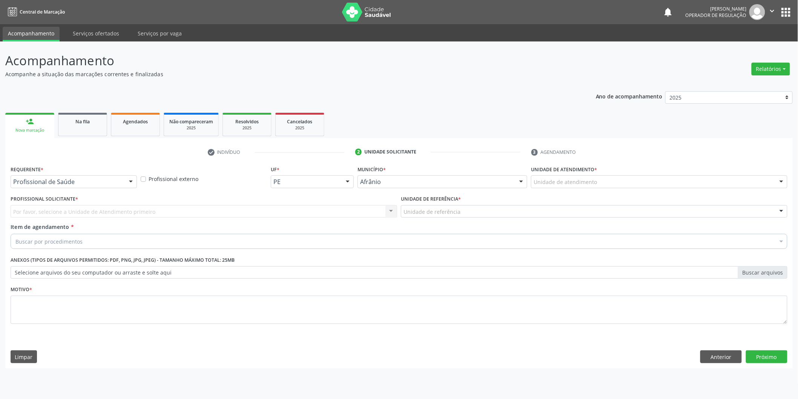
scroll to position [0, 0]
click at [723, 179] on div at bounding box center [664, 181] width 259 height 13
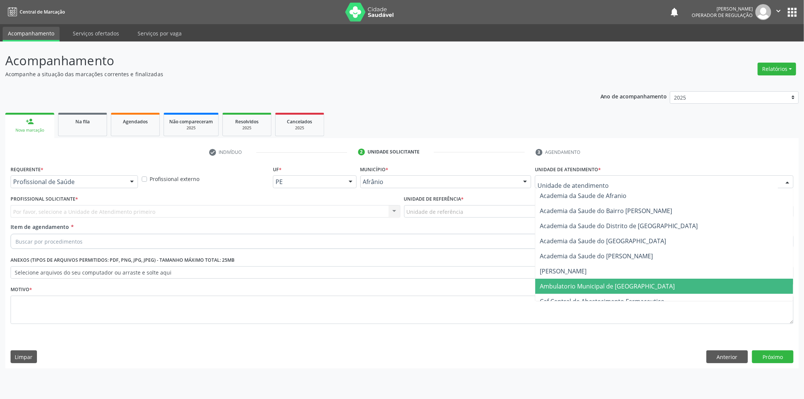
click at [690, 291] on span "Ambulatorio Municipal de [GEOGRAPHIC_DATA]" at bounding box center [665, 286] width 258 height 15
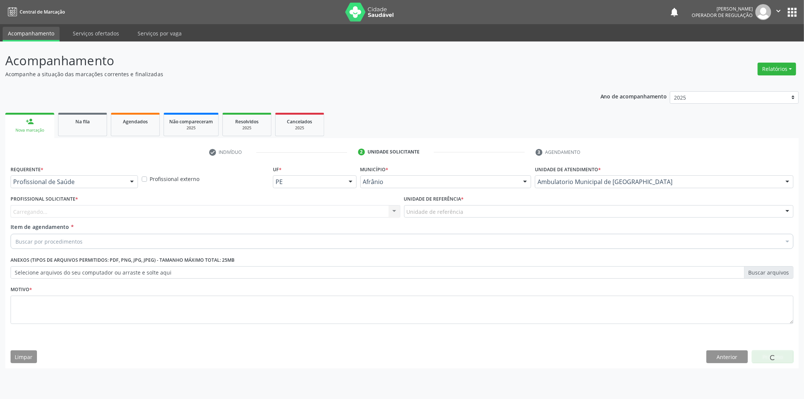
click at [253, 209] on div "Carregando... Nenhum resultado encontrado para: " " Não há nenhuma opção para s…" at bounding box center [206, 211] width 390 height 13
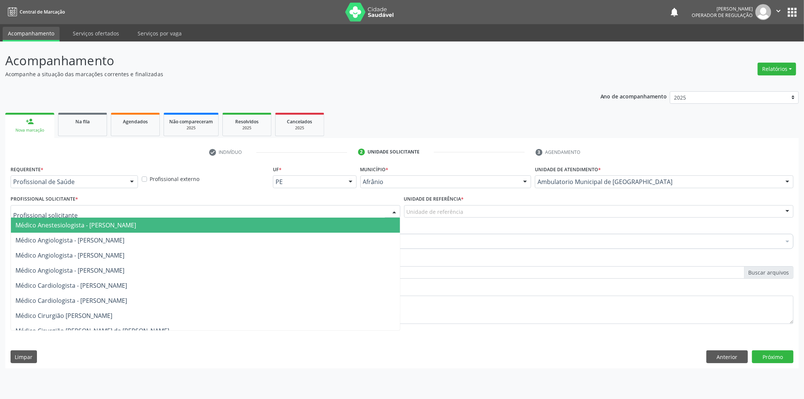
click at [253, 209] on div at bounding box center [206, 211] width 390 height 13
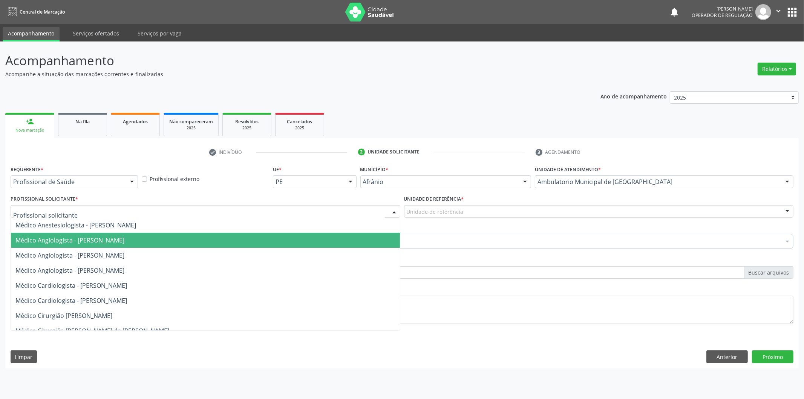
drag, startPoint x: 253, startPoint y: 239, endPoint x: 302, endPoint y: 249, distance: 49.9
click at [253, 241] on span "Médico Angiologista - [PERSON_NAME]" at bounding box center [205, 240] width 389 height 15
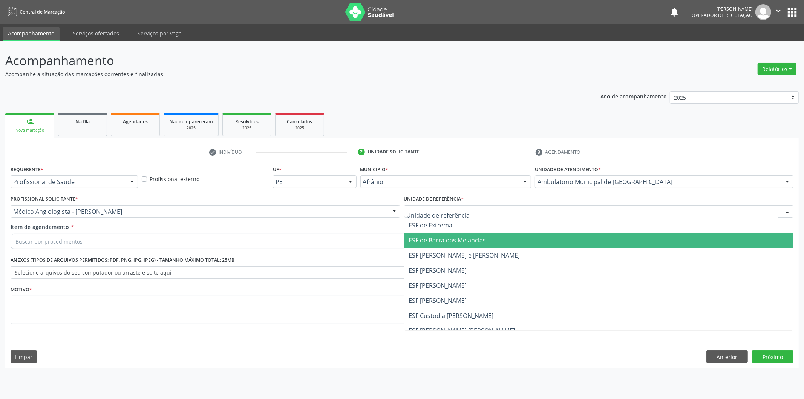
drag, startPoint x: 419, startPoint y: 246, endPoint x: 420, endPoint y: 240, distance: 5.7
click at [420, 246] on span "ESF de Barra das Melancias" at bounding box center [599, 240] width 389 height 15
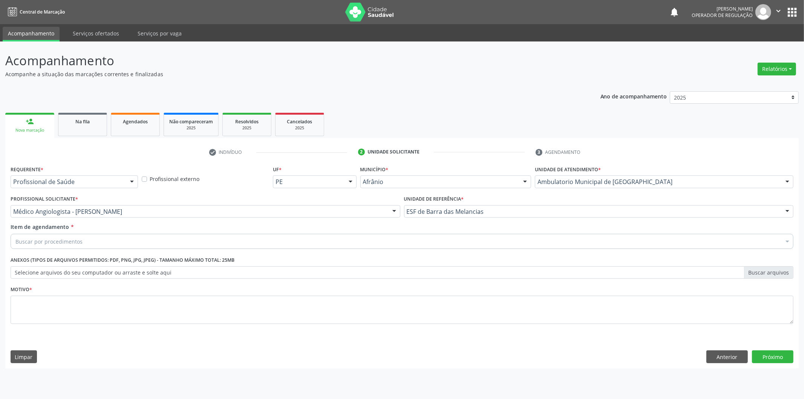
click at [422, 234] on div "Buscar por procedimentos" at bounding box center [402, 241] width 783 height 15
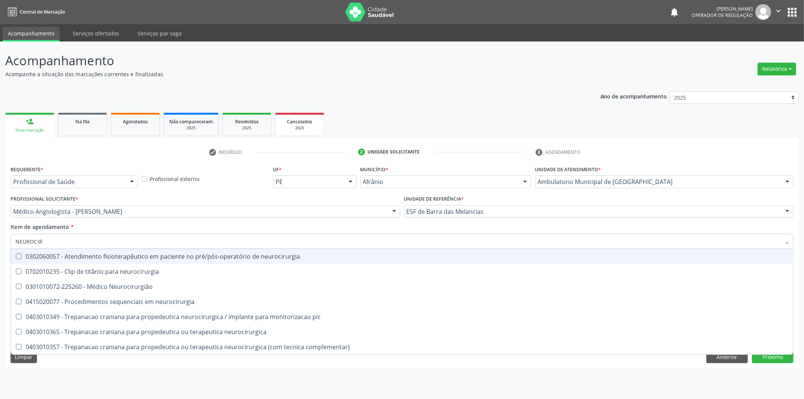
type input "NEUROCIRU"
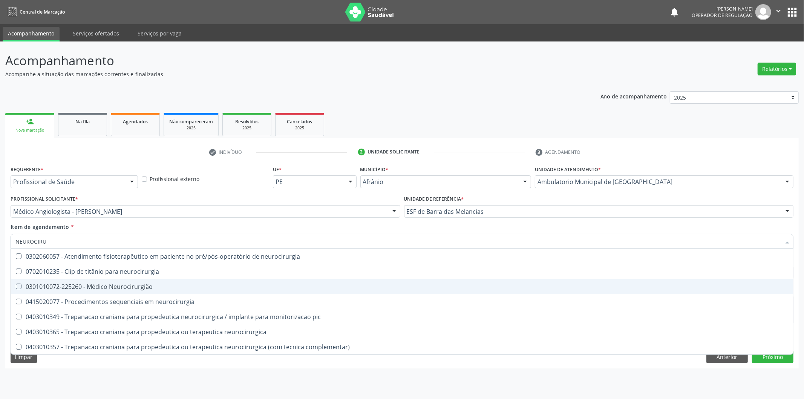
click at [201, 288] on div "0301010072-225260 - Médico Neurocirurgião" at bounding box center [402, 287] width 774 height 6
checkbox Neurocirurgião "true"
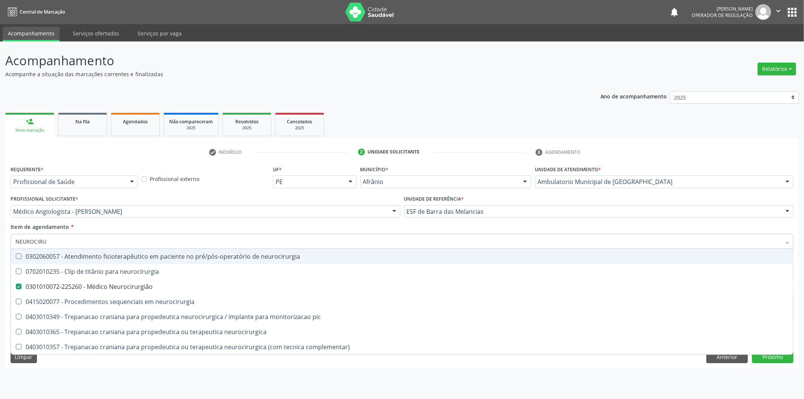
click at [238, 179] on div "Profissional externo" at bounding box center [205, 179] width 127 height 8
checkbox neurocirurgia "true"
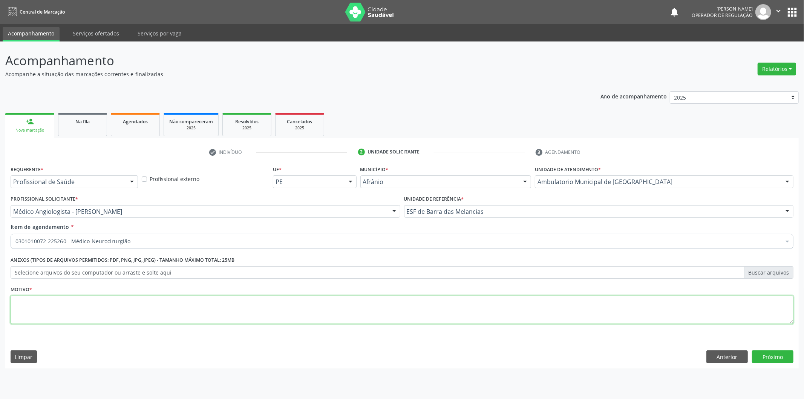
drag, startPoint x: 231, startPoint y: 308, endPoint x: 445, endPoint y: 331, distance: 215.9
click at [231, 308] on textarea at bounding box center [402, 310] width 783 height 29
click at [791, 361] on button "Próximo" at bounding box center [772, 356] width 41 height 13
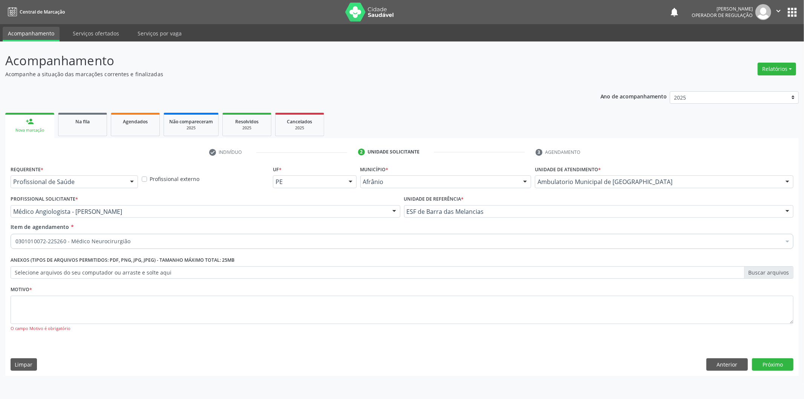
click at [526, 348] on div "Requerente * Profissional de Saúde Profissional de Saúde Paciente Nenhum result…" at bounding box center [402, 270] width 794 height 212
click at [538, 331] on div "O campo Motivo é obrigatório" at bounding box center [402, 328] width 783 height 6
click at [692, 308] on textarea at bounding box center [402, 310] width 783 height 29
type textarea "'"
click at [771, 361] on button "Próximo" at bounding box center [772, 364] width 41 height 13
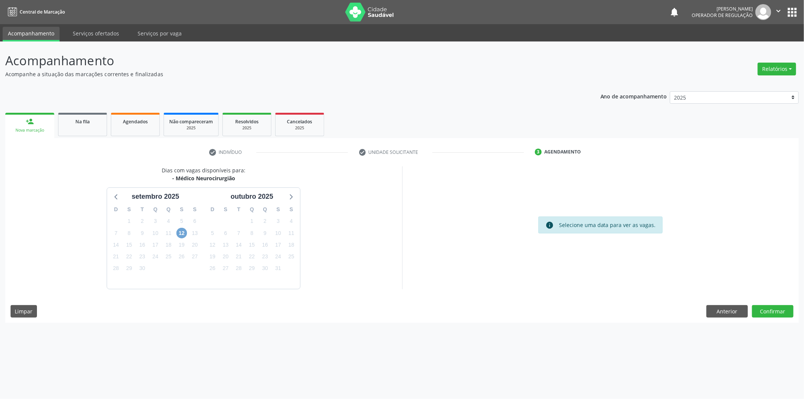
click at [184, 235] on span "12" at bounding box center [182, 233] width 11 height 11
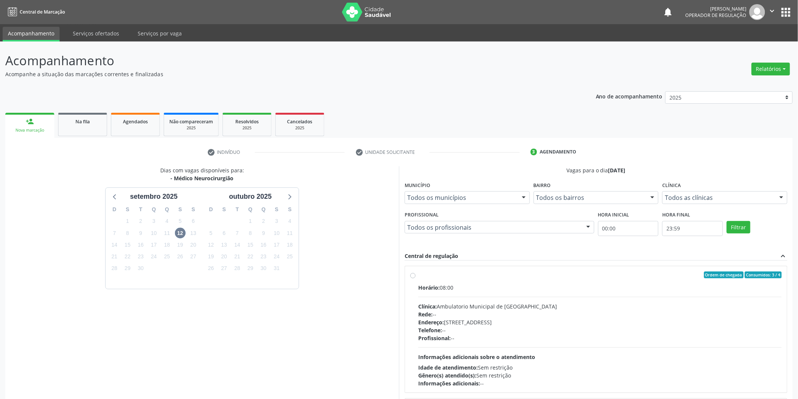
click at [638, 259] on div "Central de regulação expand_less" at bounding box center [596, 256] width 383 height 9
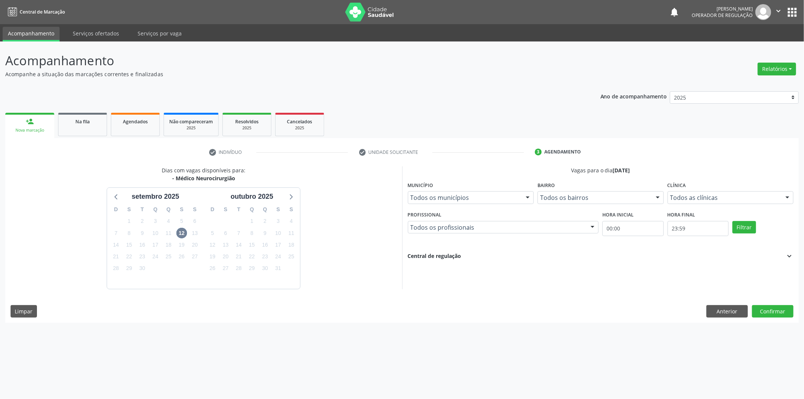
click at [672, 275] on div "Vagas para o dia [DATE] Município Todos os municípios Todos os municípios [GEOG…" at bounding box center [600, 227] width 397 height 123
click at [383, 229] on div "Dias com vagas disponíveis para: - Médico Neurocirurgião [DATE] D S T Q Q S S 3…" at bounding box center [203, 227] width 397 height 123
click at [694, 243] on div "Hora final 23:59" at bounding box center [698, 226] width 65 height 35
click at [697, 256] on div "Central de regulação expand_more" at bounding box center [601, 256] width 386 height 8
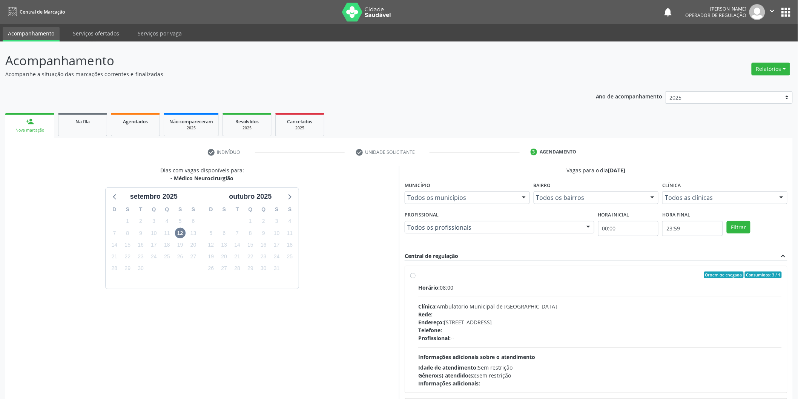
click at [478, 273] on div "Ordem de chegada Consumidos: 3 / 4" at bounding box center [600, 275] width 364 height 7
click at [416, 273] on input "Ordem de chegada Consumidos: 3 / 4 Horário: 08:00 Clínica: Ambulatorio Municipa…" at bounding box center [412, 275] width 5 height 7
radio input "true"
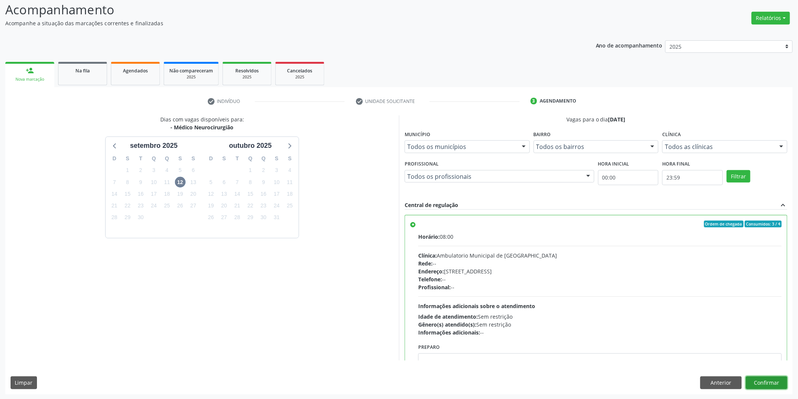
drag, startPoint x: 767, startPoint y: 376, endPoint x: 714, endPoint y: 163, distance: 219.6
click at [768, 370] on div "Dias com vagas disponíveis para: - Médico Neurocirurgião [DATE] D S T Q Q S S 3…" at bounding box center [398, 254] width 787 height 279
drag, startPoint x: 759, startPoint y: 378, endPoint x: 764, endPoint y: 345, distance: 34.0
click at [758, 377] on button "Confirmar" at bounding box center [766, 382] width 41 height 13
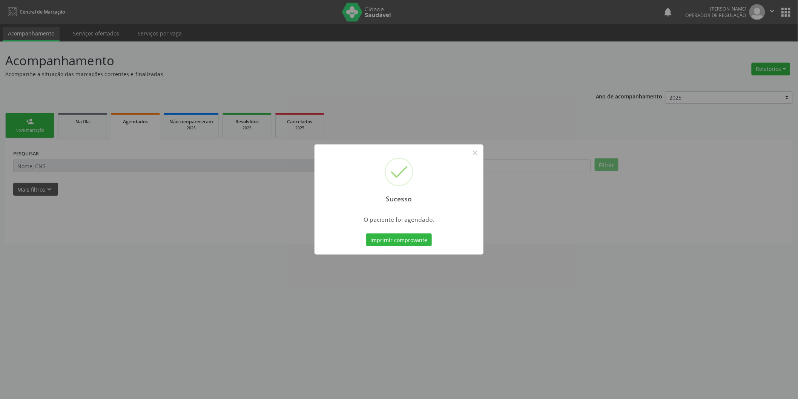
scroll to position [0, 0]
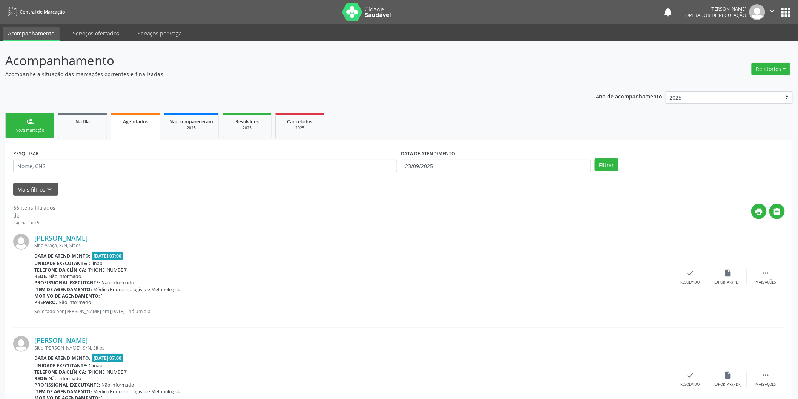
click at [42, 132] on div "Nova marcação" at bounding box center [30, 130] width 38 height 6
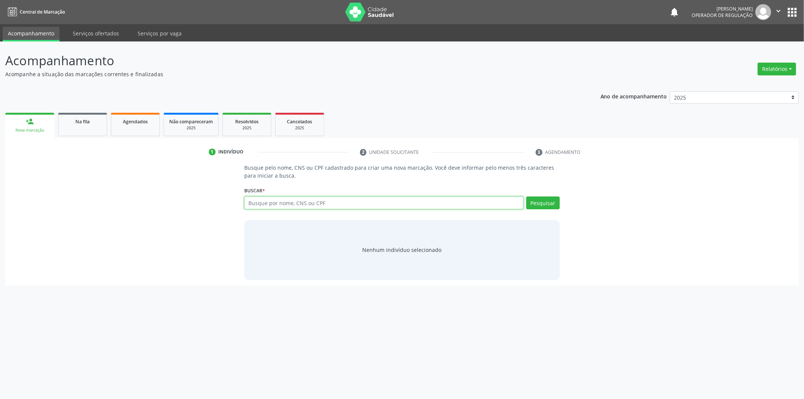
click at [360, 206] on input "text" at bounding box center [383, 202] width 279 height 13
type input "700003876030602"
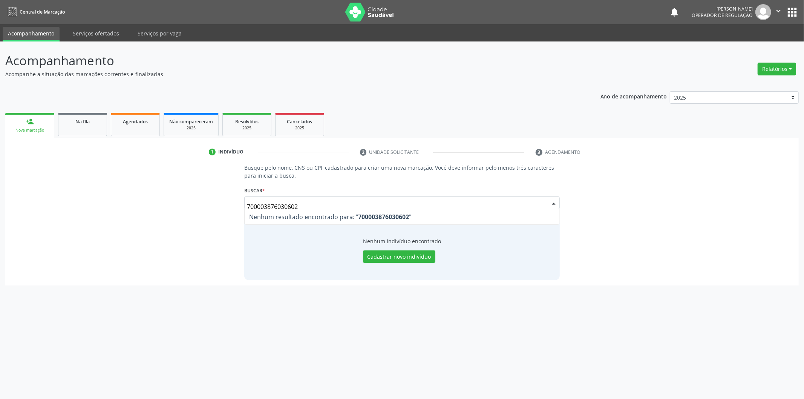
drag, startPoint x: 334, startPoint y: 208, endPoint x: 156, endPoint y: 223, distance: 179.0
click at [151, 209] on div "Busque pelo nome, CNS ou CPF cadastrado para criar uma nova marcação. Você deve…" at bounding box center [402, 222] width 783 height 116
type input "700003876030602"
drag, startPoint x: 427, startPoint y: 205, endPoint x: 63, endPoint y: 221, distance: 364.3
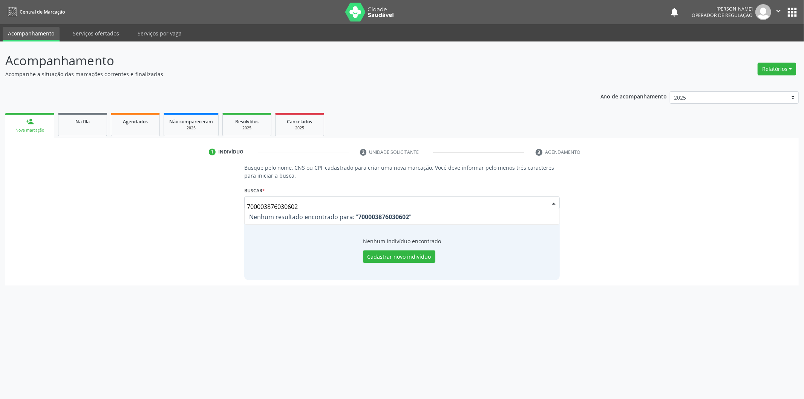
click at [63, 221] on div "Busque pelo nome, CNS ou CPF cadastrado para criar uma nova marcação. Você deve…" at bounding box center [402, 222] width 783 height 116
type input "[PERSON_NAME]"
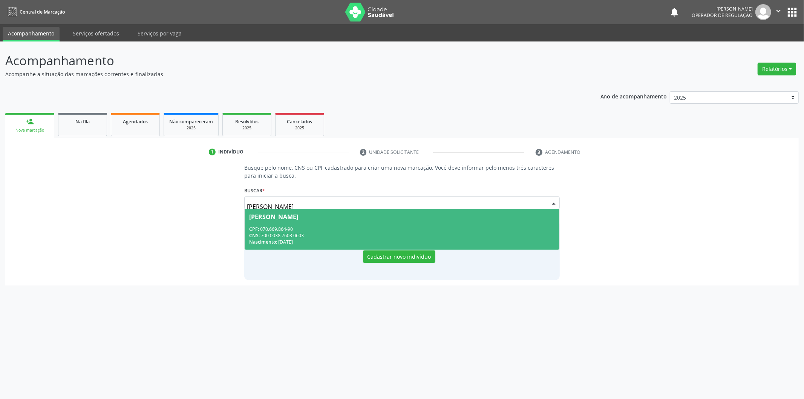
click at [382, 224] on span "[PERSON_NAME] CPF: 070.669.864-90 CNS: 700 0038 7603 0603 Nascimento: [DATE]" at bounding box center [402, 229] width 315 height 40
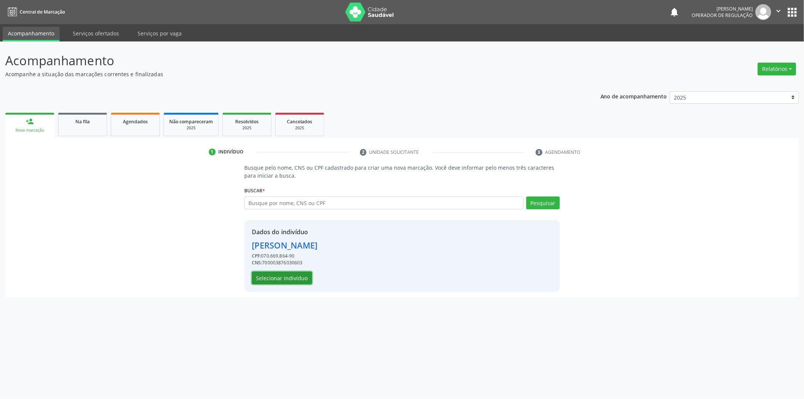
click at [291, 275] on button "Selecionar indivíduo" at bounding box center [282, 278] width 60 height 13
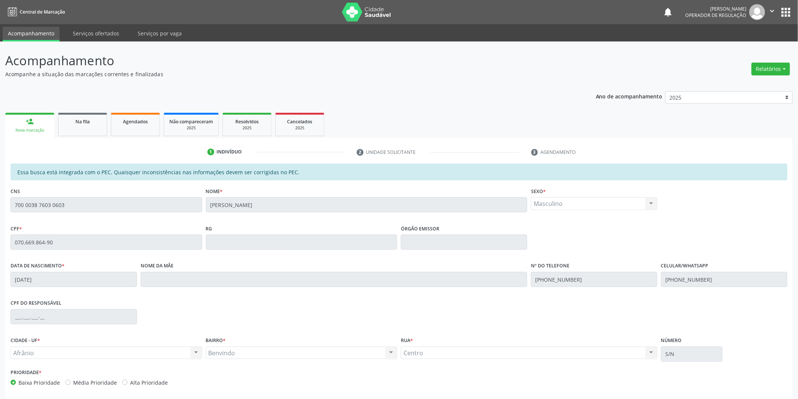
scroll to position [31, 0]
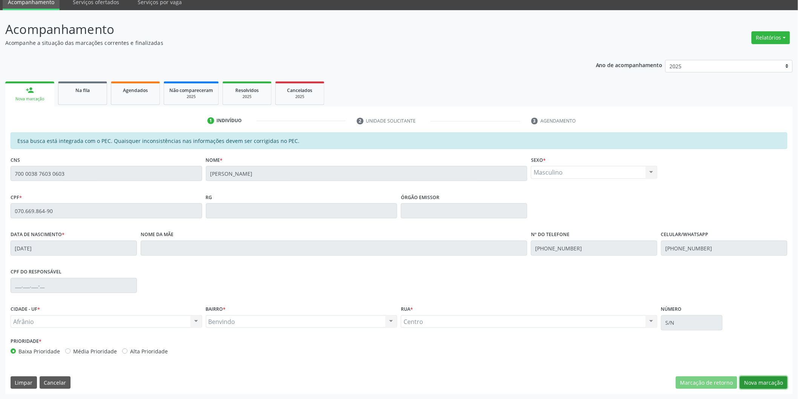
click at [767, 382] on button "Nova marcação" at bounding box center [764, 382] width 48 height 13
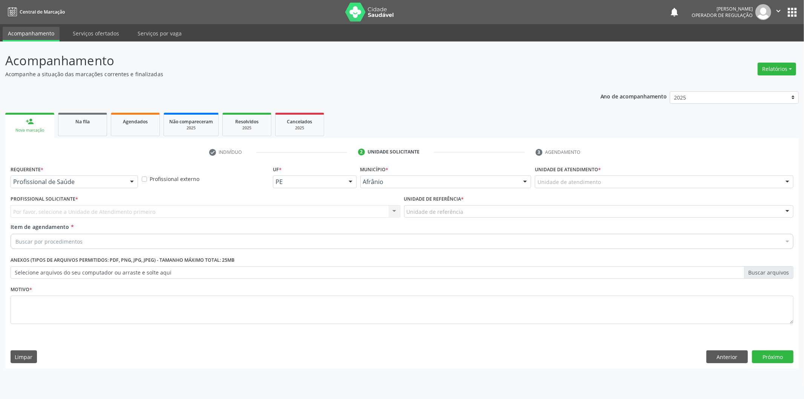
click at [711, 191] on div "Unidade de atendimento * Unidade de atendimento Academia da Saude de Afranio Ac…" at bounding box center [664, 178] width 262 height 29
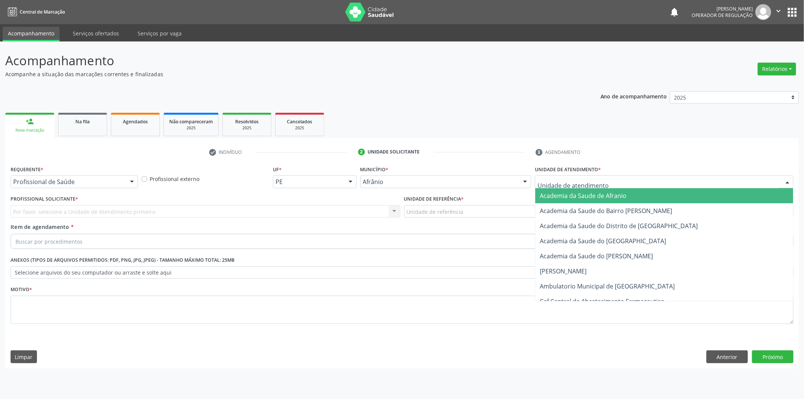
click at [711, 186] on div at bounding box center [664, 181] width 259 height 13
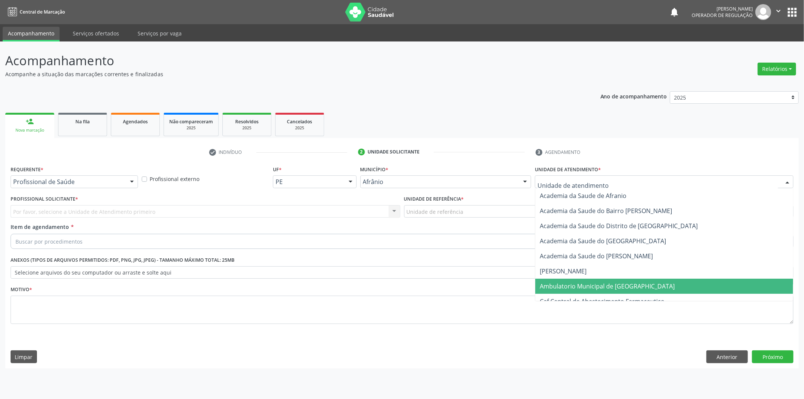
click at [661, 279] on span "Ambulatorio Municipal de [GEOGRAPHIC_DATA]" at bounding box center [665, 286] width 258 height 15
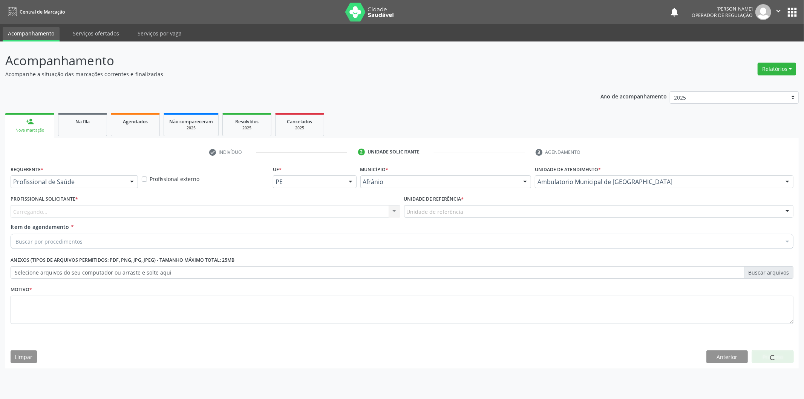
click at [359, 211] on div "Carregando... Nenhum resultado encontrado para: " " Não há nenhuma opção para s…" at bounding box center [206, 211] width 390 height 13
click at [359, 211] on div "Carregando..." at bounding box center [206, 211] width 390 height 13
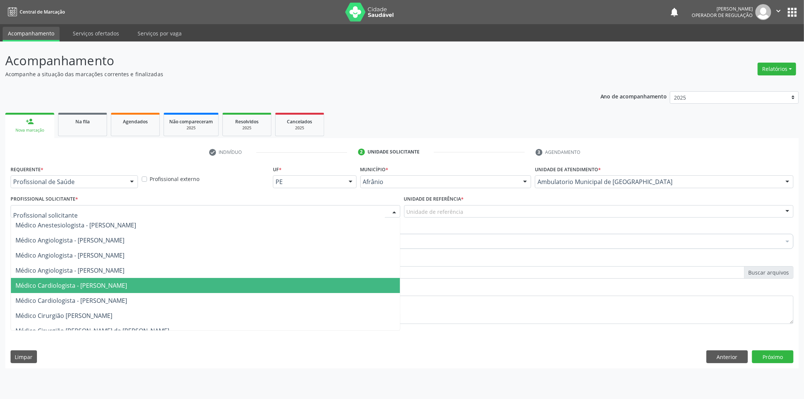
click at [336, 284] on span "Médico Cardiologista - [PERSON_NAME]" at bounding box center [205, 285] width 389 height 15
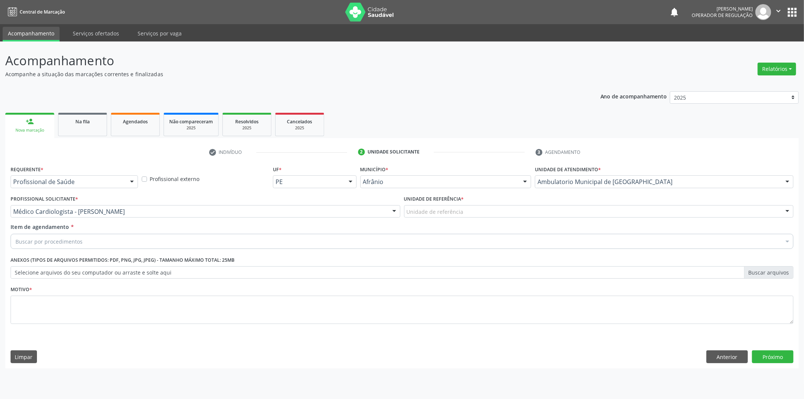
click at [457, 219] on div "Unidade de referência * Unidade de referência ESF de Extrema ESF de Barra das M…" at bounding box center [599, 207] width 394 height 29
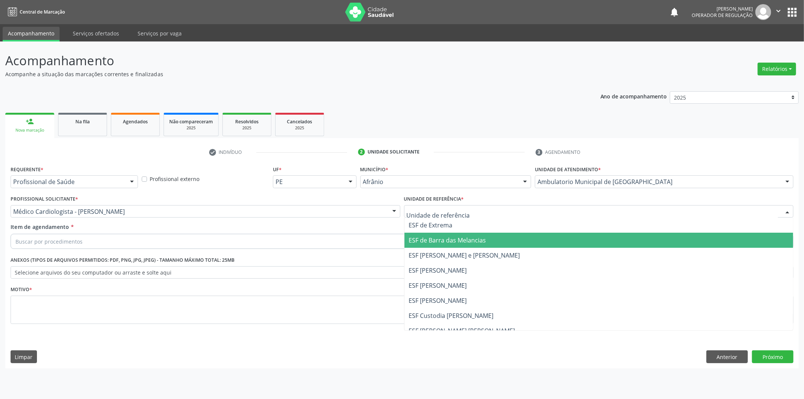
click at [458, 248] on span "ESF [PERSON_NAME] e [PERSON_NAME]" at bounding box center [599, 255] width 389 height 15
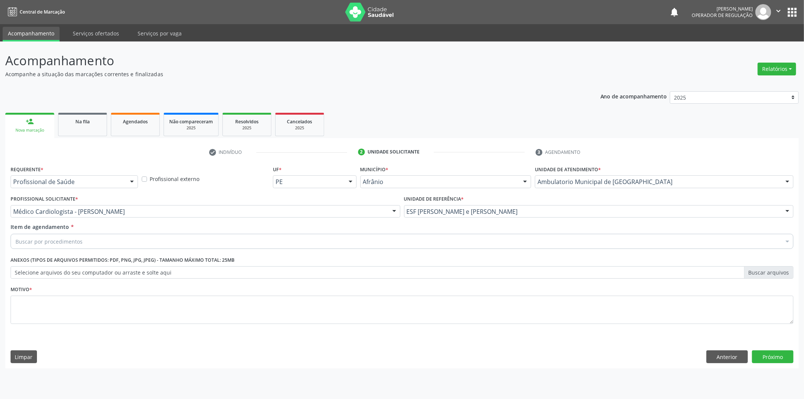
click at [462, 244] on div "Buscar por procedimentos" at bounding box center [402, 241] width 783 height 15
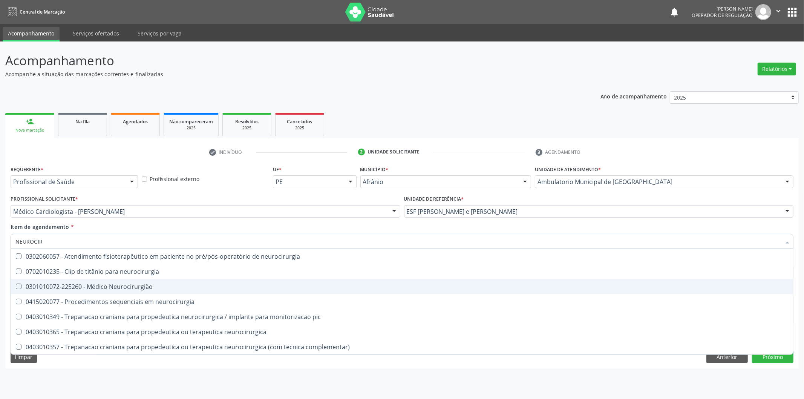
type input "NEUROCIRU"
click at [317, 285] on div "0301010072-225260 - Médico Neurocirurgião" at bounding box center [402, 287] width 774 height 6
checkbox Neurocirurgião "true"
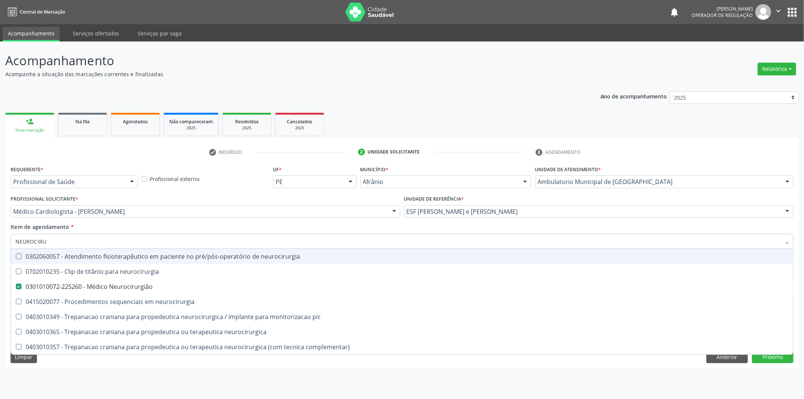
click at [0, 225] on div "Acompanhamento Acompanhe a situação das marcações correntes e finalizadas Relat…" at bounding box center [402, 220] width 804 height 358
checkbox neurocirurgia "true"
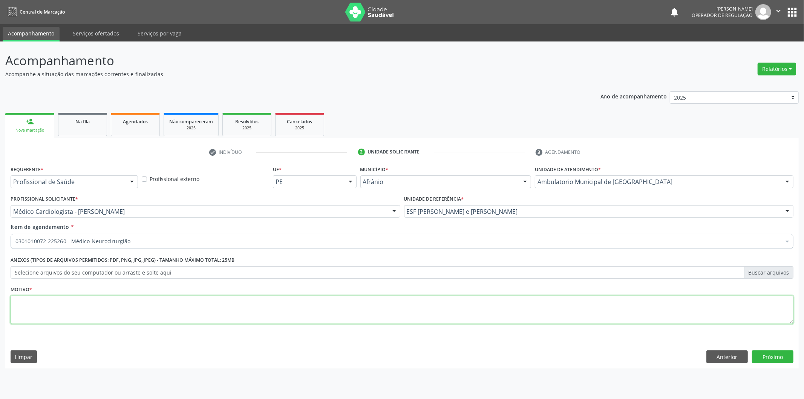
click at [45, 312] on textarea at bounding box center [402, 310] width 783 height 29
type textarea "'"
click at [783, 358] on button "Próximo" at bounding box center [772, 356] width 41 height 13
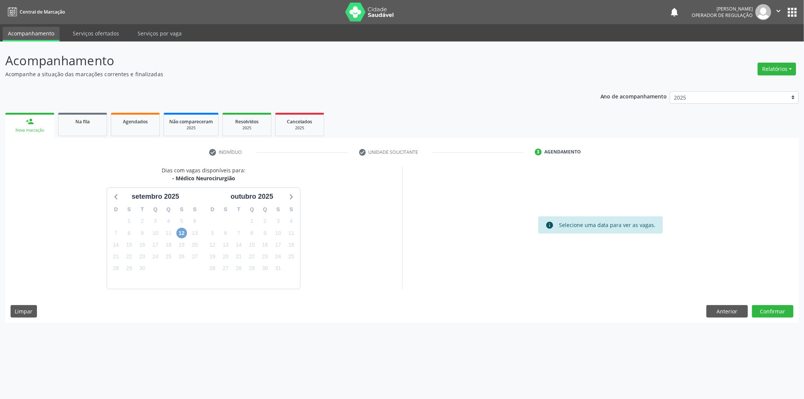
click at [179, 230] on span "12" at bounding box center [182, 233] width 11 height 11
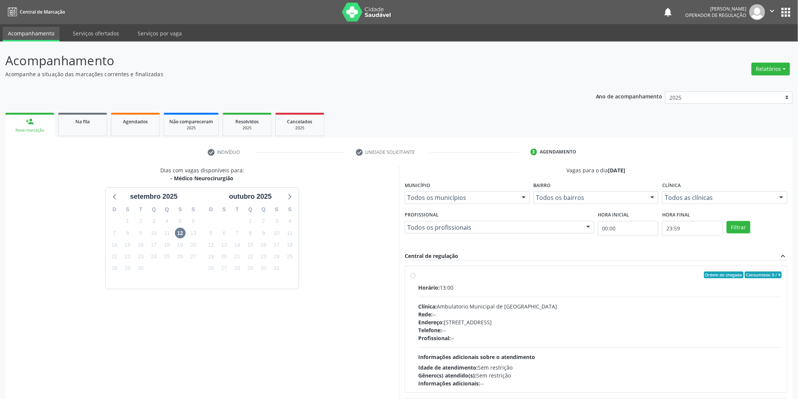
click at [559, 282] on label "Ordem de chegada Consumidos: 0 / 4 Horário: 13:00 Clínica: Ambulatorio Municipa…" at bounding box center [600, 330] width 364 height 116
click at [416, 278] on input "Ordem de chegada Consumidos: 0 / 4 Horário: 13:00 Clínica: Ambulatorio Municipa…" at bounding box center [412, 275] width 5 height 7
radio input "true"
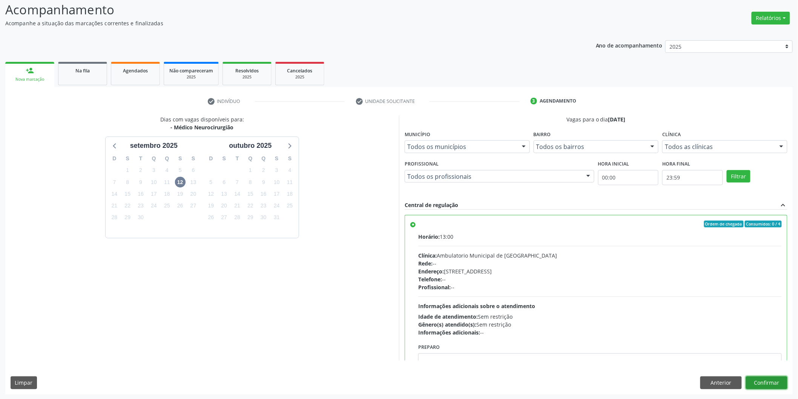
click at [766, 377] on button "Confirmar" at bounding box center [766, 382] width 41 height 13
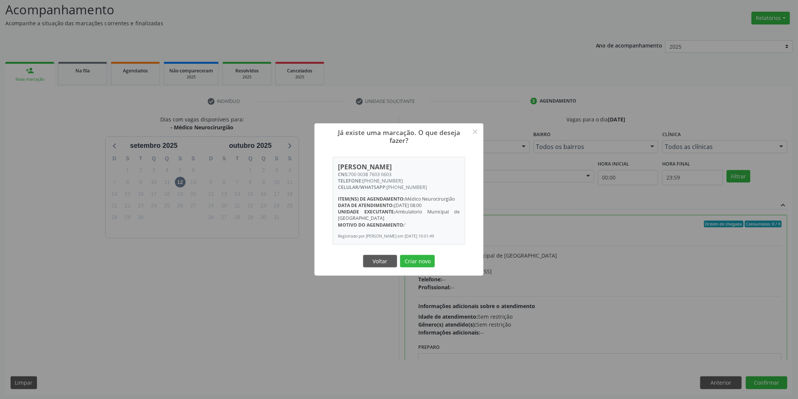
click at [400, 255] on button "Criar novo" at bounding box center [417, 261] width 35 height 13
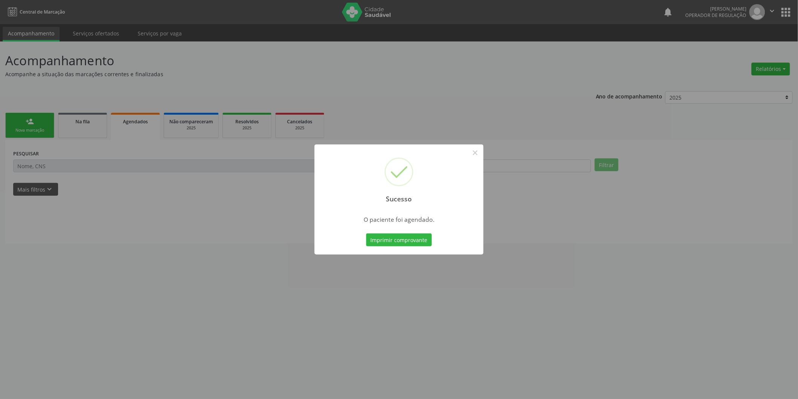
scroll to position [0, 0]
